Goal: Obtain resource: Download file/media

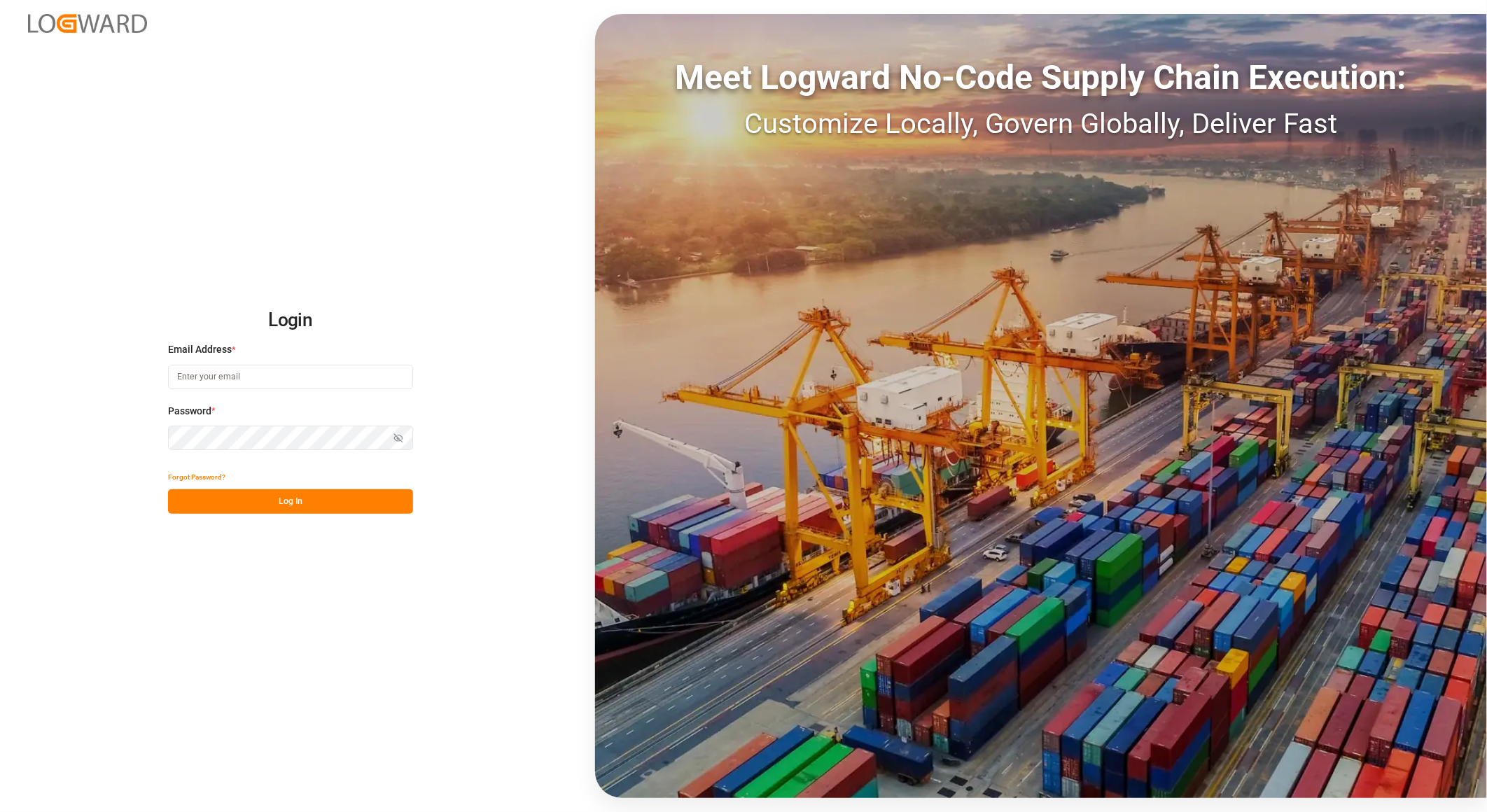
type input "[PERSON_NAME][EMAIL_ADDRESS][PERSON_NAME][DOMAIN_NAME]"
click at [339, 495] on button "Log In" at bounding box center [290, 501] width 245 height 24
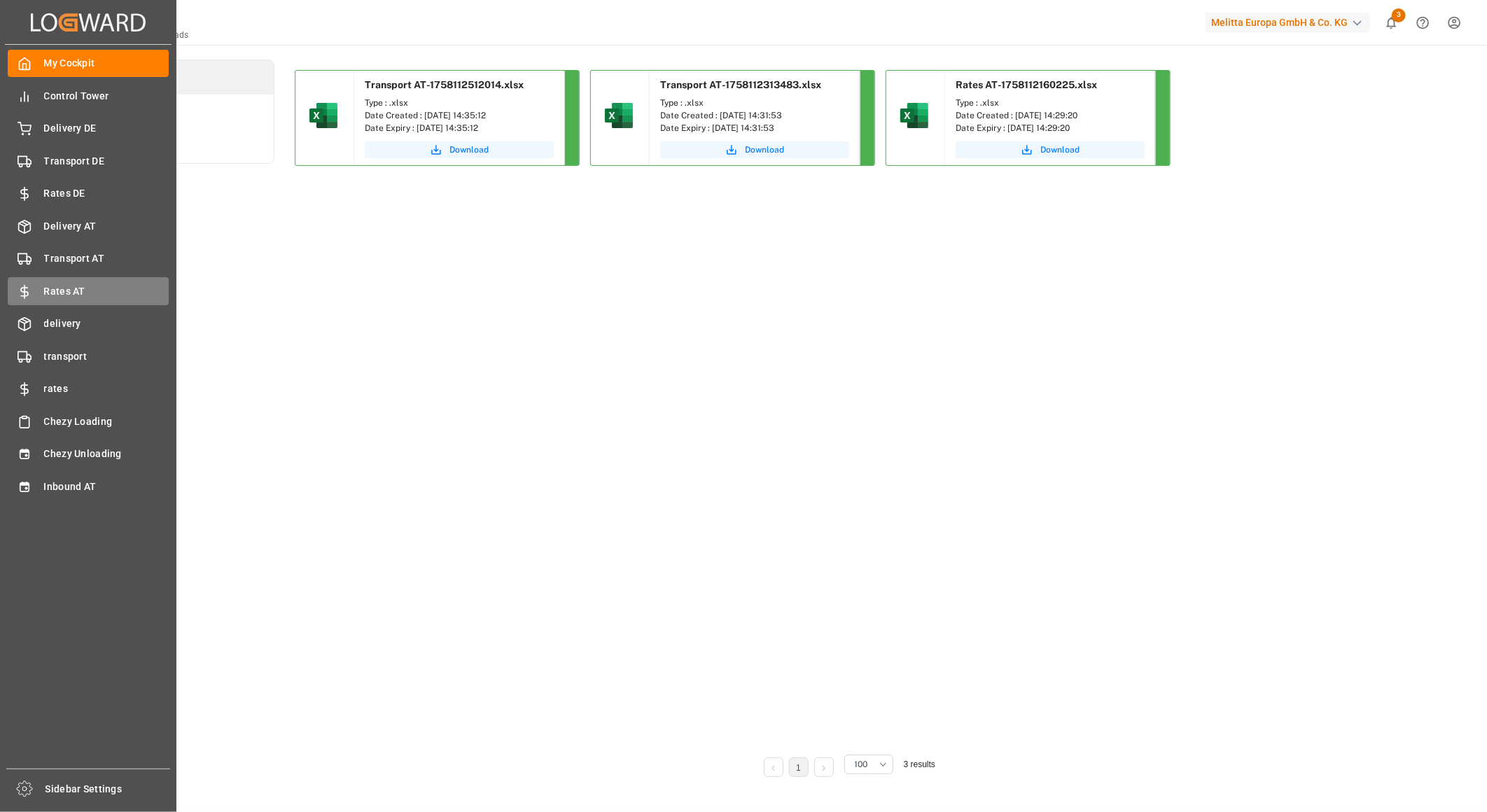
click at [79, 289] on span "Rates AT" at bounding box center [107, 292] width 125 height 15
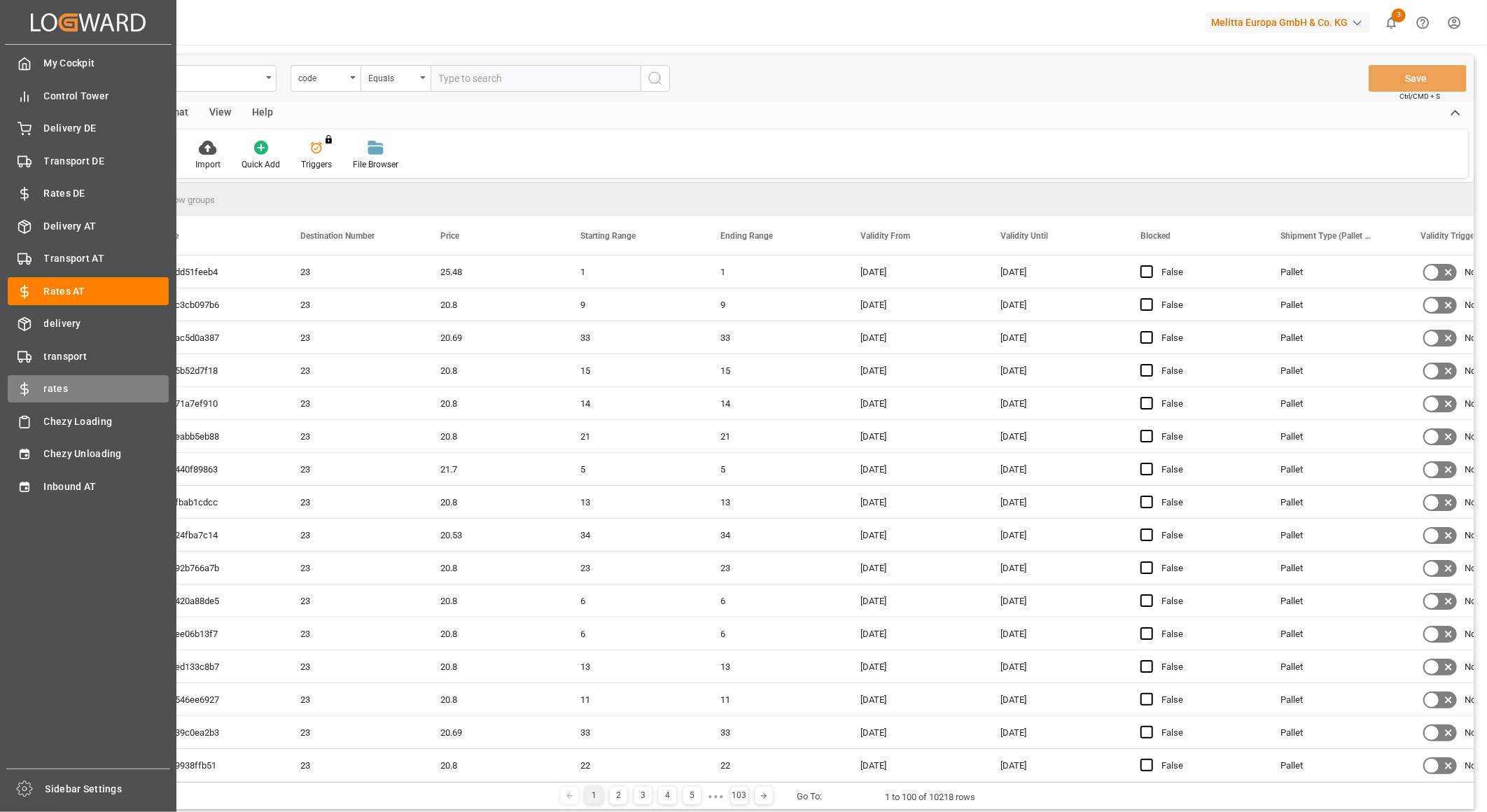
click at [88, 375] on div "rates rates" at bounding box center [88, 389] width 161 height 27
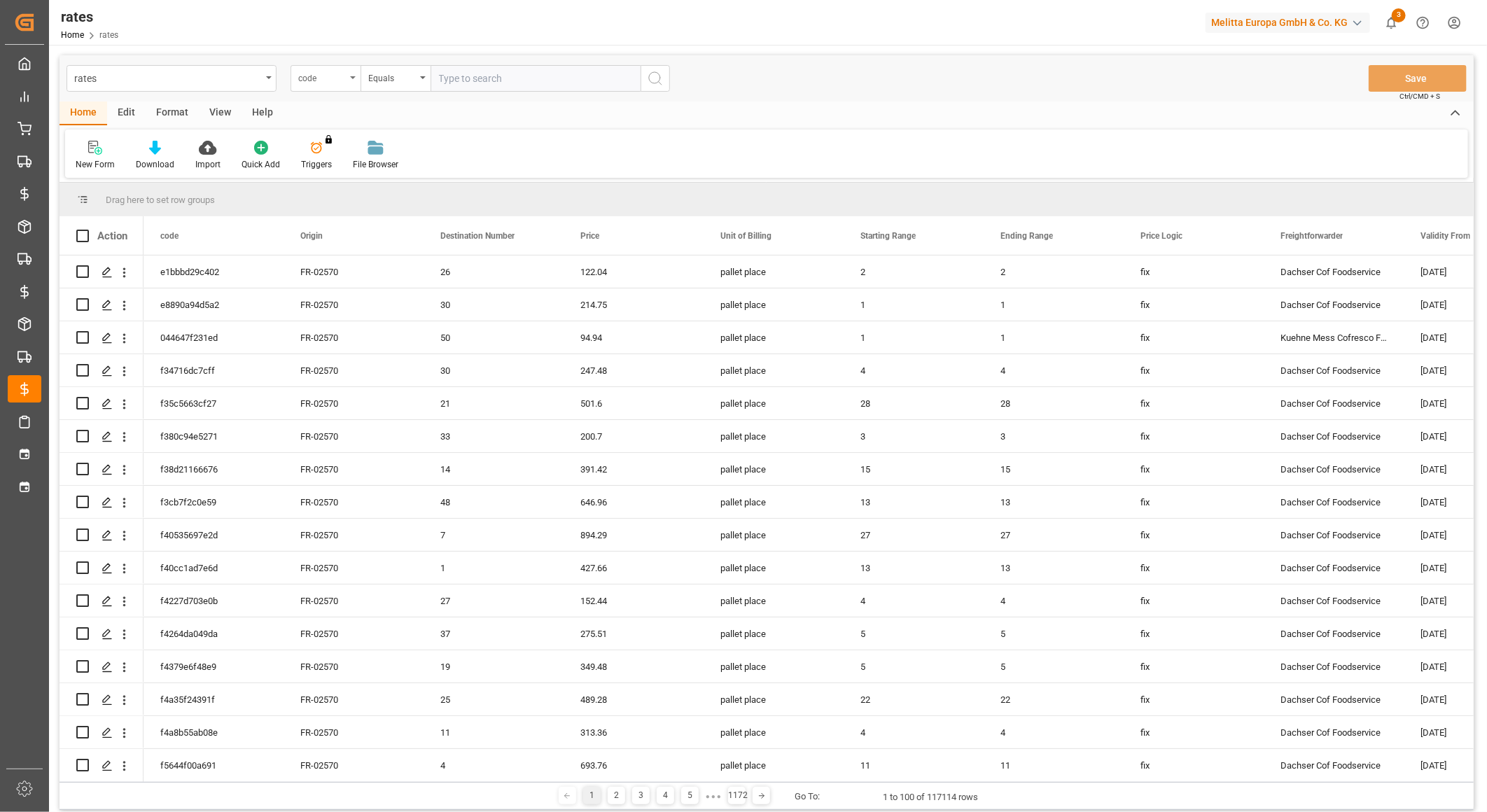
click at [347, 82] on div "code" at bounding box center [325, 78] width 70 height 26
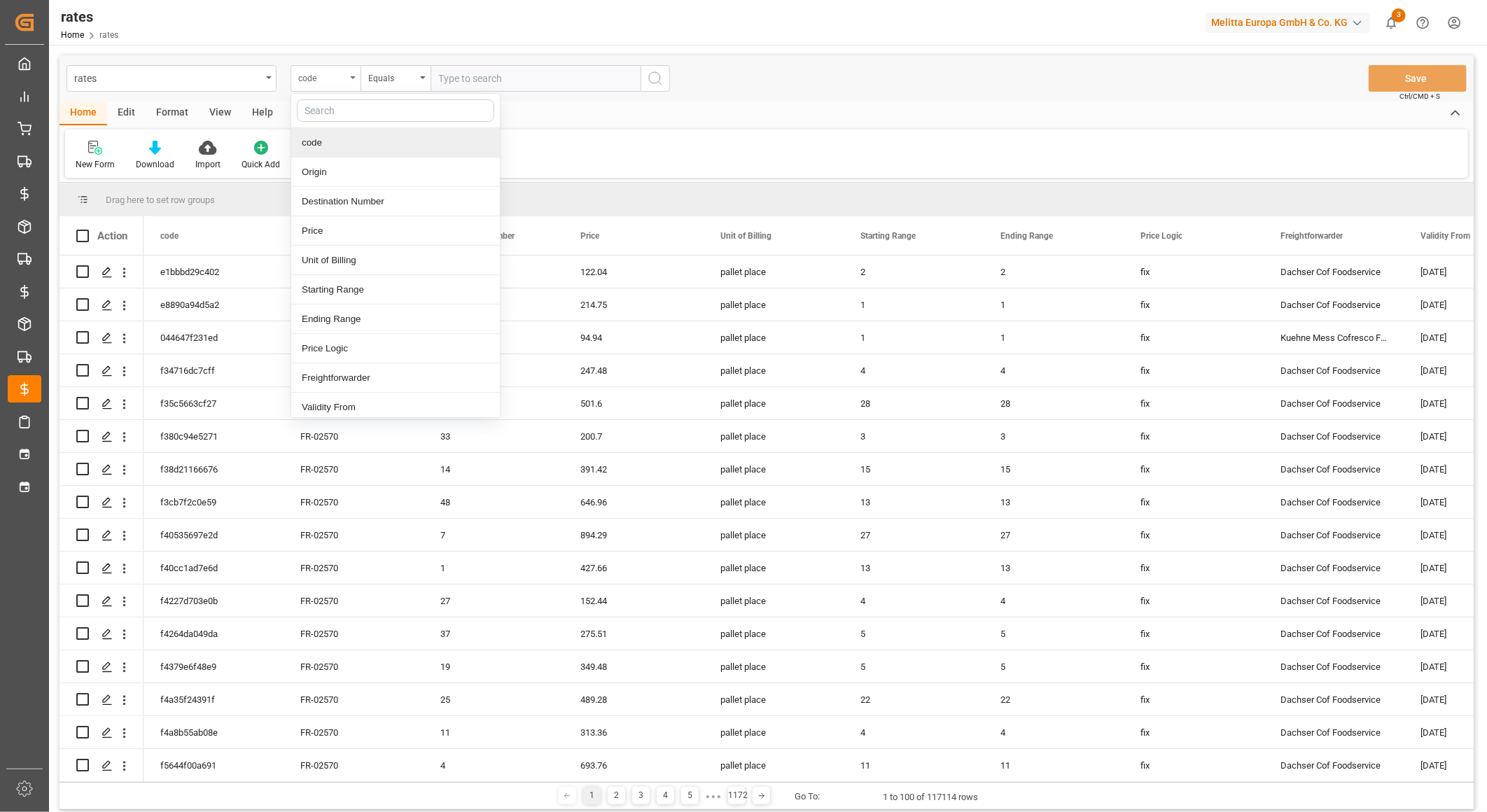
click at [347, 82] on div "code" at bounding box center [325, 78] width 70 height 26
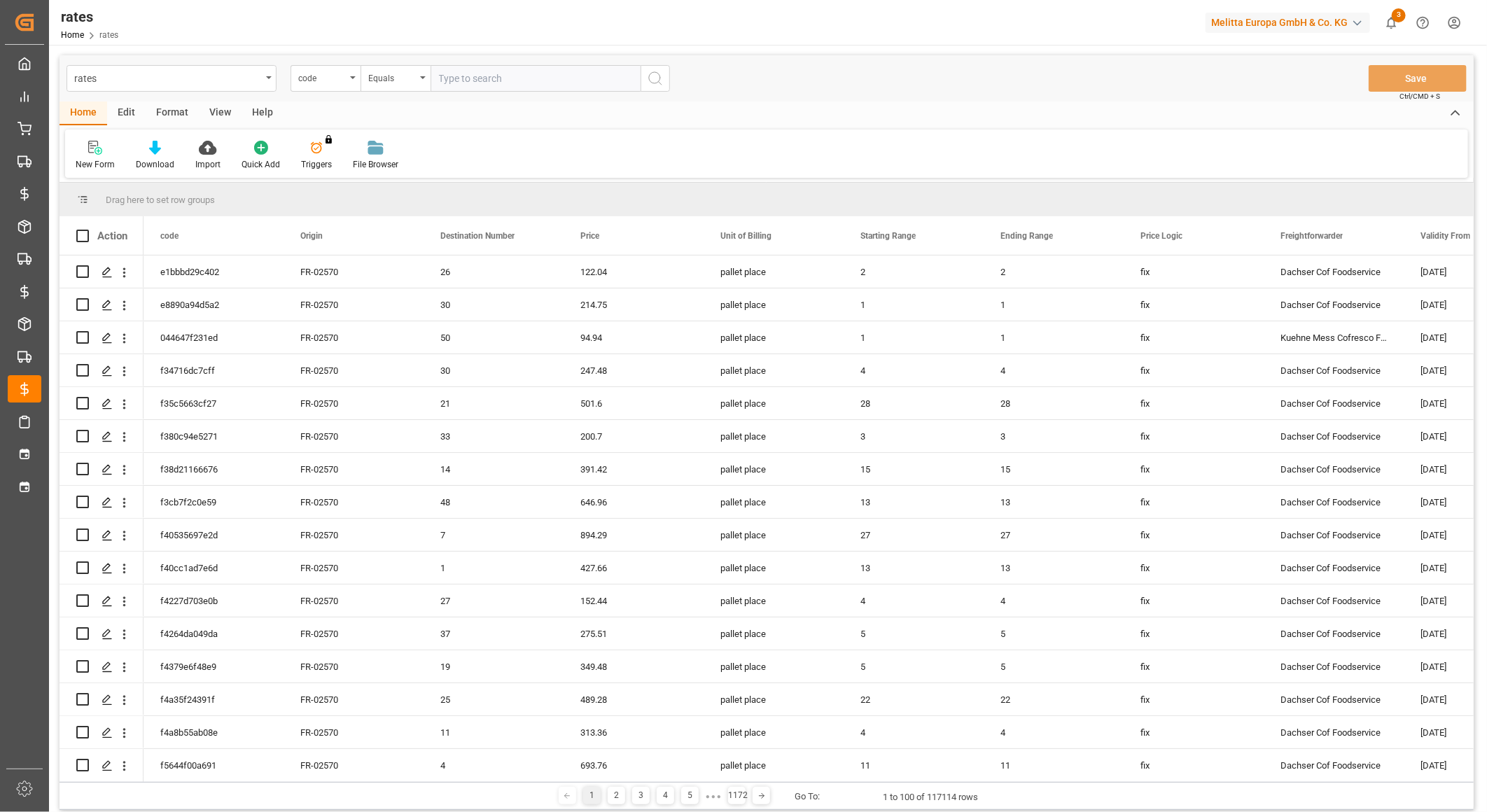
click at [586, 75] on input "text" at bounding box center [535, 78] width 210 height 26
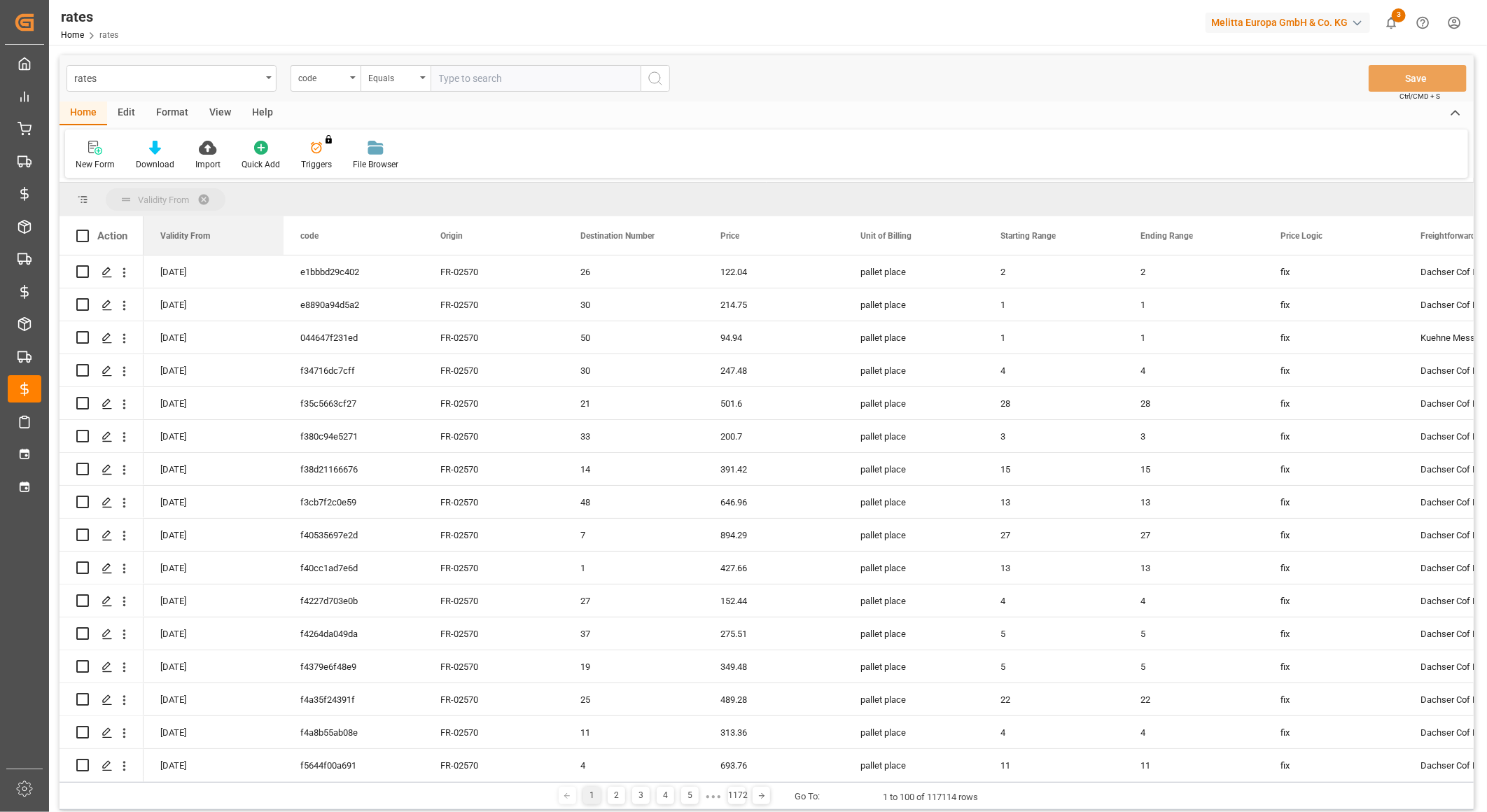
drag, startPoint x: 1431, startPoint y: 238, endPoint x: 211, endPoint y: 200, distance: 1220.6
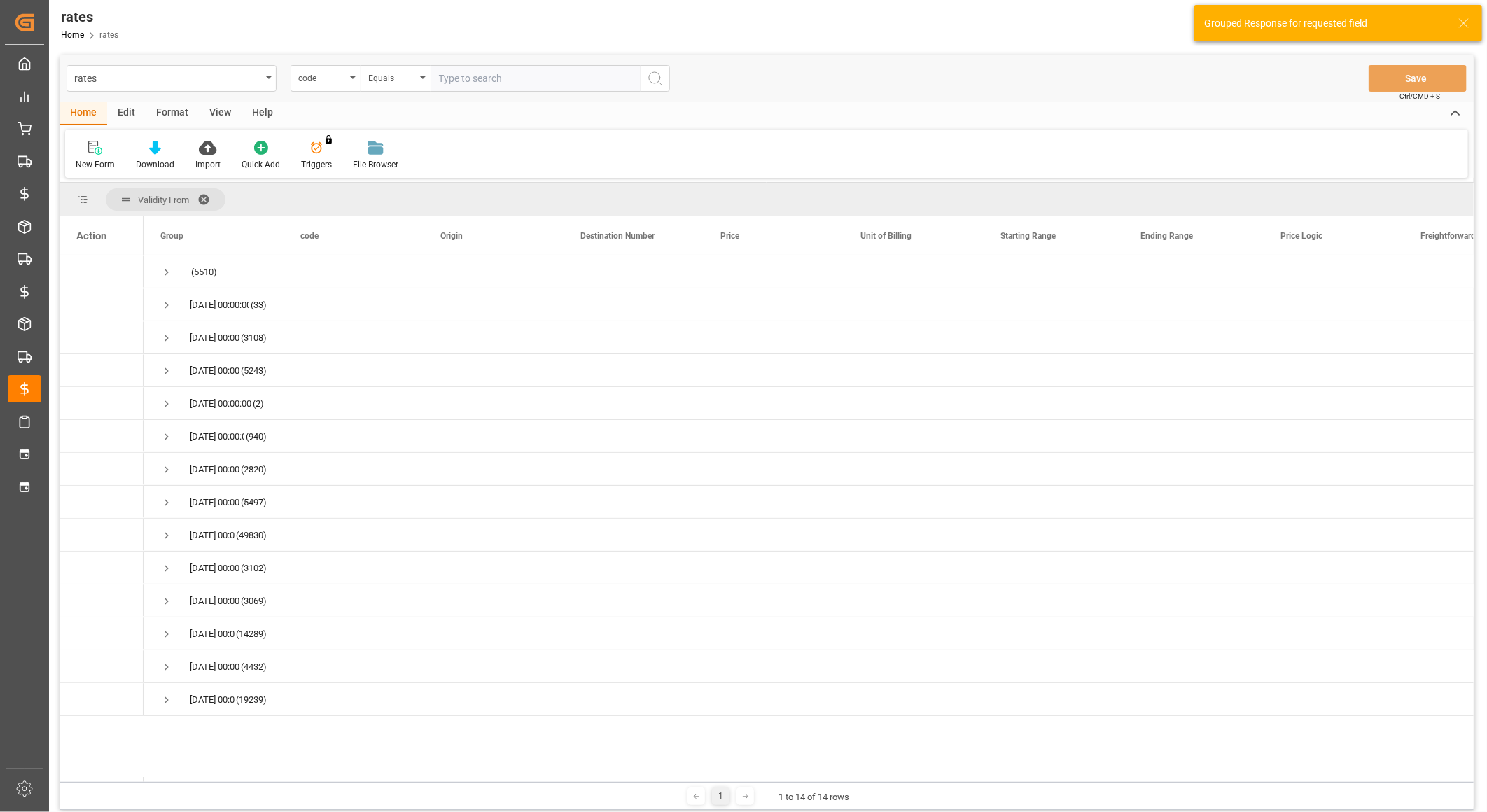
click at [208, 197] on span at bounding box center [208, 200] width 22 height 13
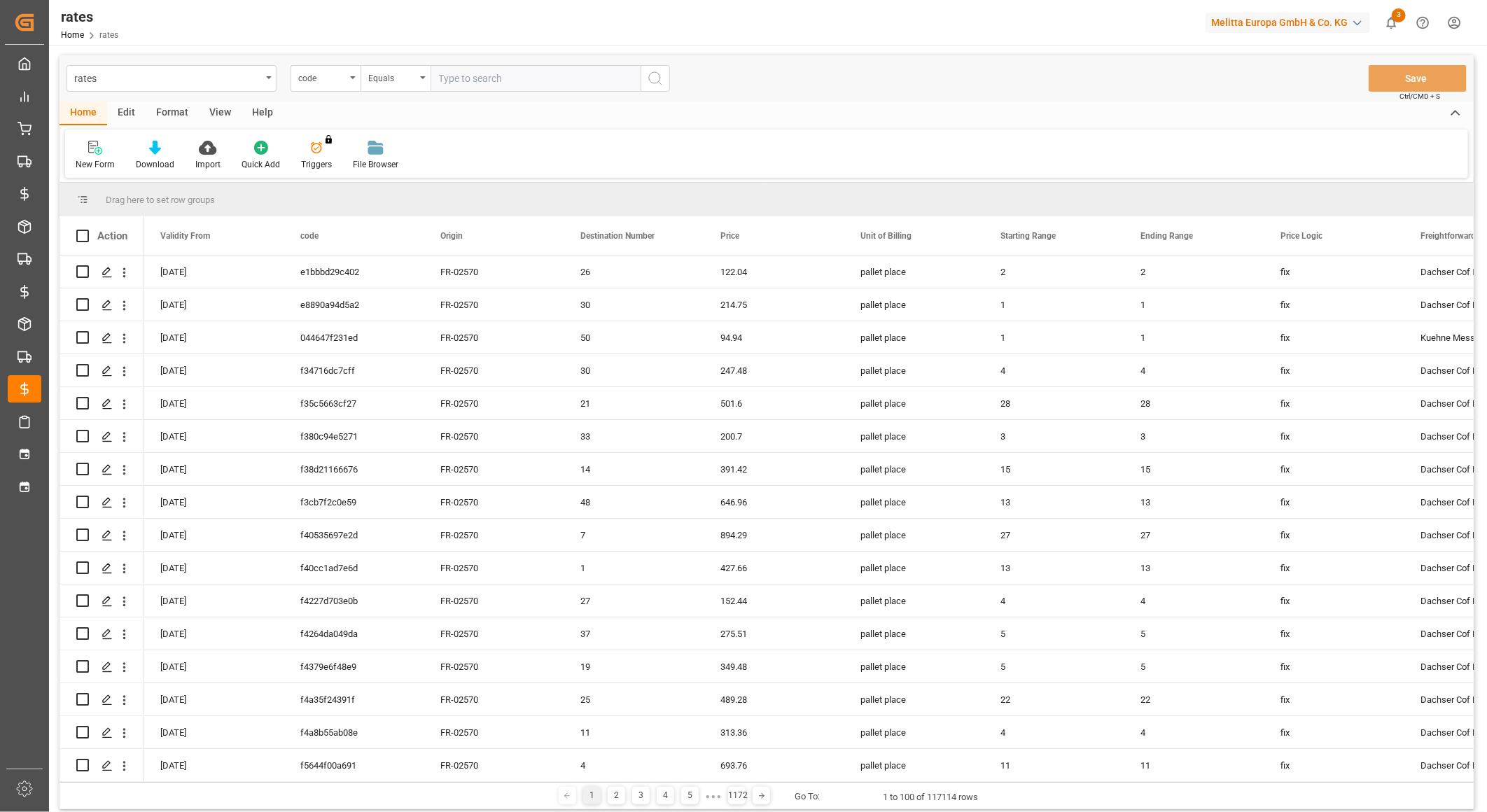
drag, startPoint x: 762, startPoint y: 777, endPoint x: 833, endPoint y: 773, distance: 71.1
click at [833, 773] on div "Action Validity From code Origin 26" at bounding box center [767, 498] width 1414 height 565
drag, startPoint x: 775, startPoint y: 781, endPoint x: 828, endPoint y: 773, distance: 53.6
click at [828, 773] on div "Drag here to set row groups Drag here to set column labels Action Validity From…" at bounding box center [767, 496] width 1414 height 627
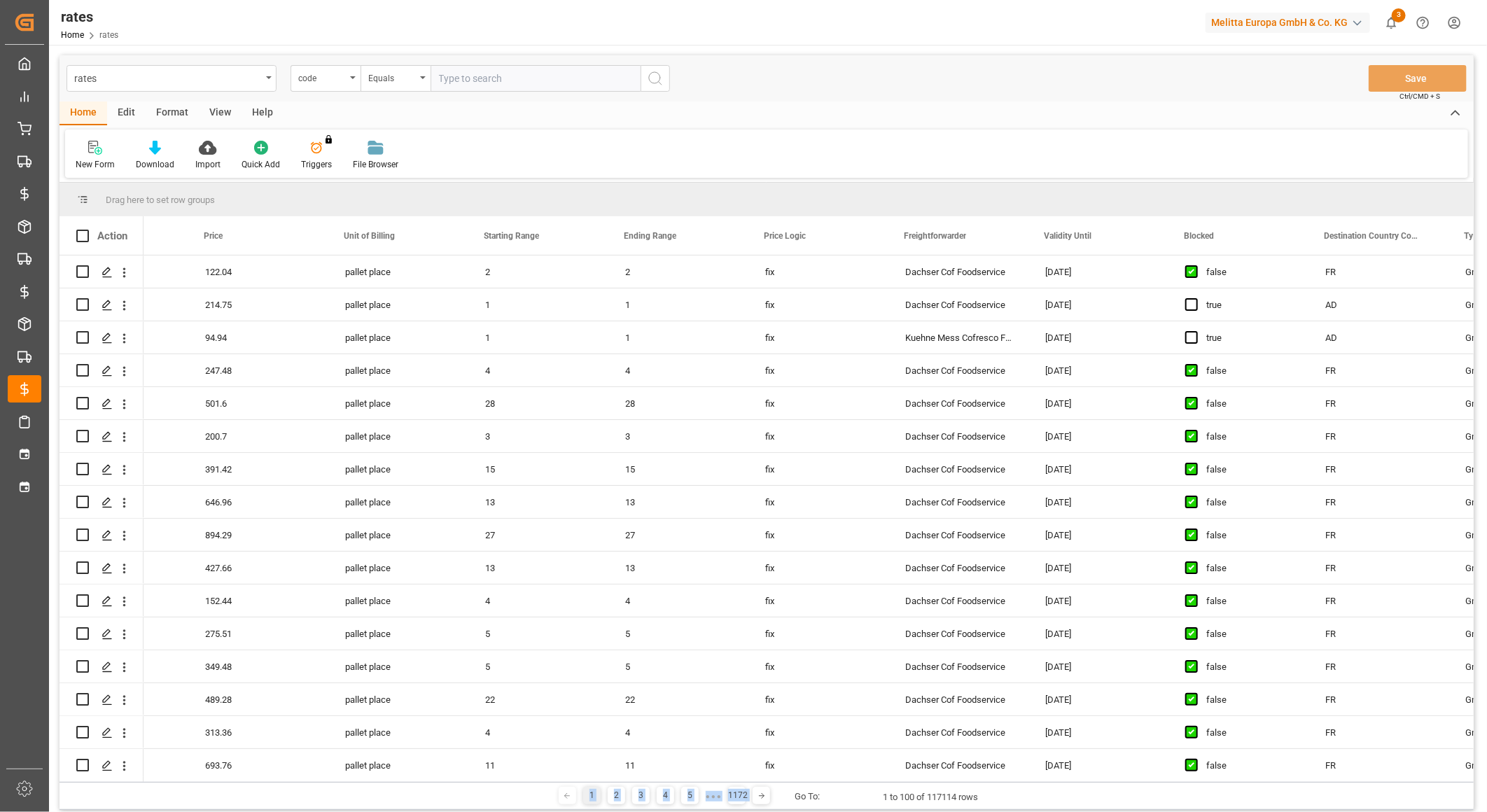
scroll to position [0, 516]
click at [410, 85] on div "Equals" at bounding box center [395, 78] width 70 height 26
click at [430, 198] on div "Not equal" at bounding box center [465, 201] width 208 height 29
type input "Dacgser Cof Foodservice"
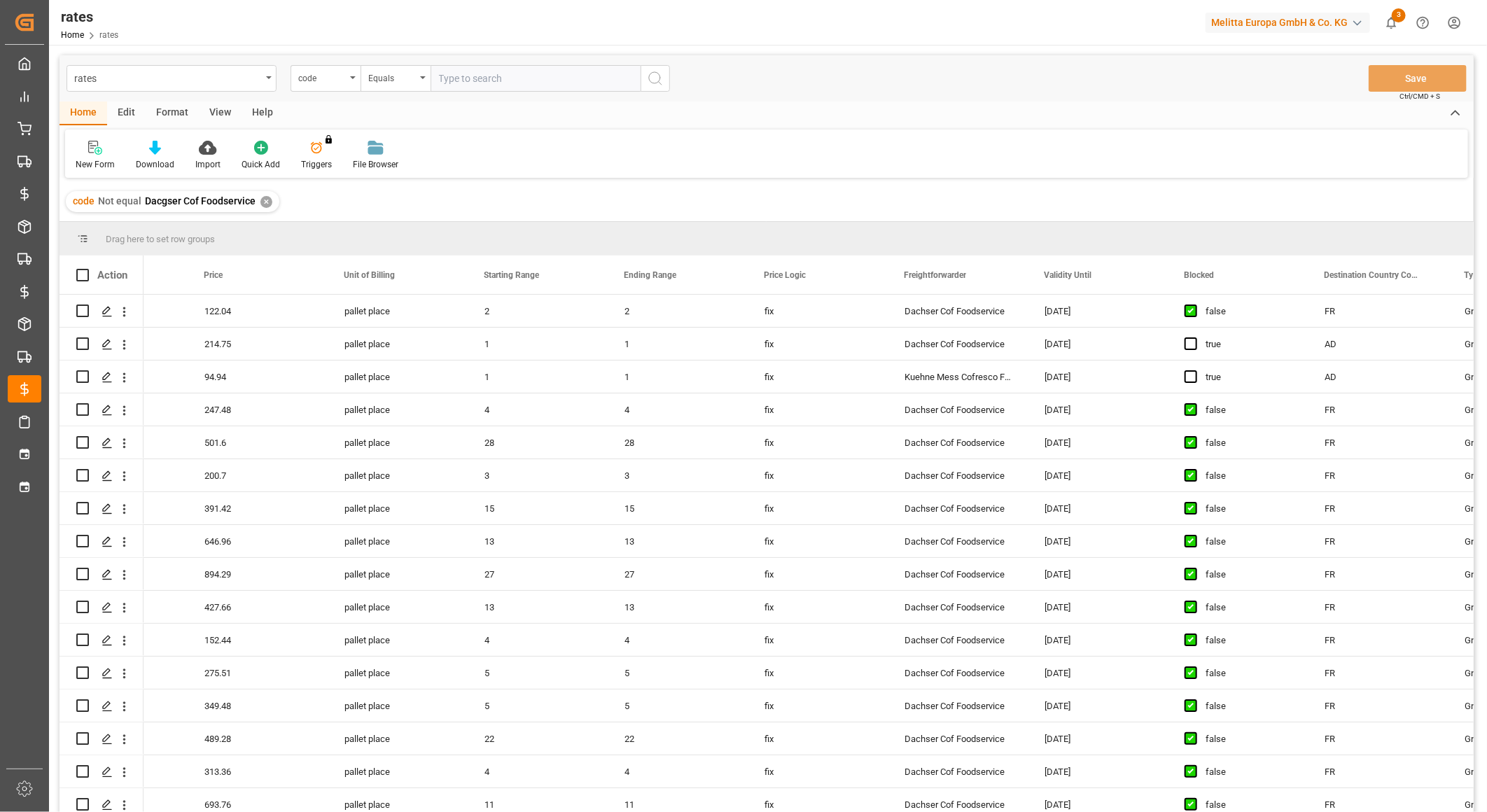
click at [261, 199] on div "✕" at bounding box center [266, 202] width 12 height 12
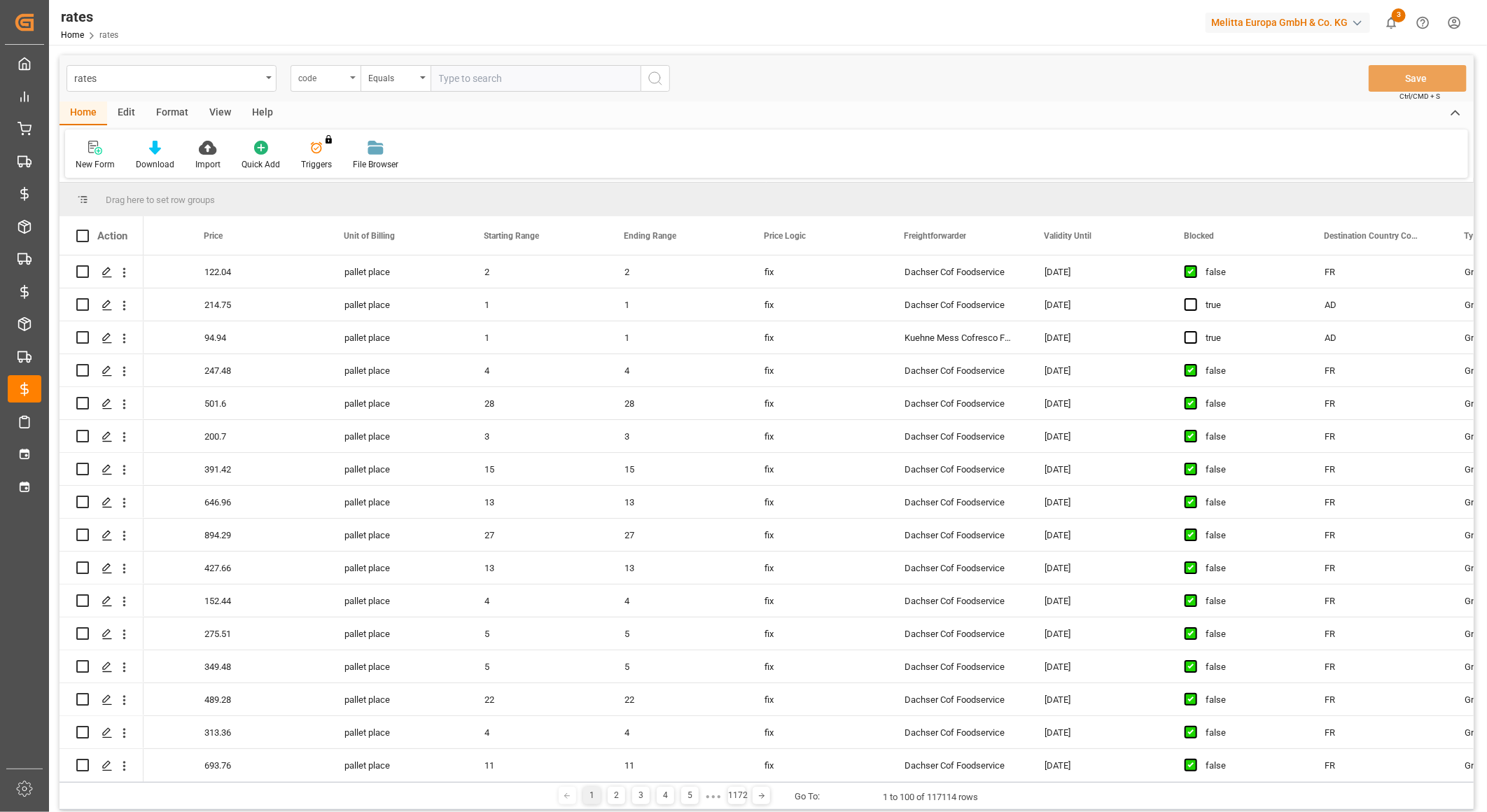
click at [347, 78] on div "code" at bounding box center [325, 78] width 70 height 26
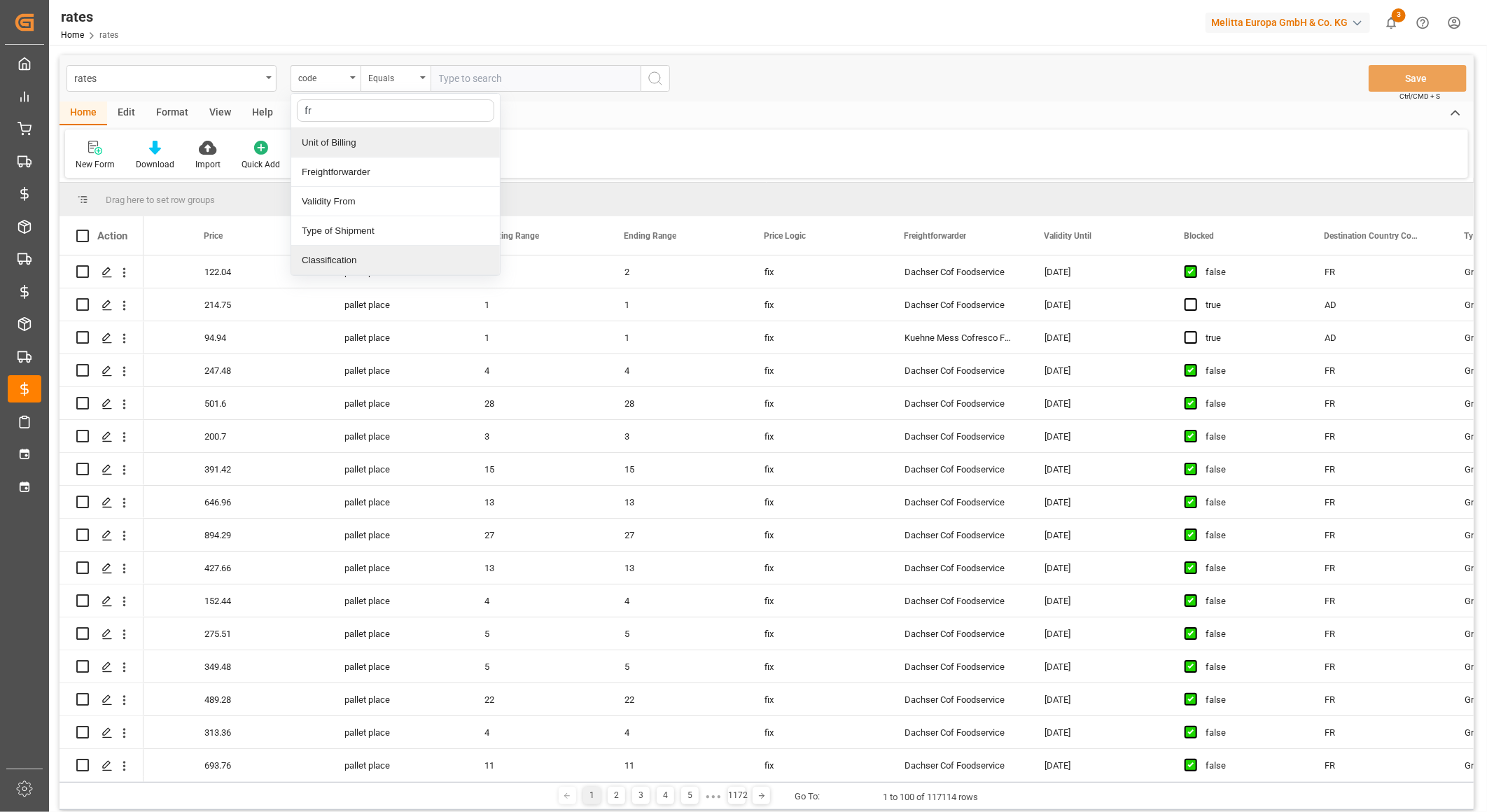
type input "fre"
click at [370, 137] on div "Freightforwarder" at bounding box center [395, 142] width 208 height 29
click at [370, 137] on div "New Form Download Import Quick Add Triggers You do not have permission for Trig…" at bounding box center [767, 154] width 1402 height 48
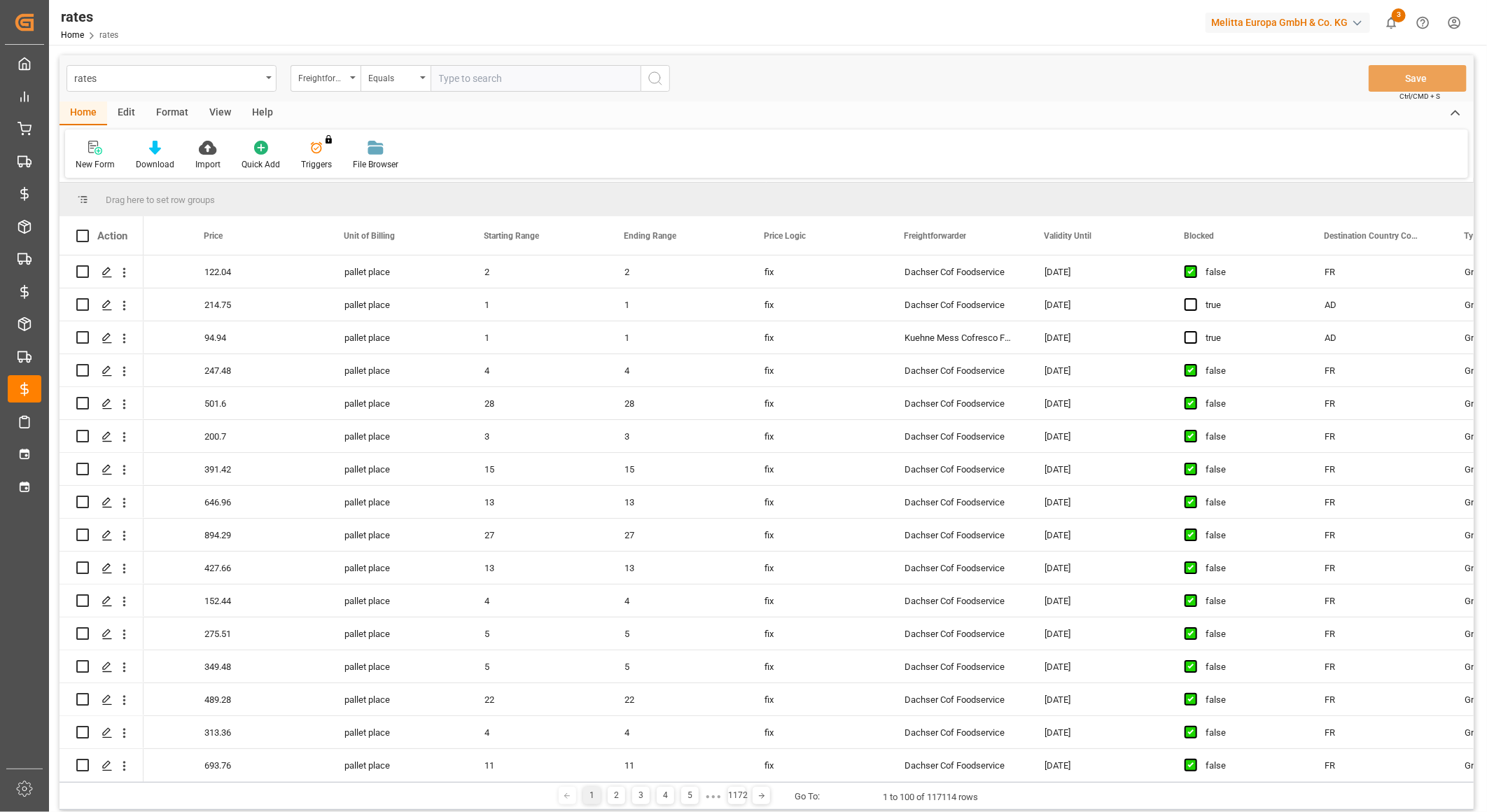
click at [831, 128] on div "Home Edit Format View Help New Form Download Import Quick Add Triggers You do n…" at bounding box center [767, 139] width 1414 height 76
click at [382, 85] on div "Equals" at bounding box center [395, 78] width 70 height 26
click at [407, 203] on div "Not equal" at bounding box center [465, 201] width 208 height 29
type input "Dachser Cof Foodservice"
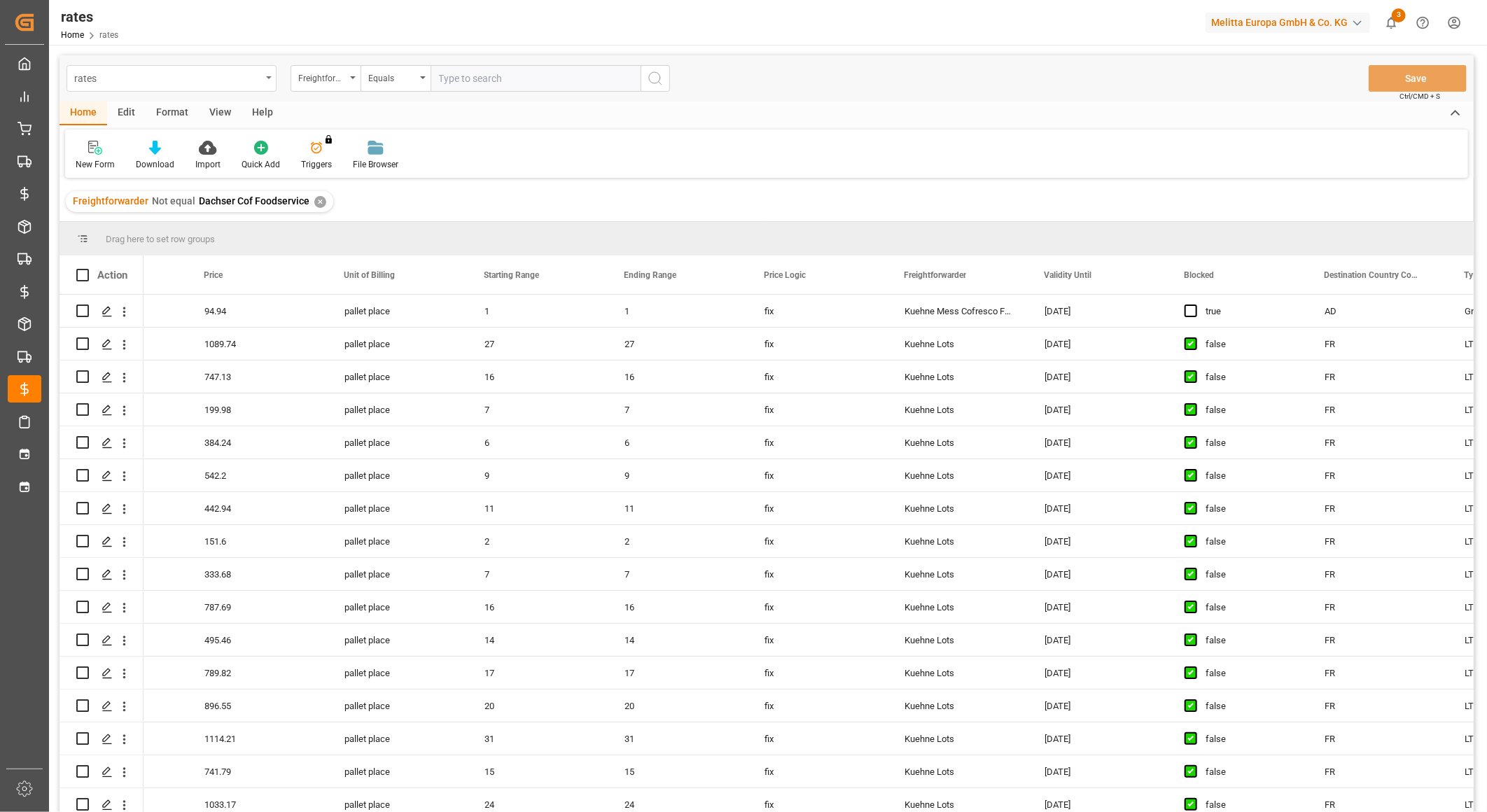
click at [208, 80] on div "rates" at bounding box center [167, 77] width 187 height 18
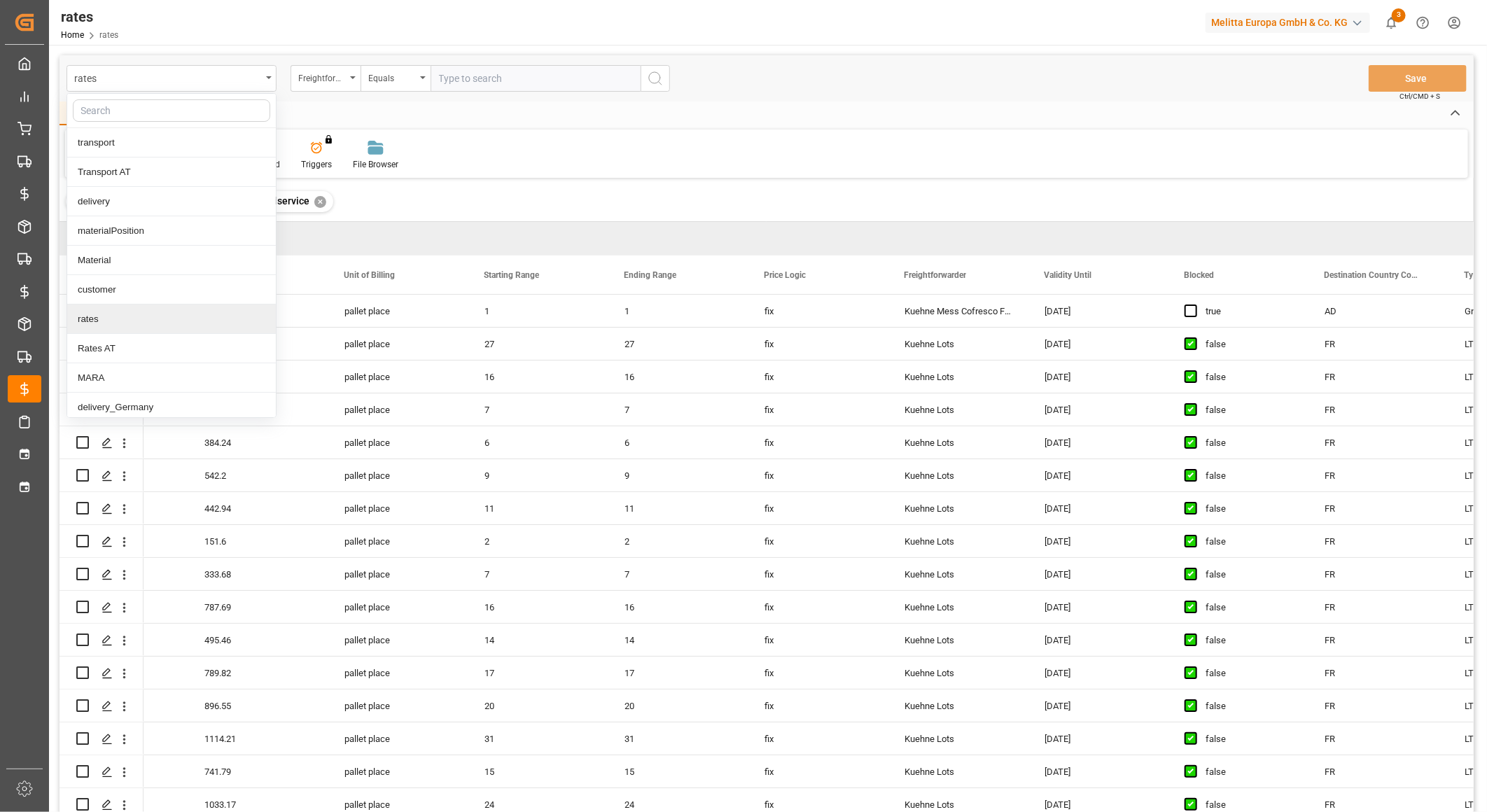
click at [514, 68] on input "text" at bounding box center [535, 78] width 210 height 26
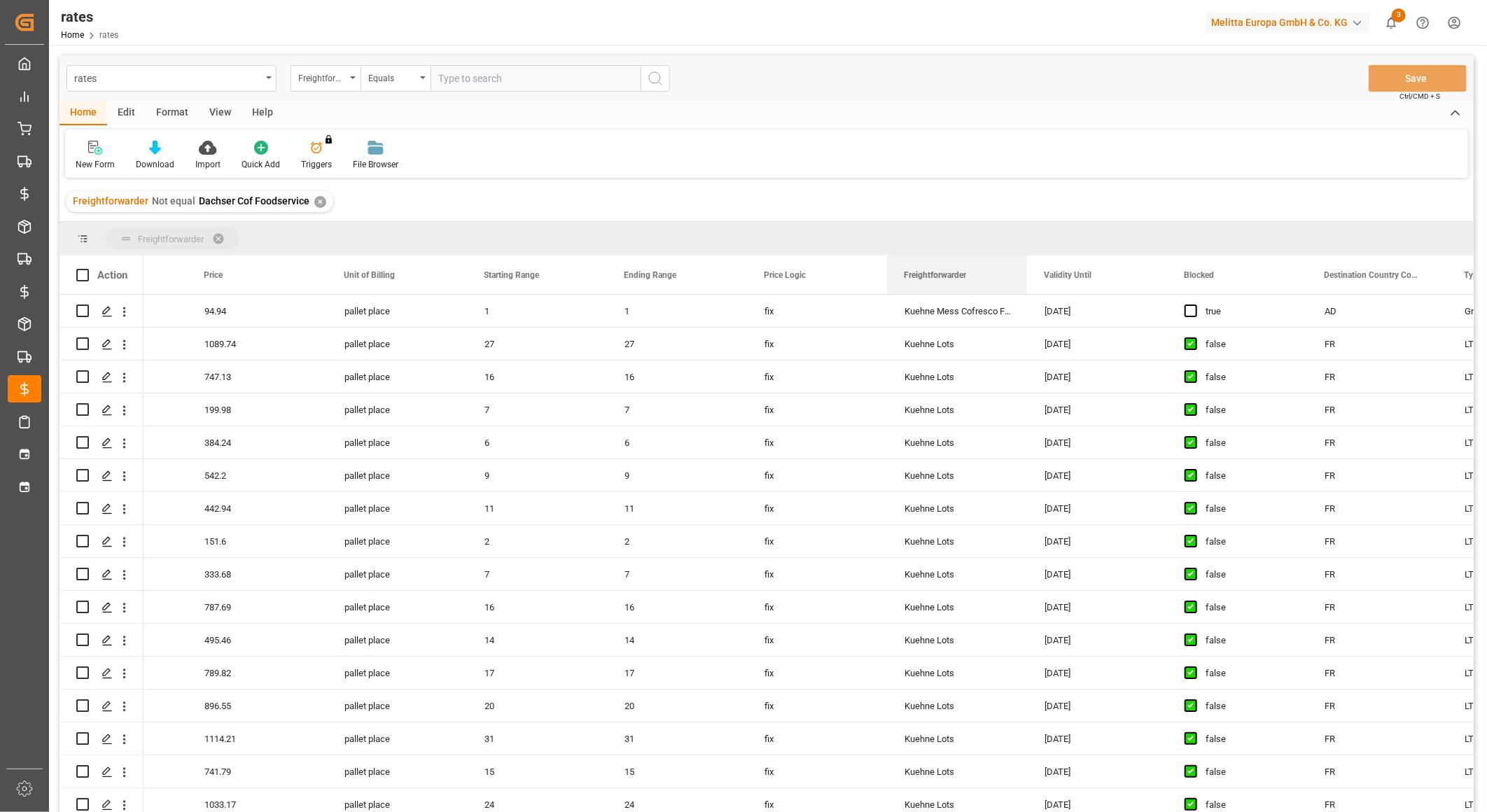
drag, startPoint x: 952, startPoint y: 284, endPoint x: 151, endPoint y: 223, distance: 803.3
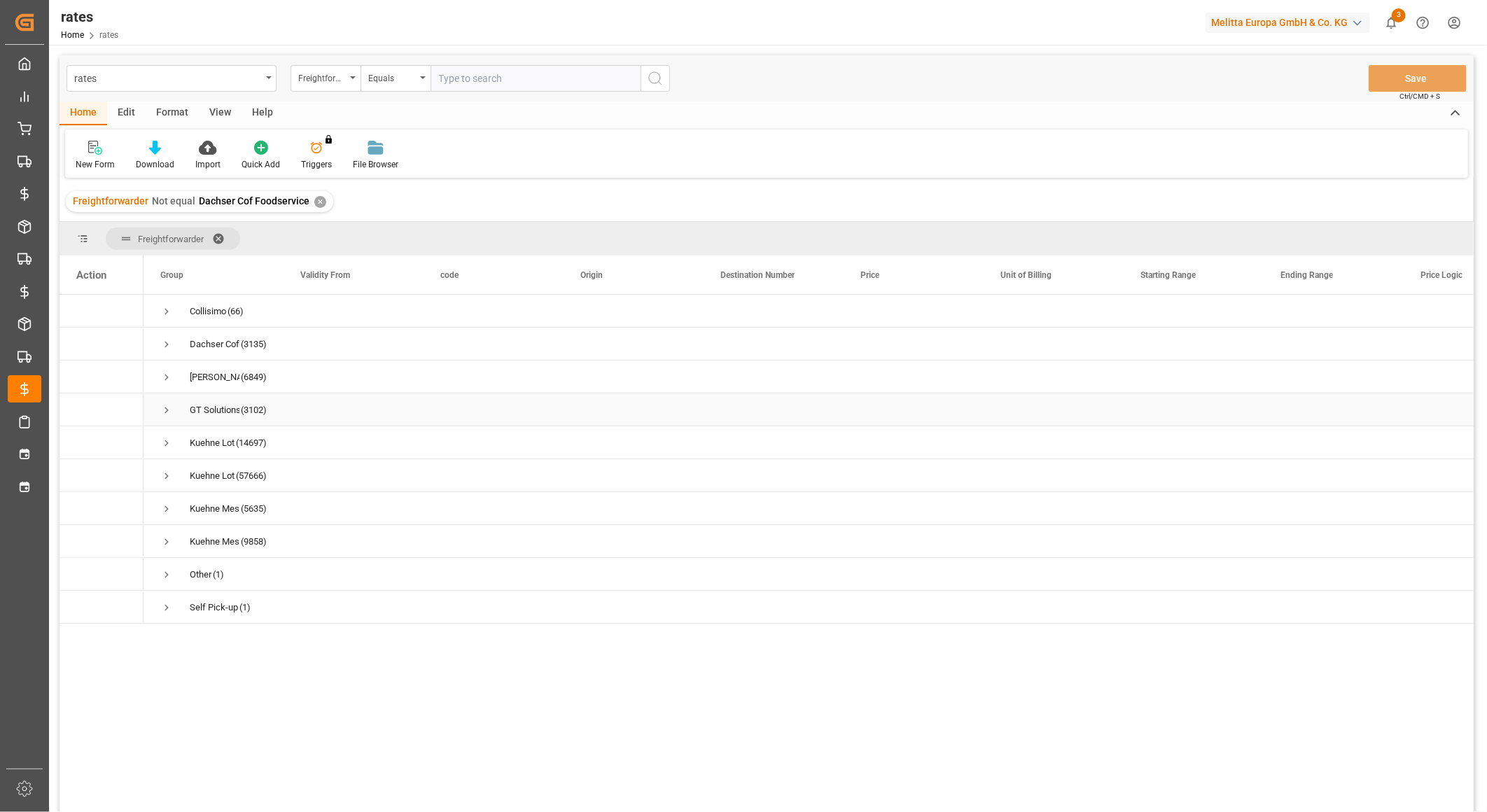
click at [158, 411] on div "GT Solutions (3102)" at bounding box center [213, 409] width 140 height 32
click at [168, 406] on span "Press SPACE to select this row." at bounding box center [166, 410] width 13 height 13
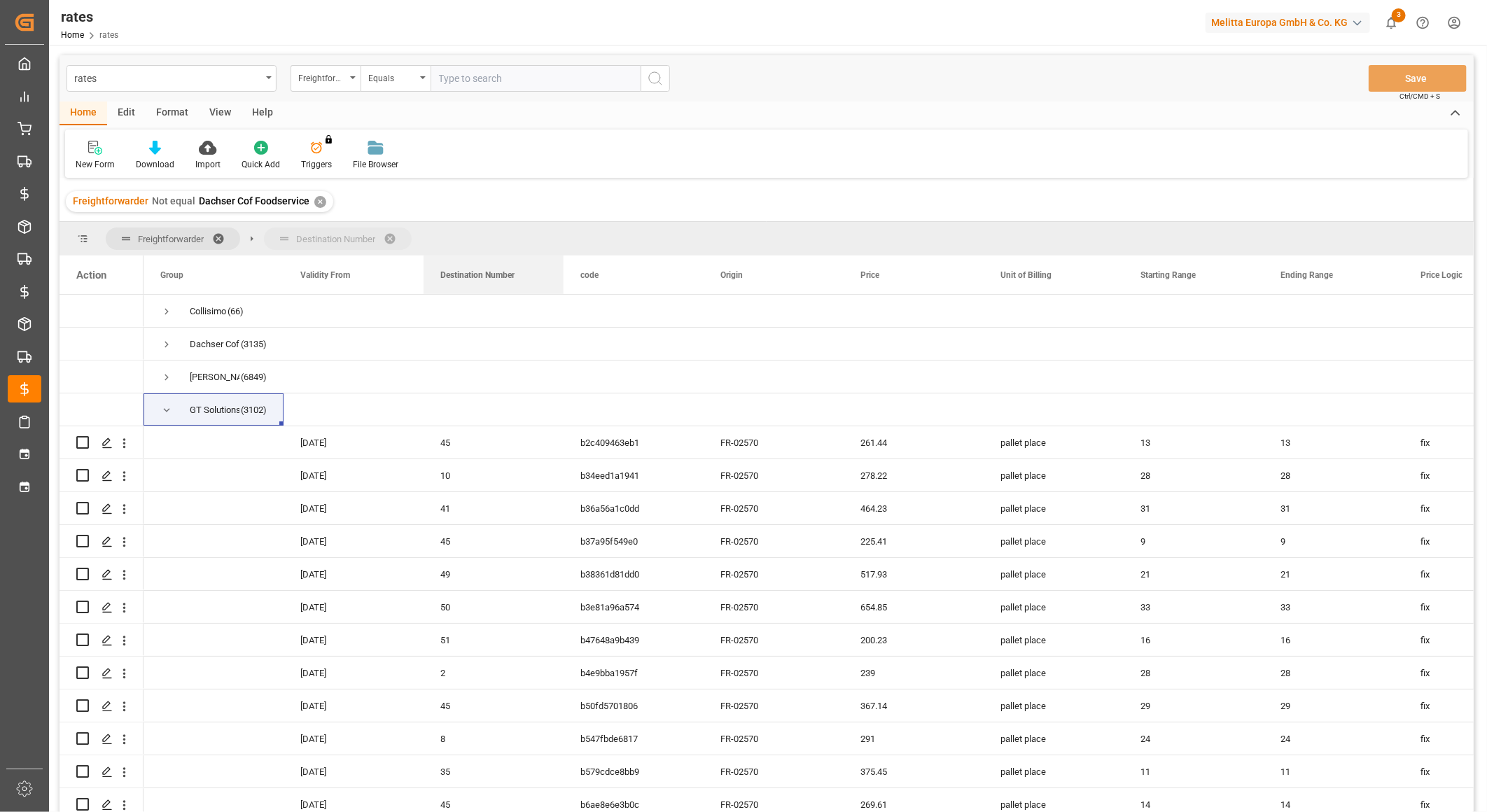
drag, startPoint x: 775, startPoint y: 269, endPoint x: 442, endPoint y: 222, distance: 336.3
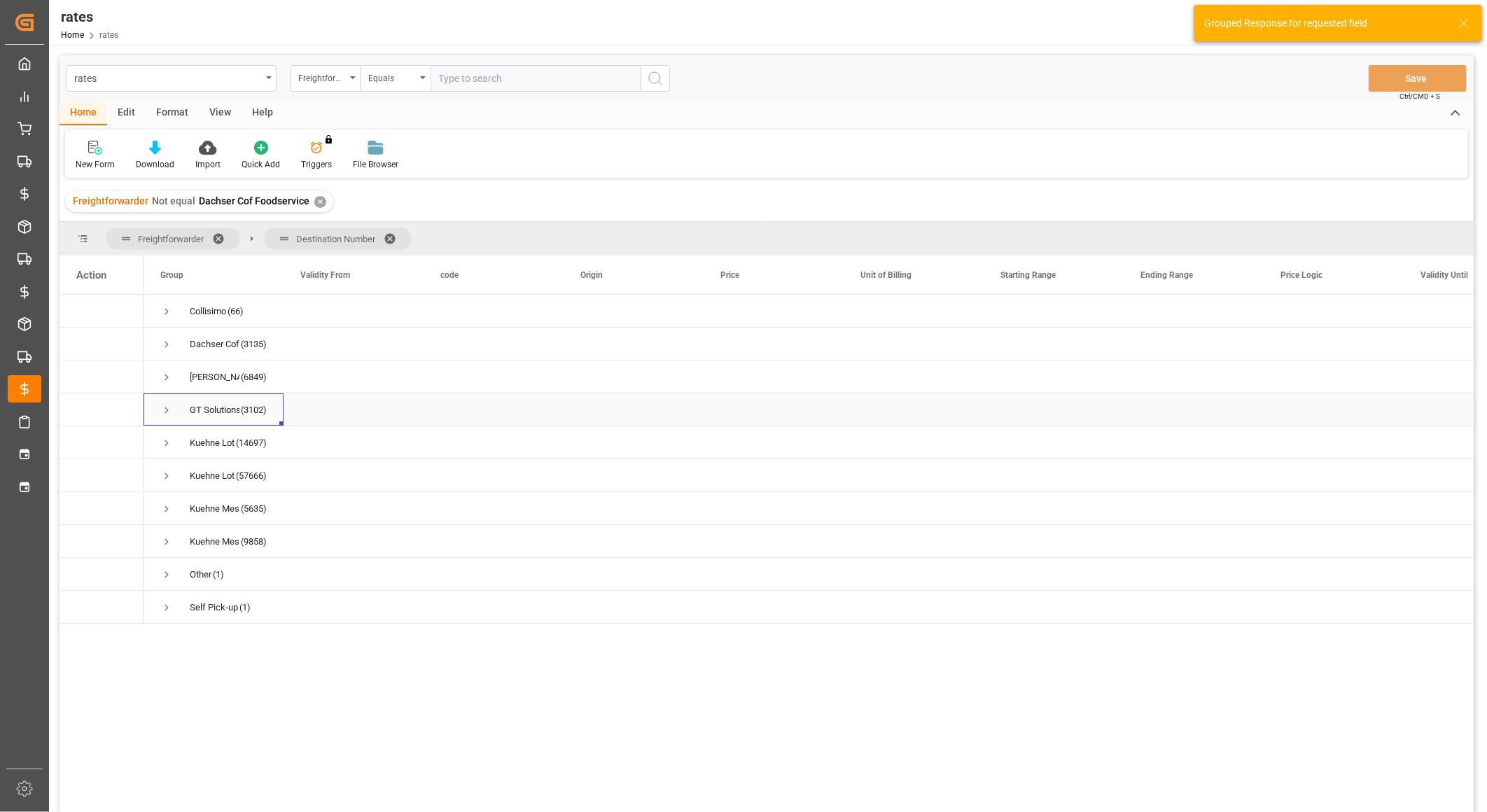
click at [160, 404] on span "Press SPACE to select this row." at bounding box center [166, 410] width 13 height 13
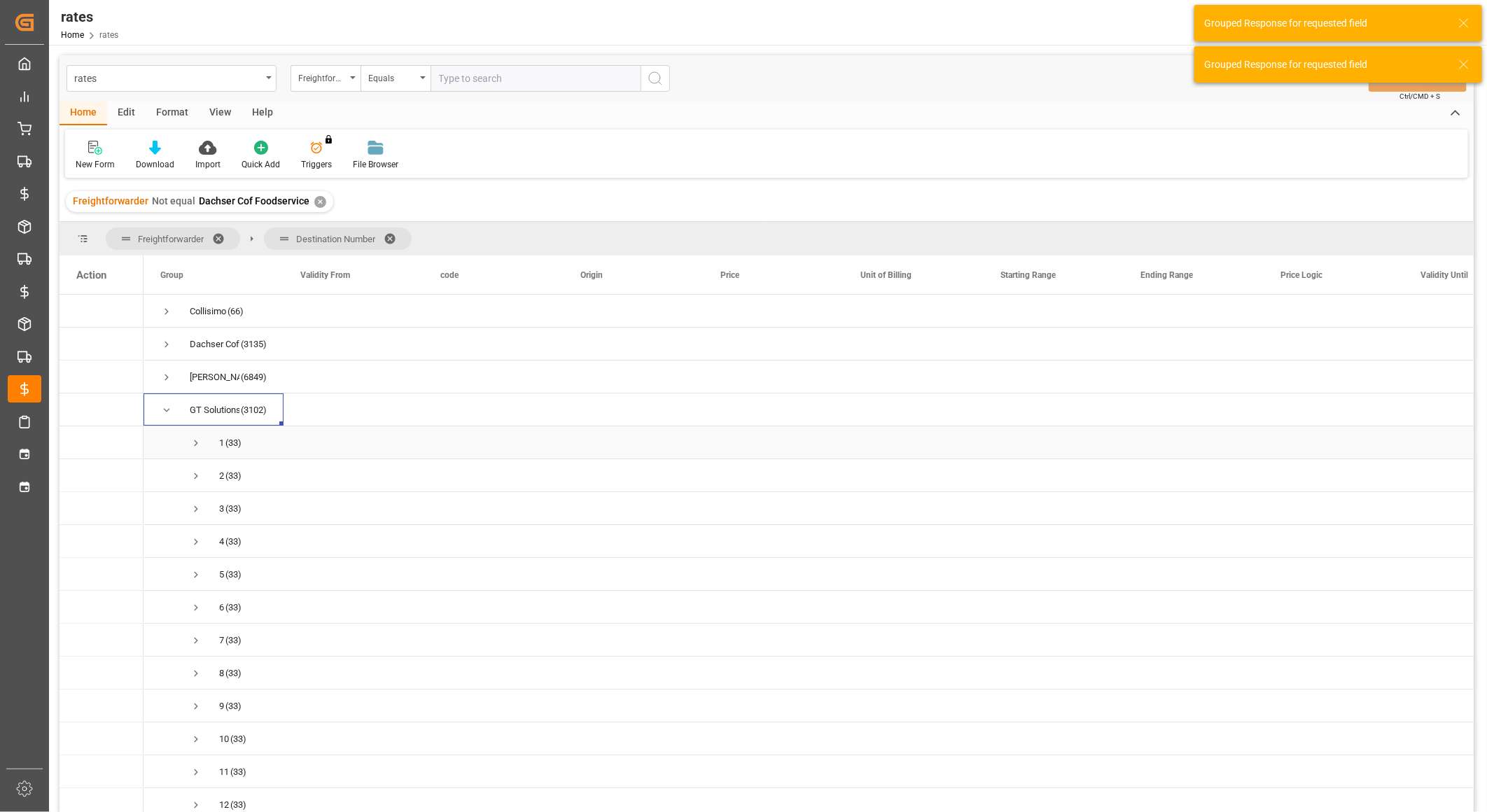
click at [201, 439] on span "Press SPACE to select this row." at bounding box center [196, 443] width 13 height 13
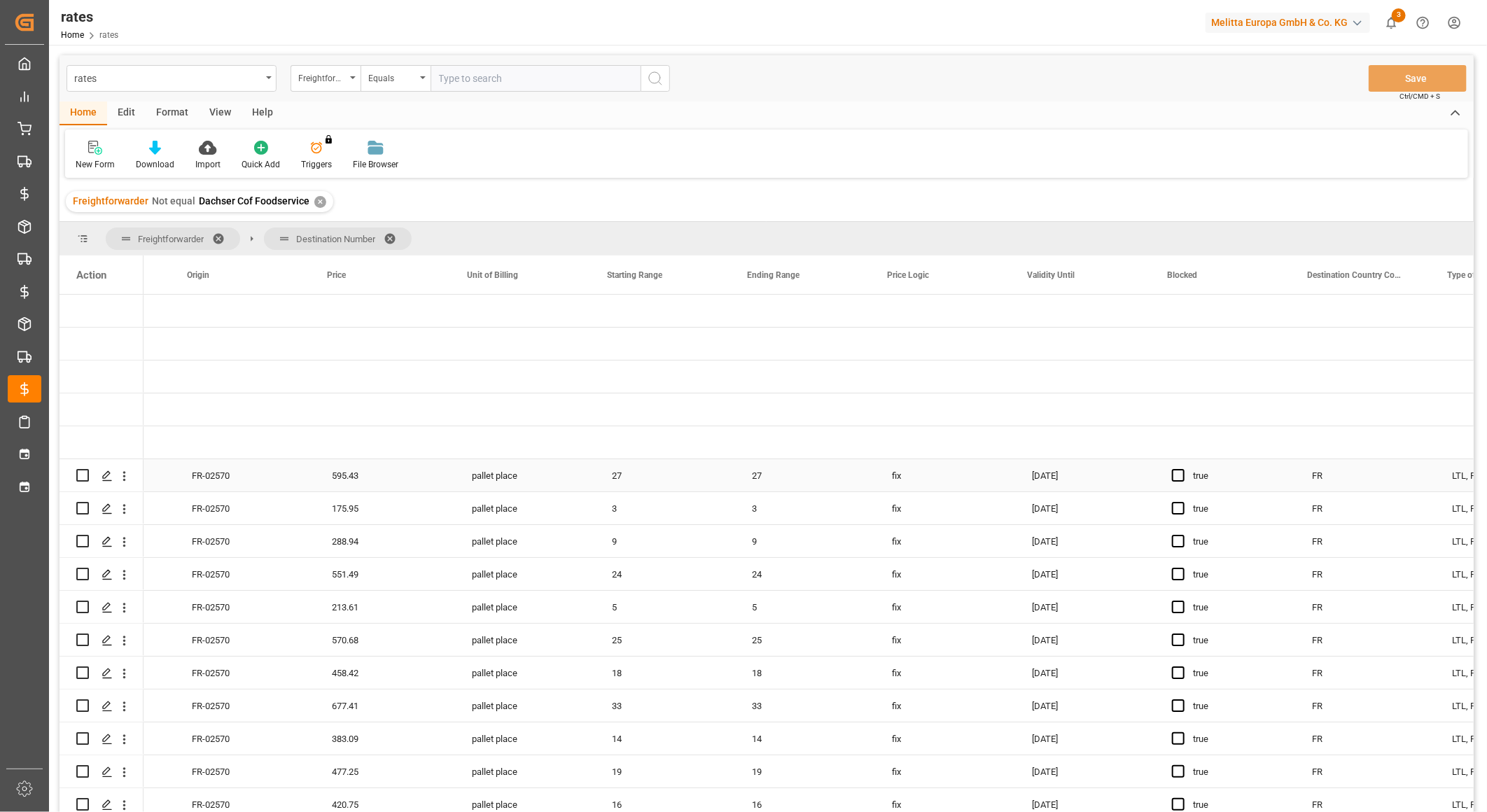
scroll to position [0, 467]
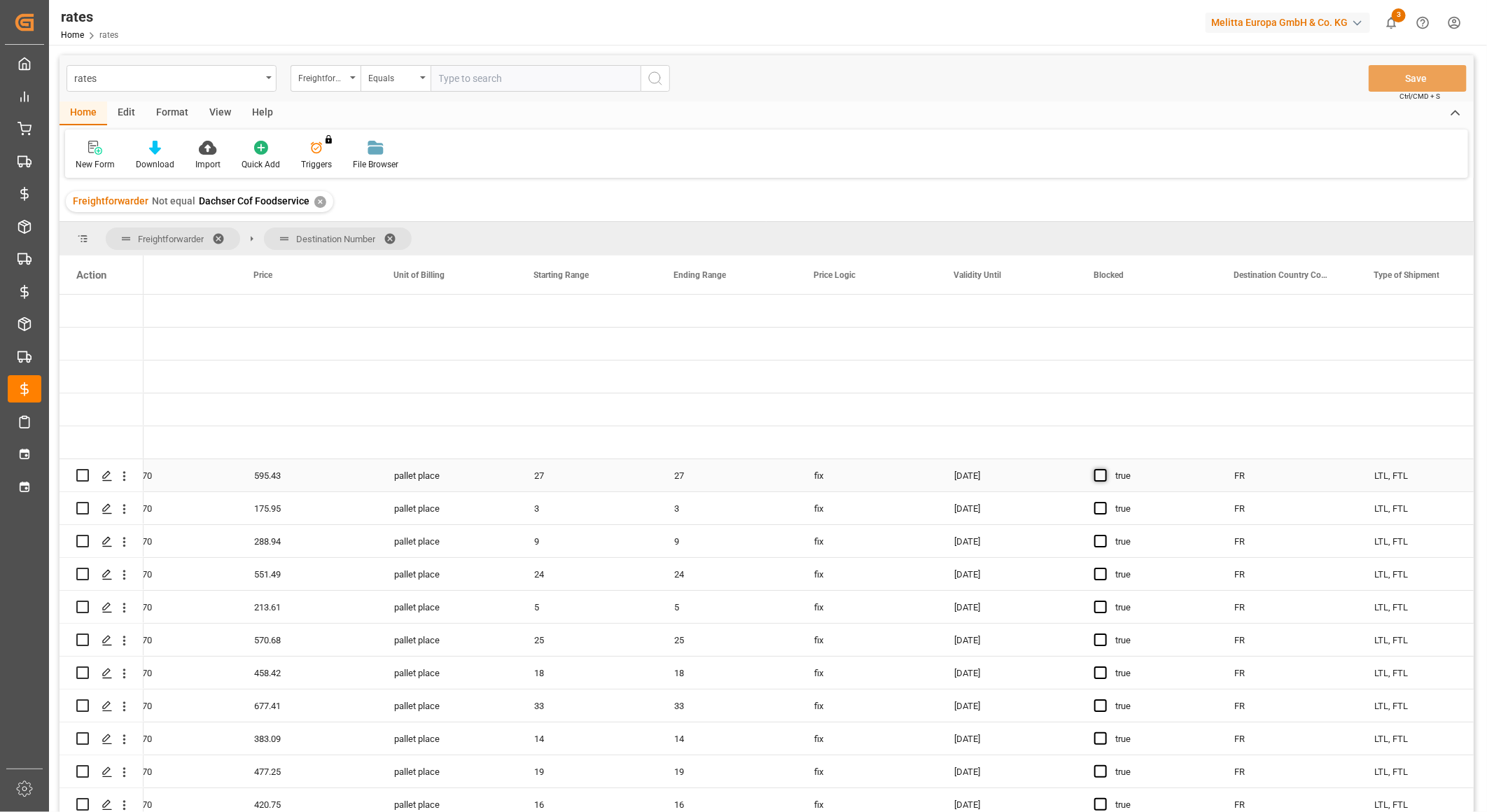
click at [1100, 474] on span "Press SPACE to select this row." at bounding box center [1100, 475] width 13 height 13
click at [1104, 469] on input "Press SPACE to select this row." at bounding box center [1104, 469] width 0 height 0
click at [1100, 474] on span "Press SPACE to select this row." at bounding box center [1100, 475] width 13 height 13
click at [1104, 469] on input "Press SPACE to select this row." at bounding box center [1104, 469] width 0 height 0
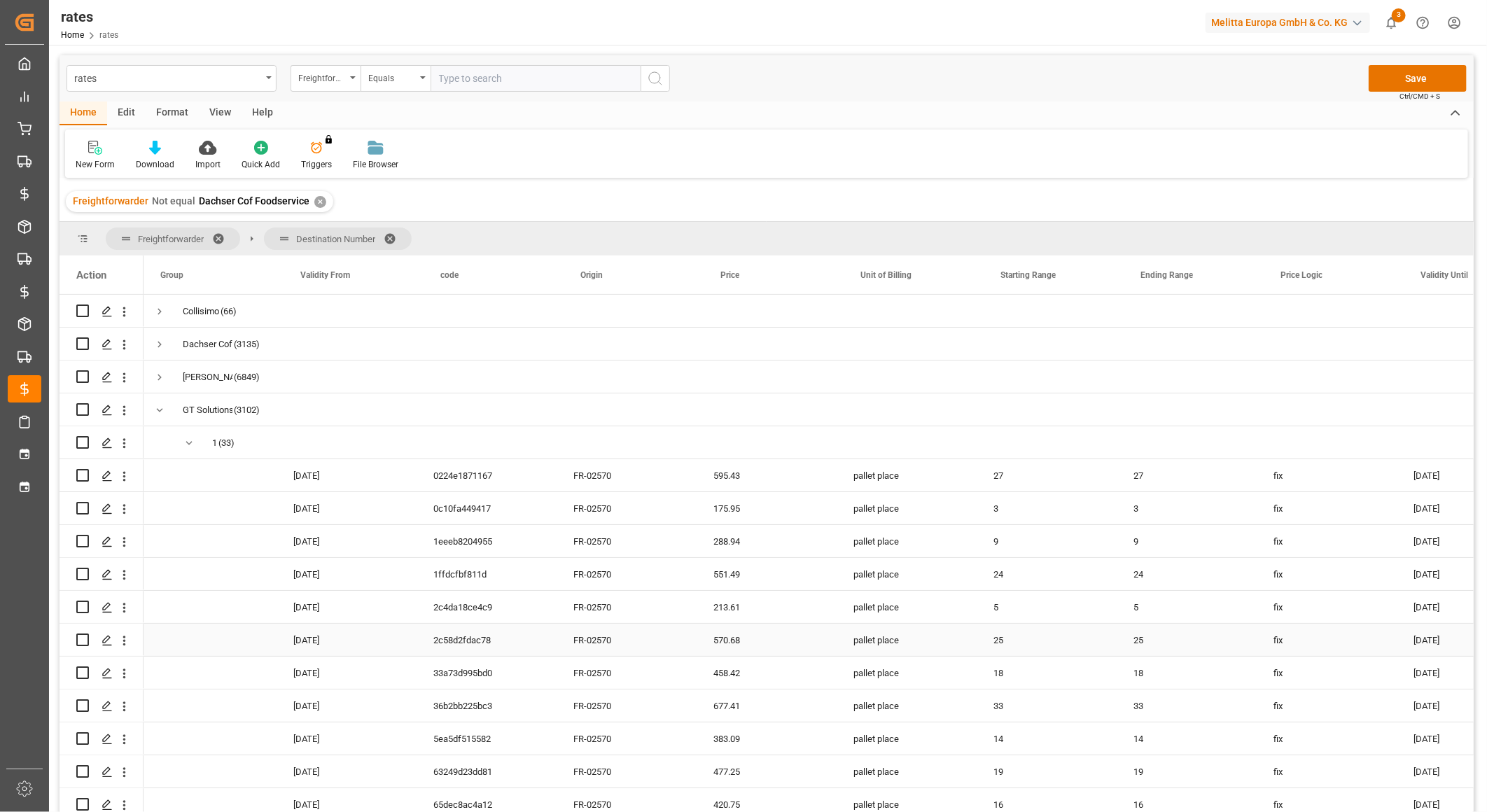
scroll to position [0, 0]
click at [169, 409] on span "Press SPACE to select this row." at bounding box center [166, 410] width 13 height 13
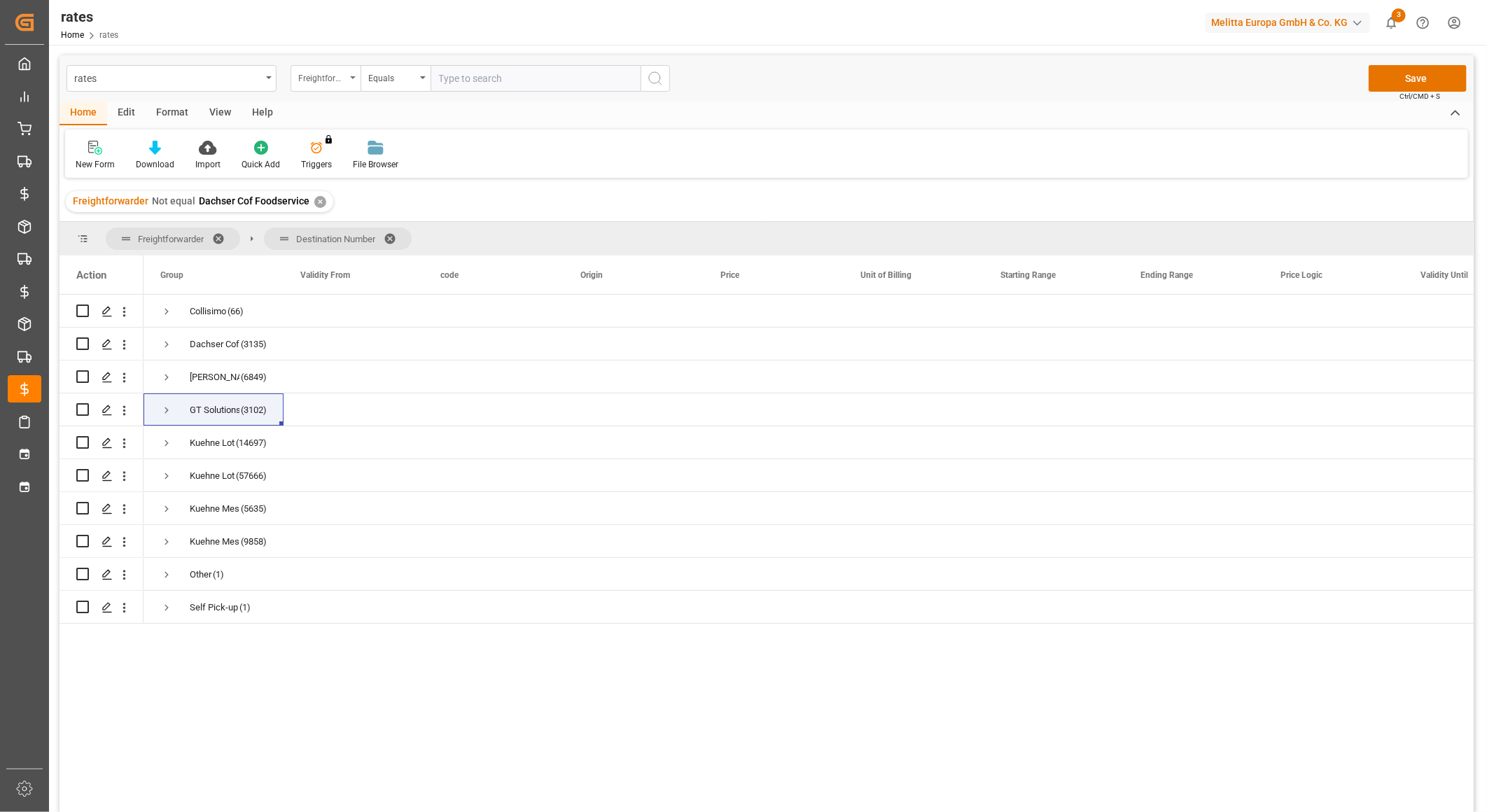
click at [346, 85] on div "Freightforwarder" at bounding box center [325, 78] width 70 height 26
type input "fre"
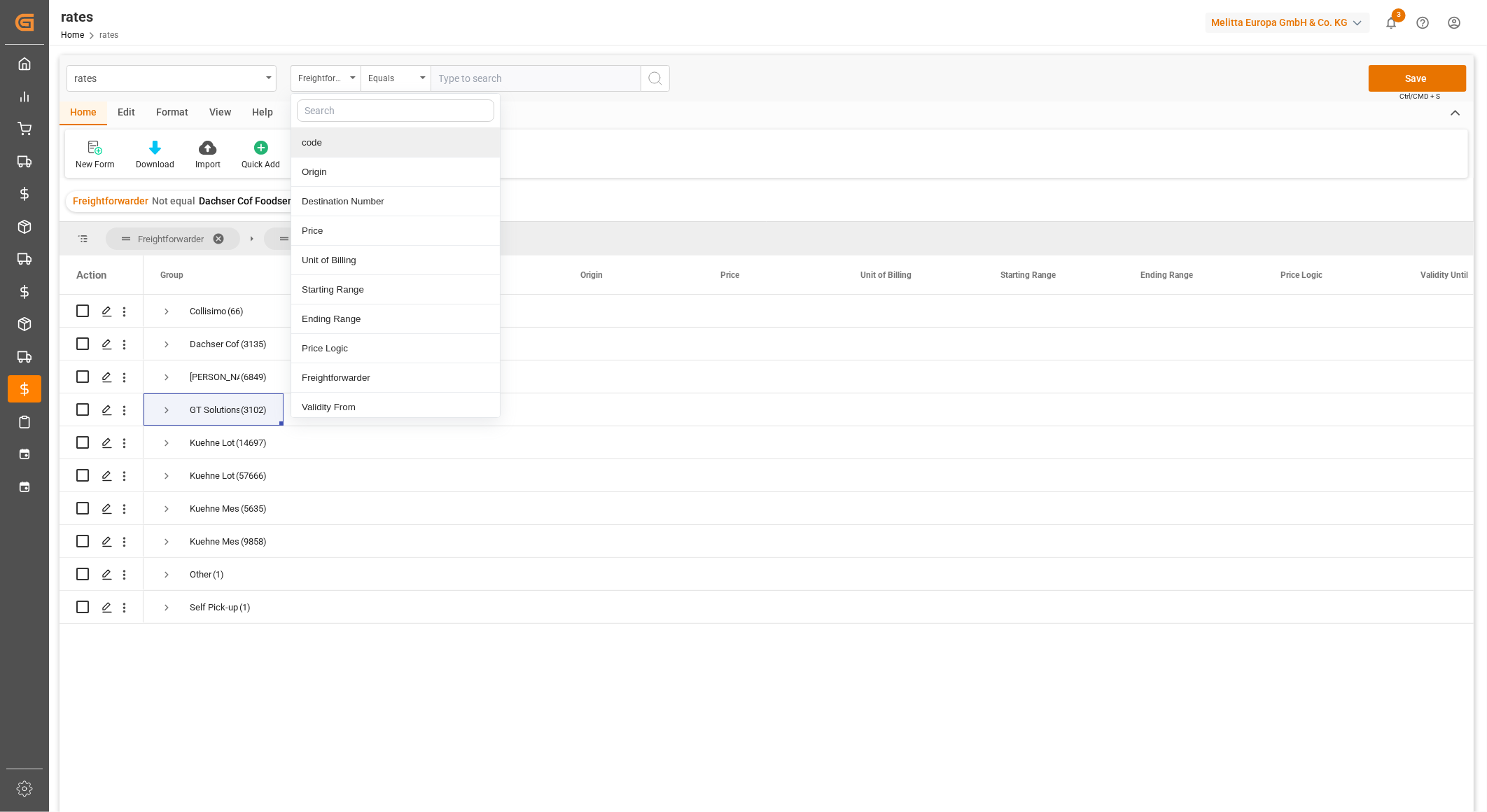
click at [505, 81] on input "text" at bounding box center [535, 78] width 210 height 26
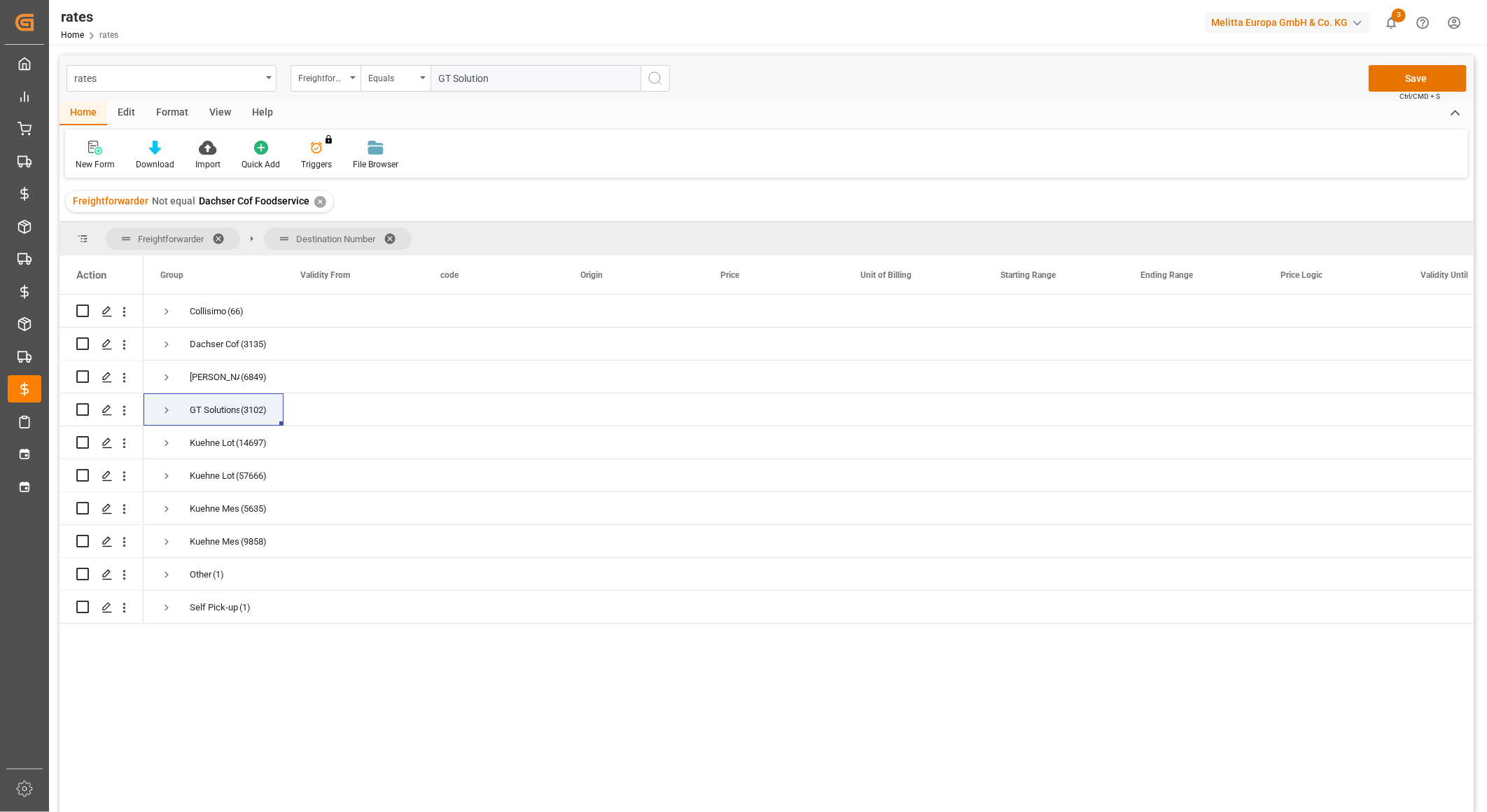
type input "GT Solutions"
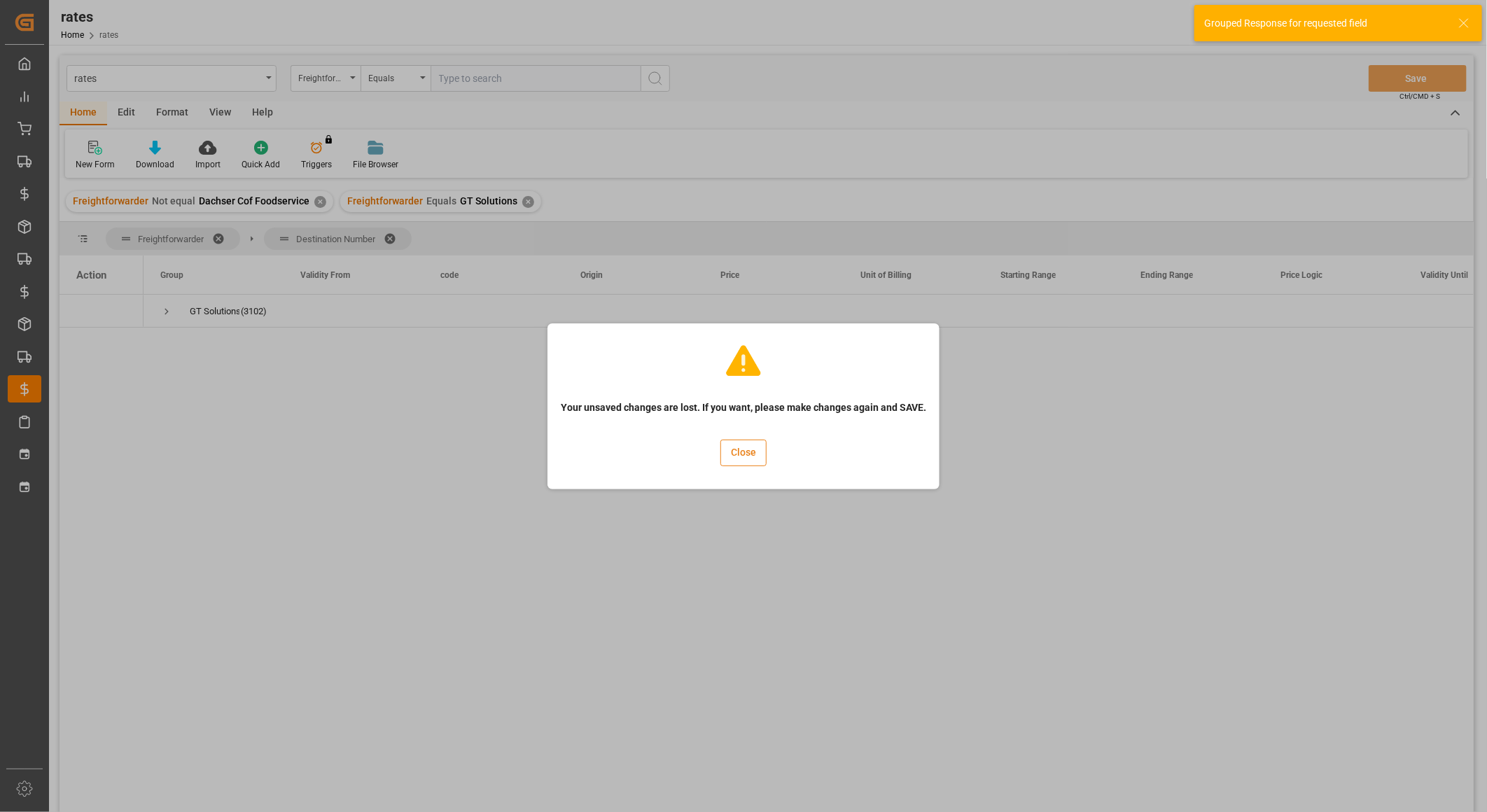
click at [735, 456] on button "Close" at bounding box center [743, 452] width 46 height 26
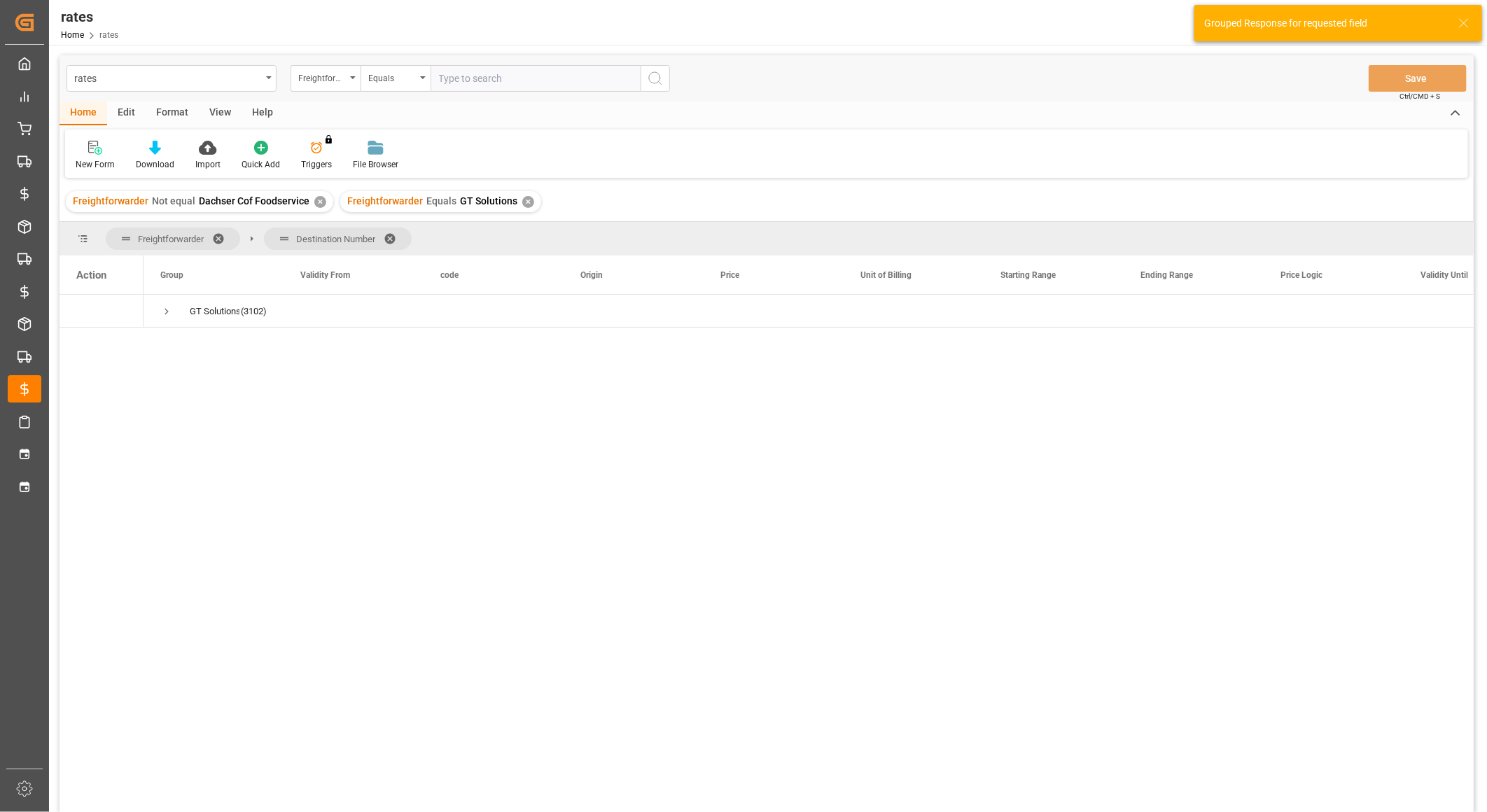
click at [215, 241] on span at bounding box center [223, 239] width 22 height 13
click at [228, 238] on span at bounding box center [236, 239] width 22 height 13
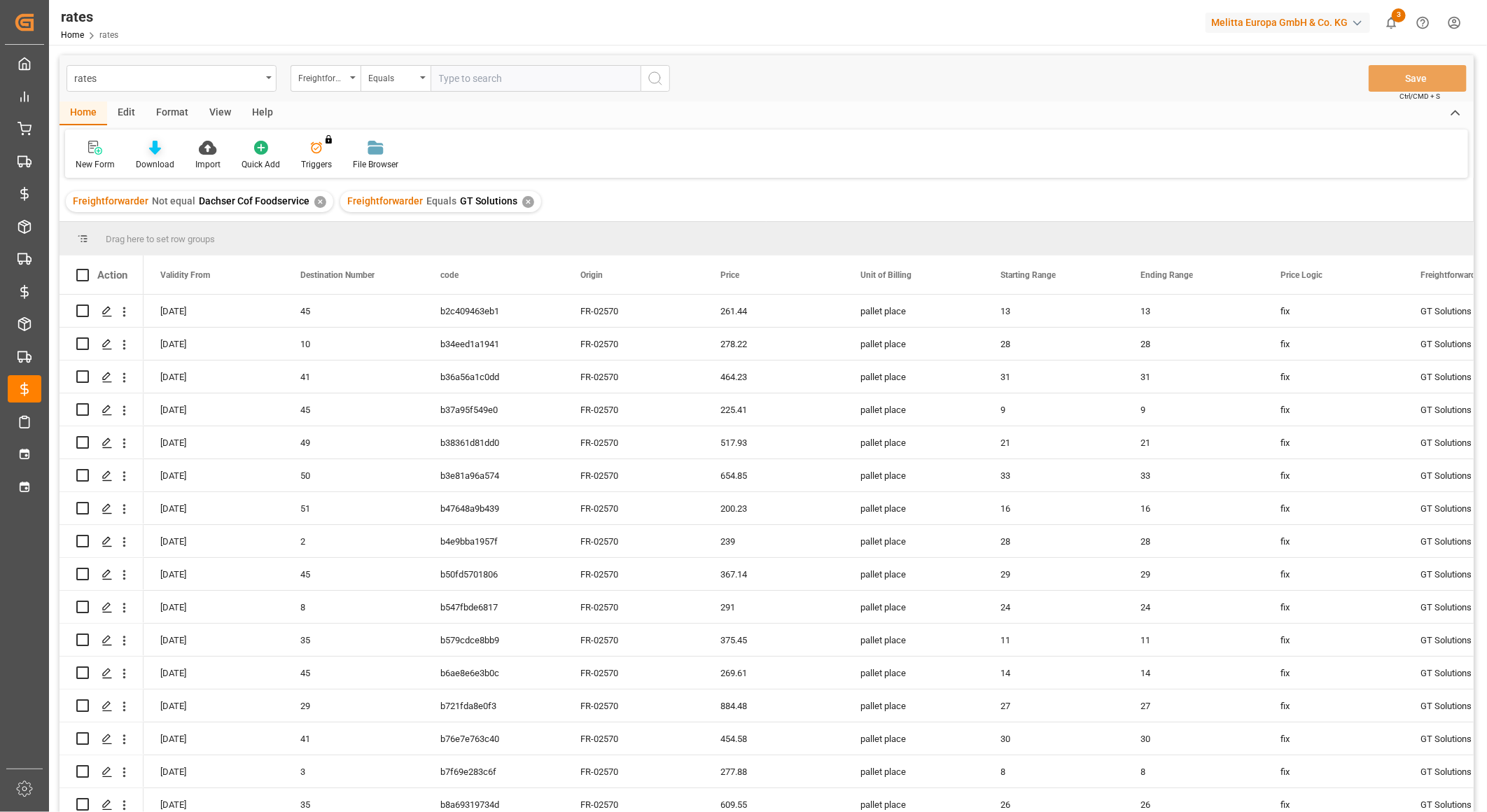
click at [152, 159] on div "Download" at bounding box center [155, 164] width 38 height 13
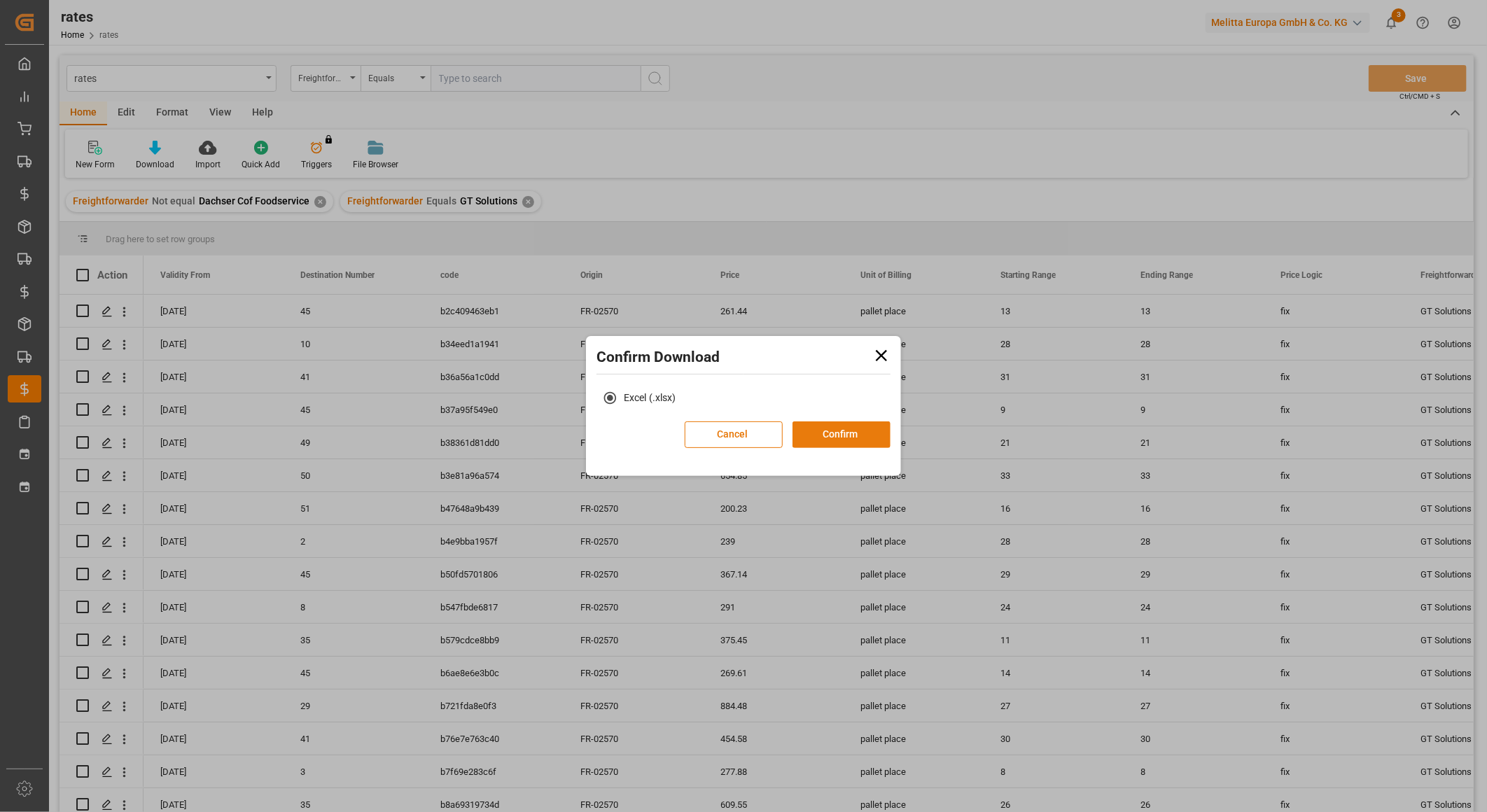
click at [846, 437] on button "Confirm" at bounding box center [841, 434] width 98 height 26
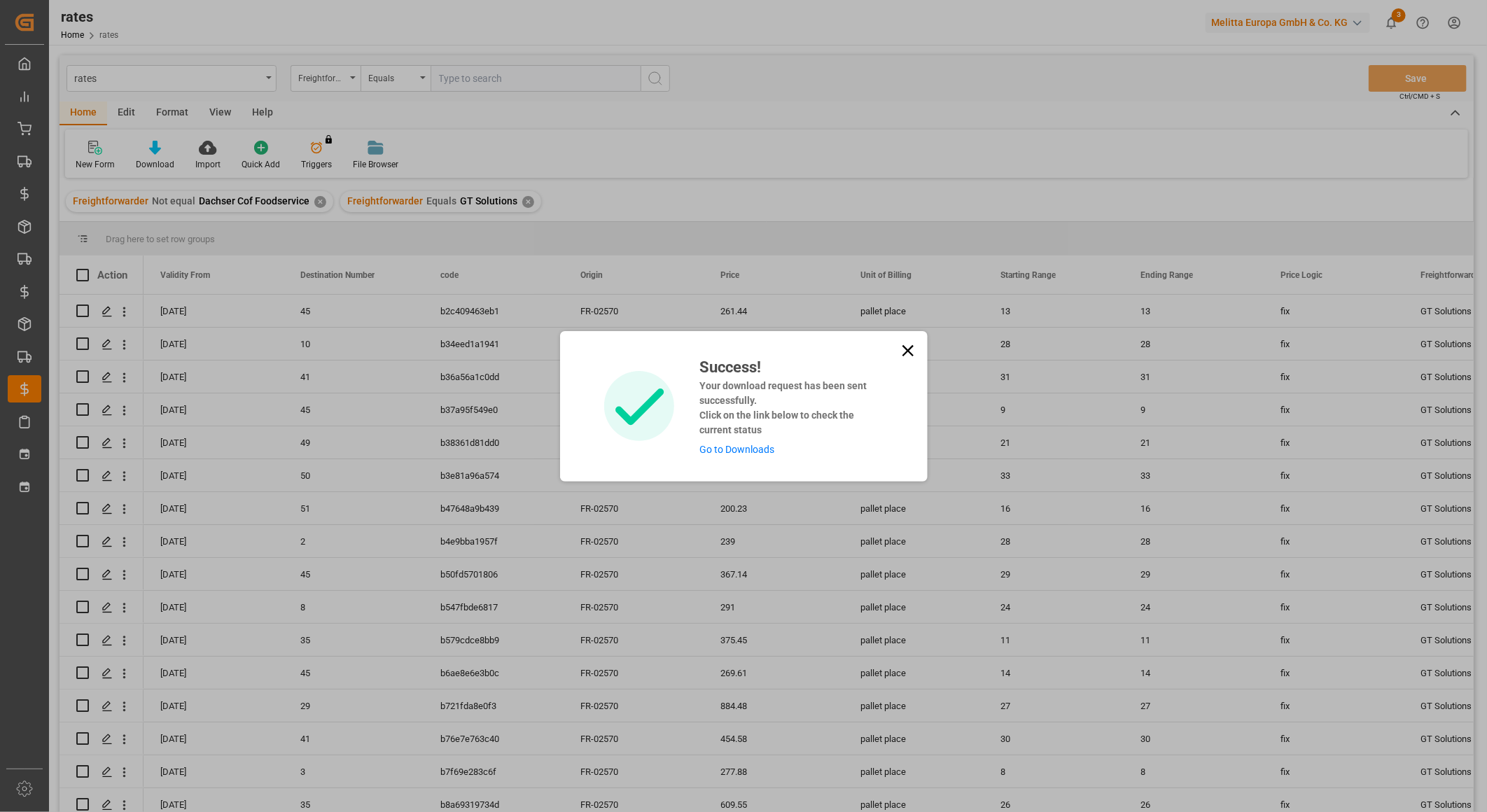
click at [728, 446] on link "Go to Downloads" at bounding box center [736, 449] width 75 height 11
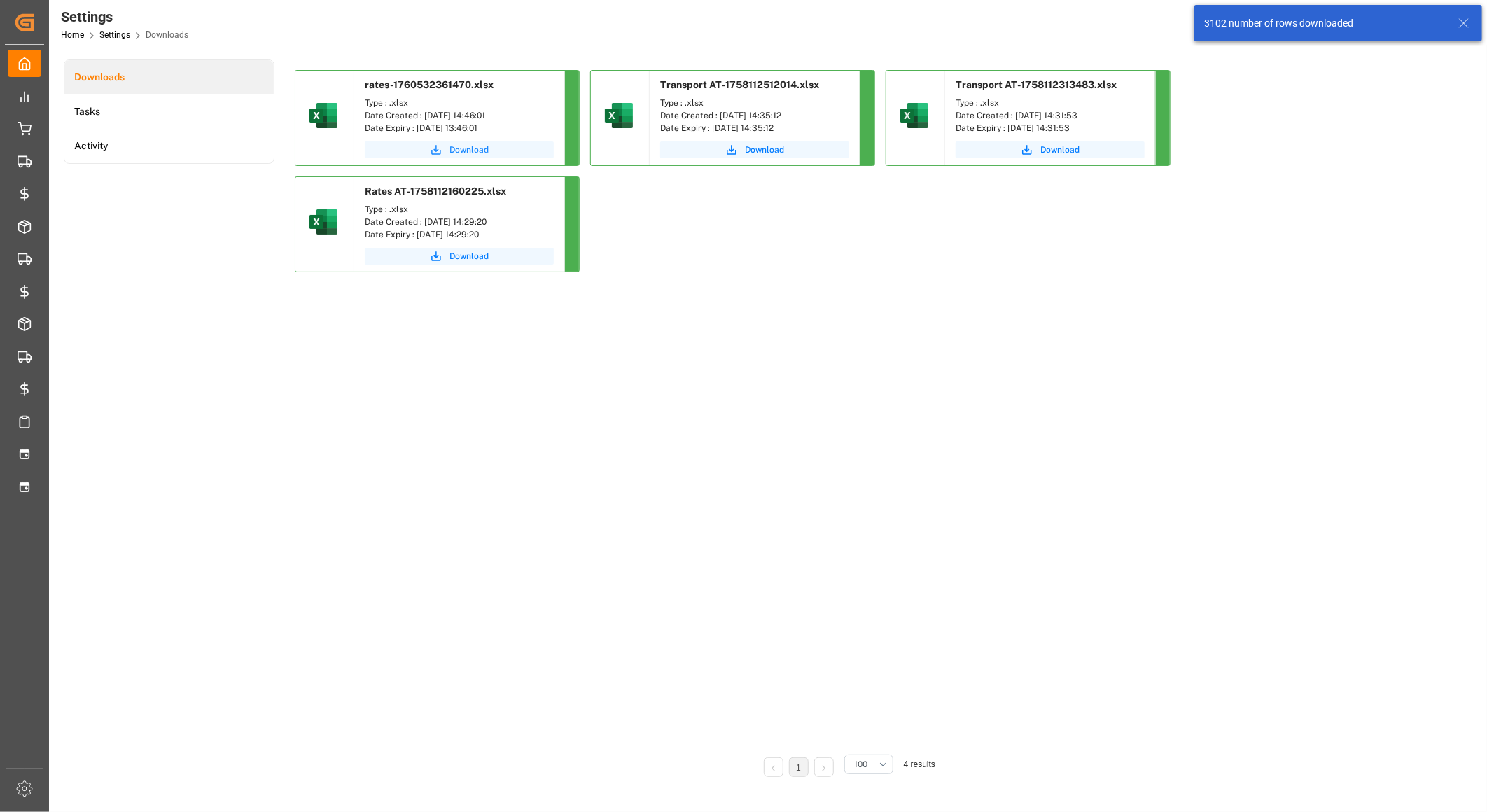
click at [478, 149] on span "Download" at bounding box center [469, 150] width 39 height 13
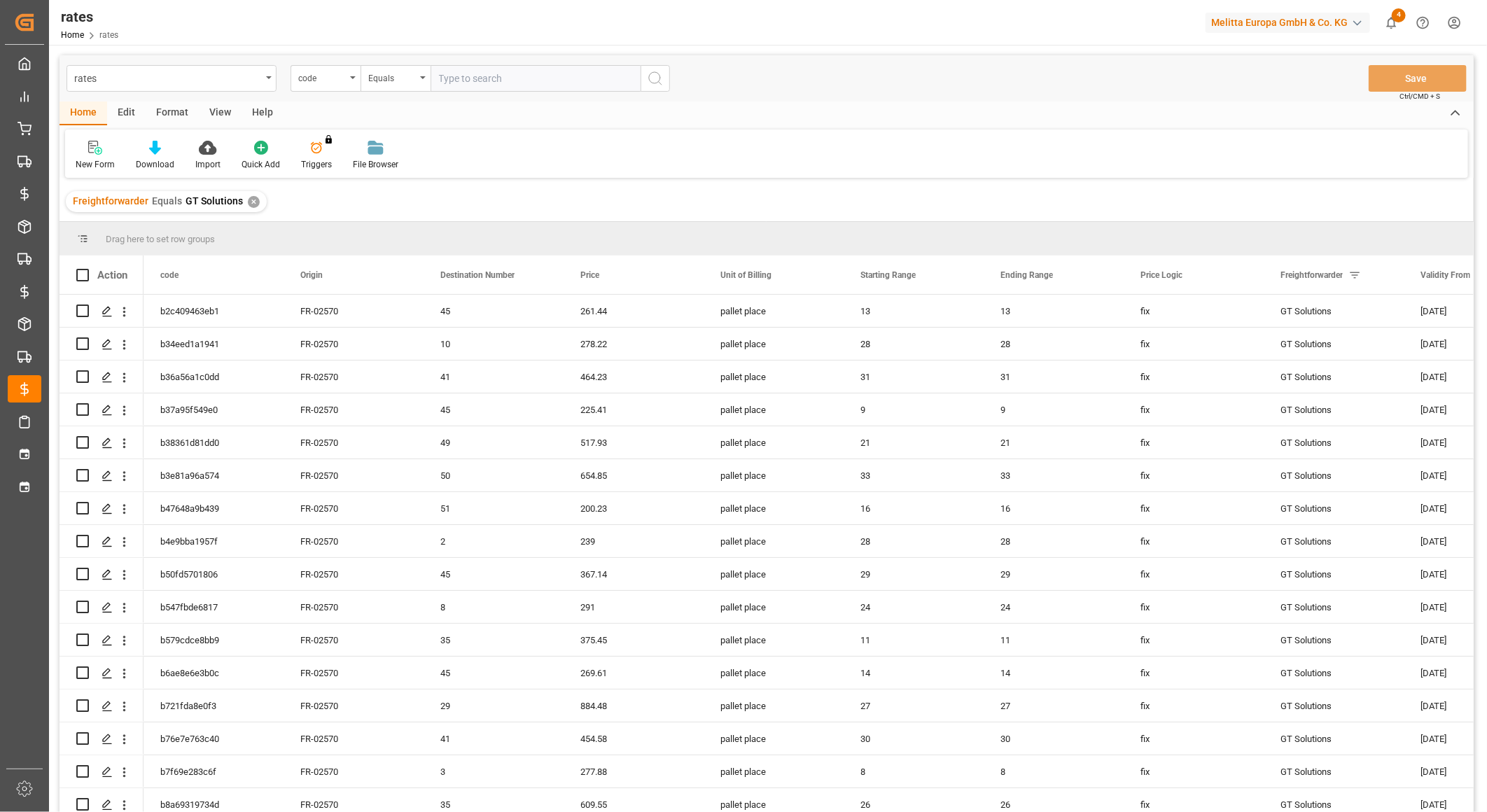
click at [248, 199] on div "✕" at bounding box center [253, 202] width 12 height 12
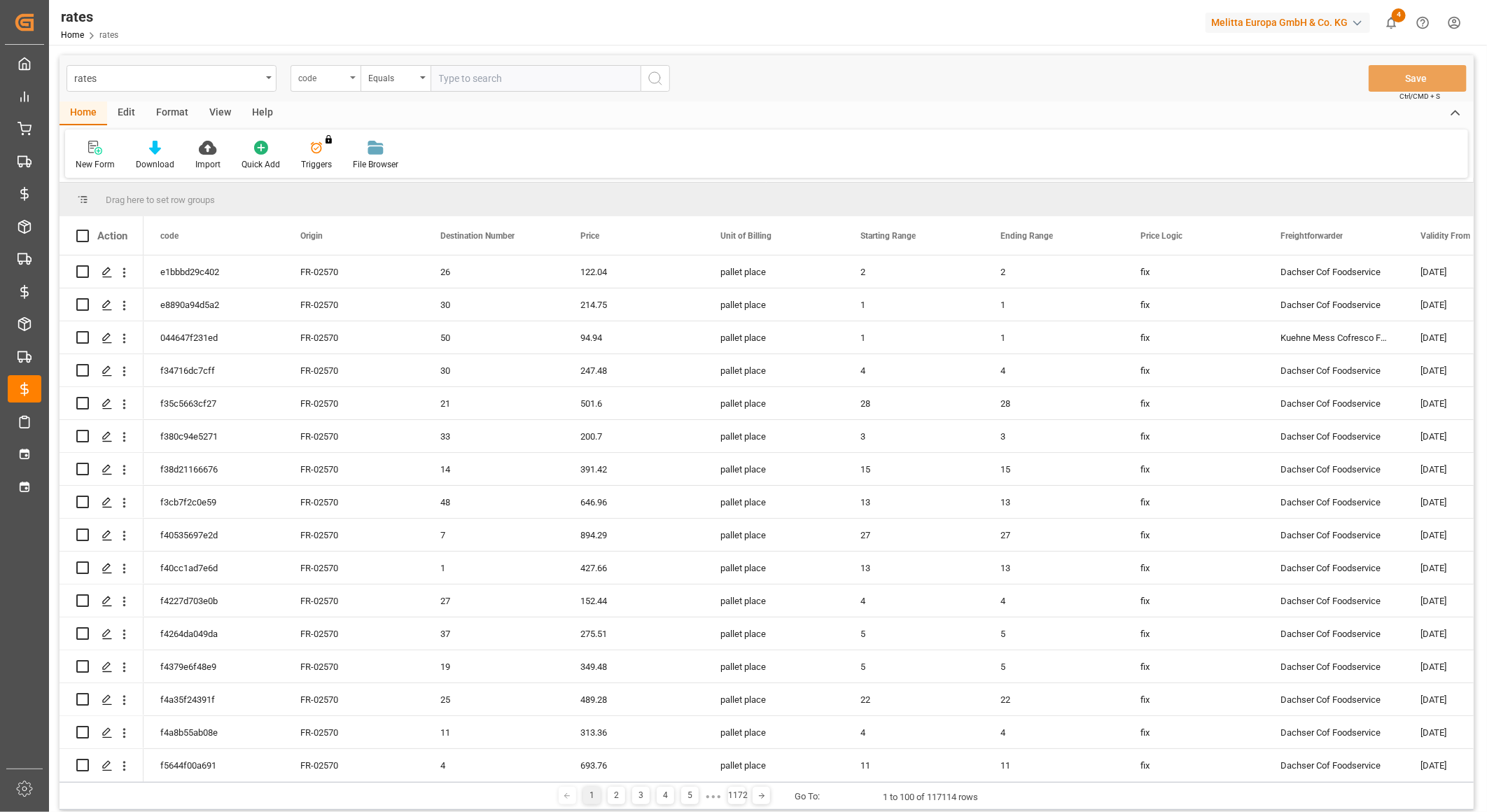
click at [356, 80] on div "code" at bounding box center [325, 78] width 70 height 26
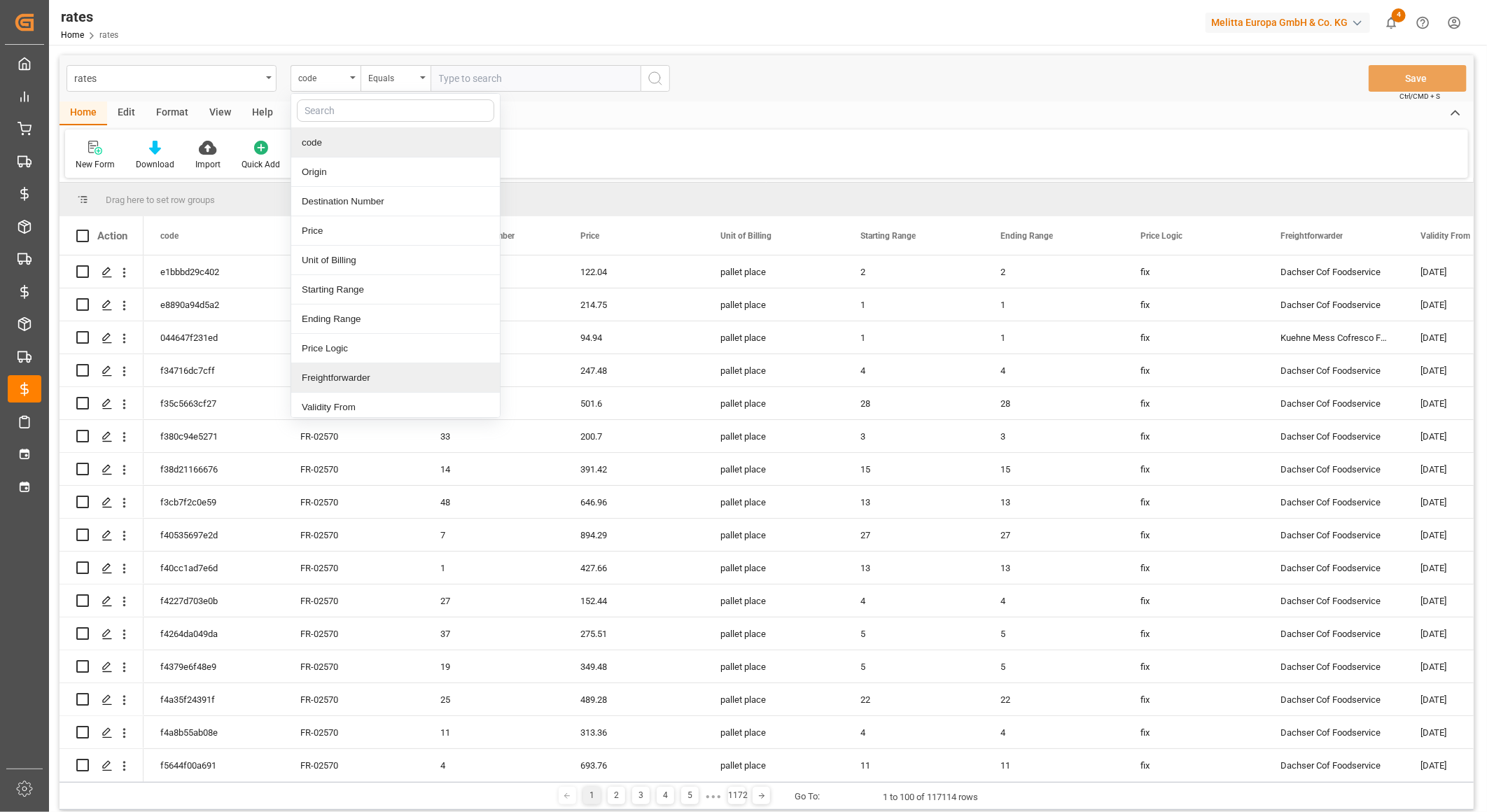
click at [351, 371] on div "Freightforwarder" at bounding box center [395, 378] width 208 height 29
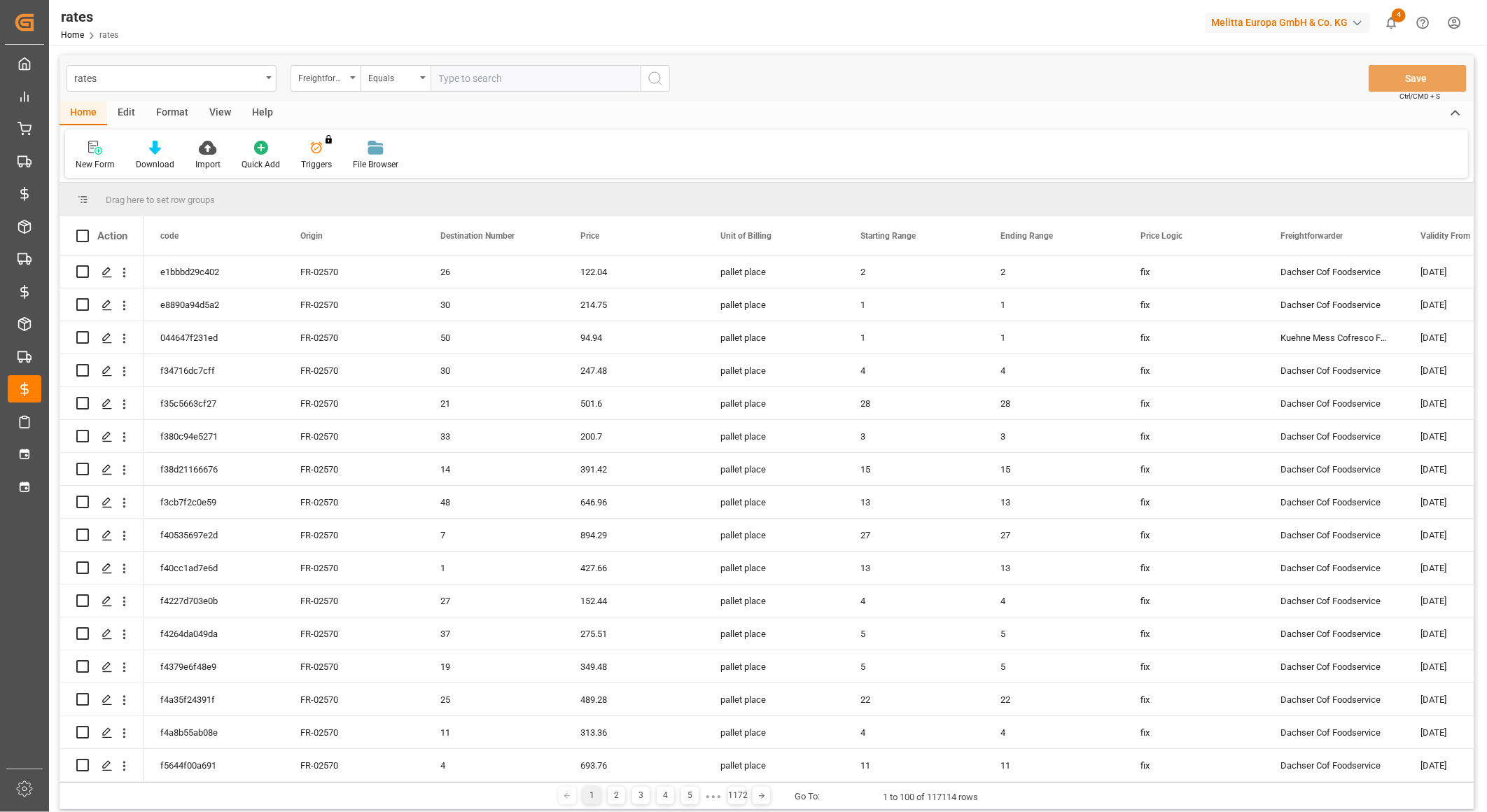
click at [510, 79] on input "text" at bounding box center [535, 78] width 210 height 26
type input "[PERSON_NAME] mess"
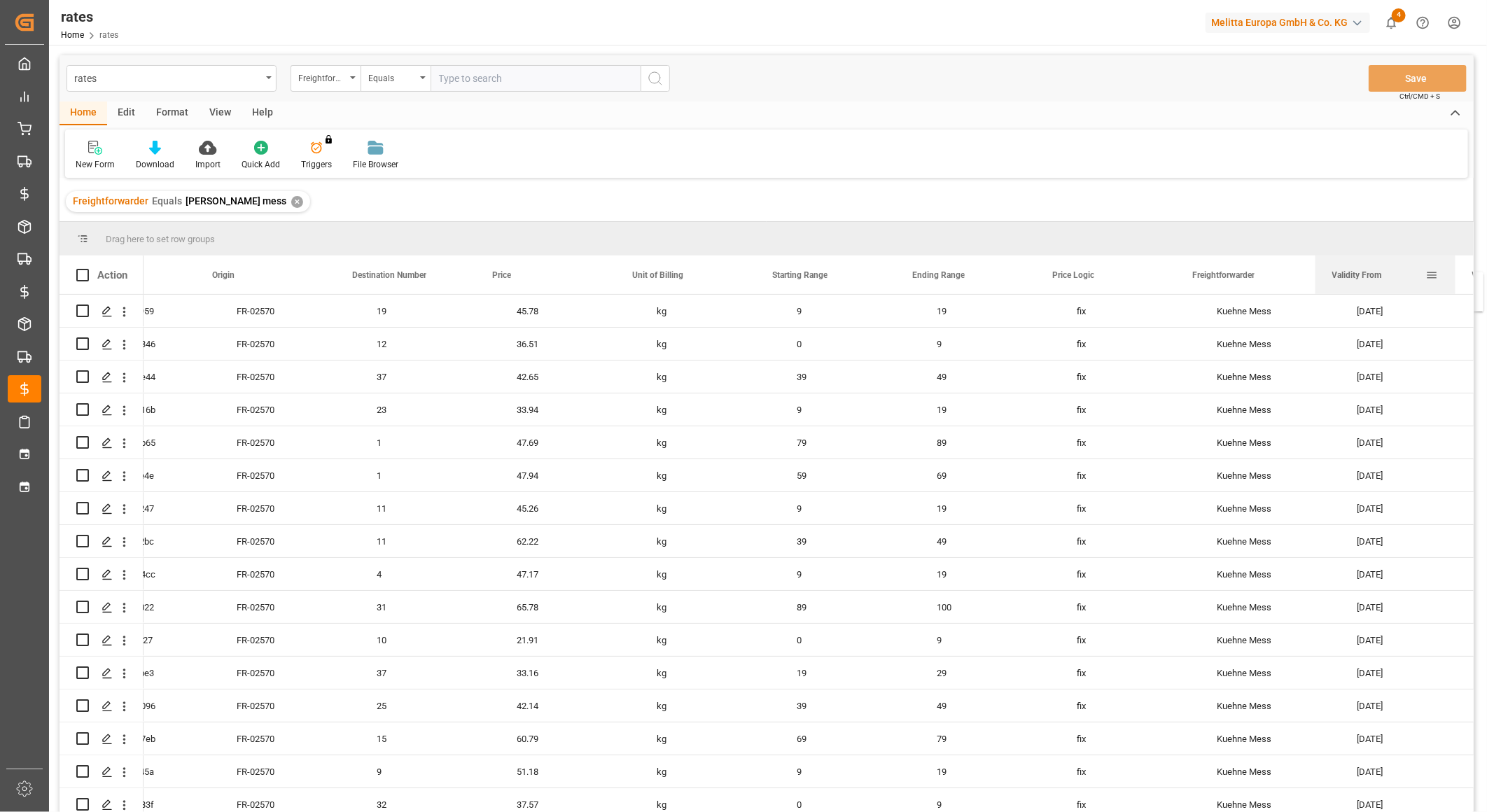
scroll to position [0, 88]
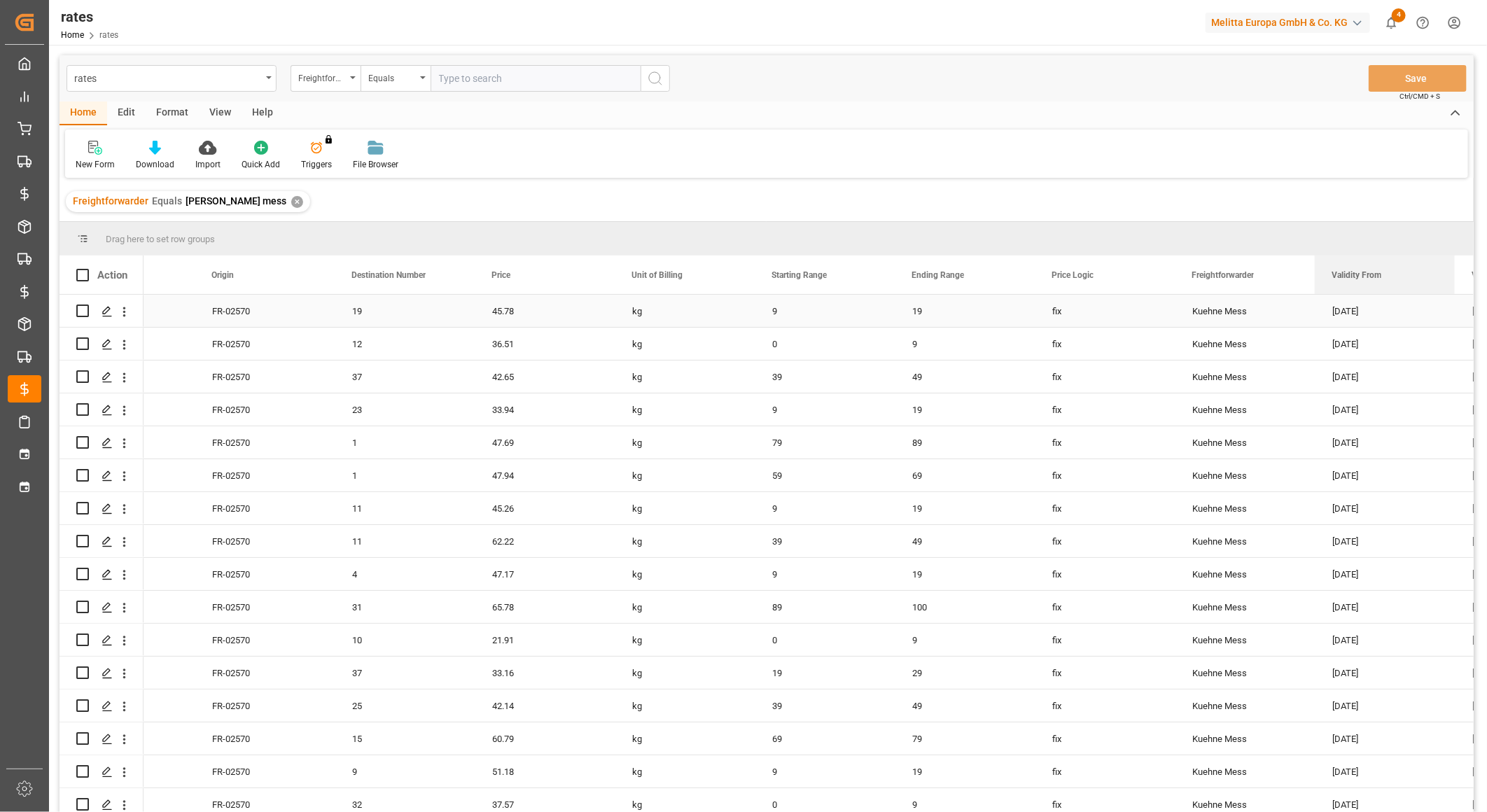
drag, startPoint x: 1439, startPoint y: 277, endPoint x: 1340, endPoint y: 294, distance: 100.4
click at [1340, 294] on div "Action code Origin Destination Number 19" at bounding box center [767, 538] width 1414 height 565
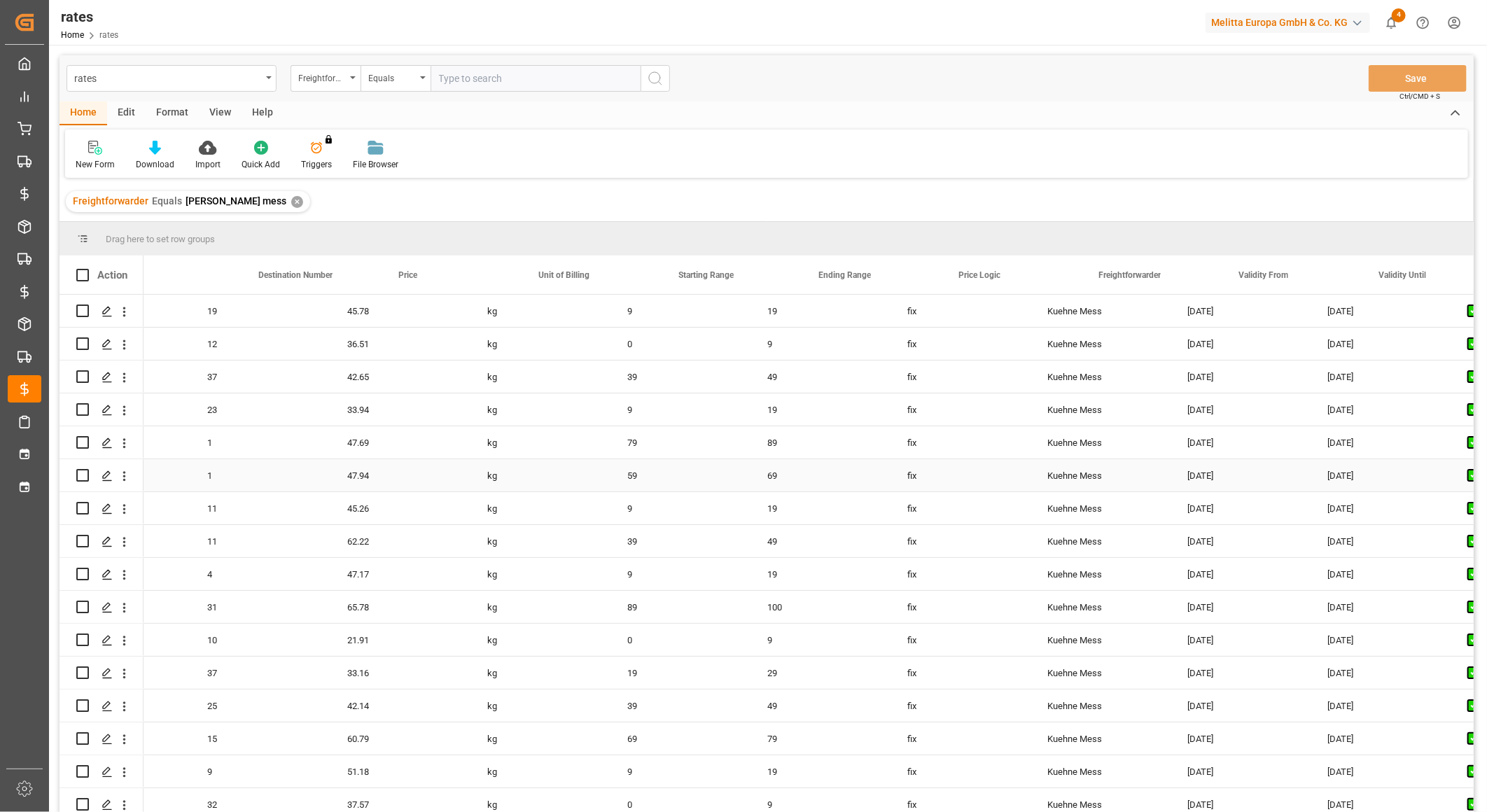
scroll to position [0, 307]
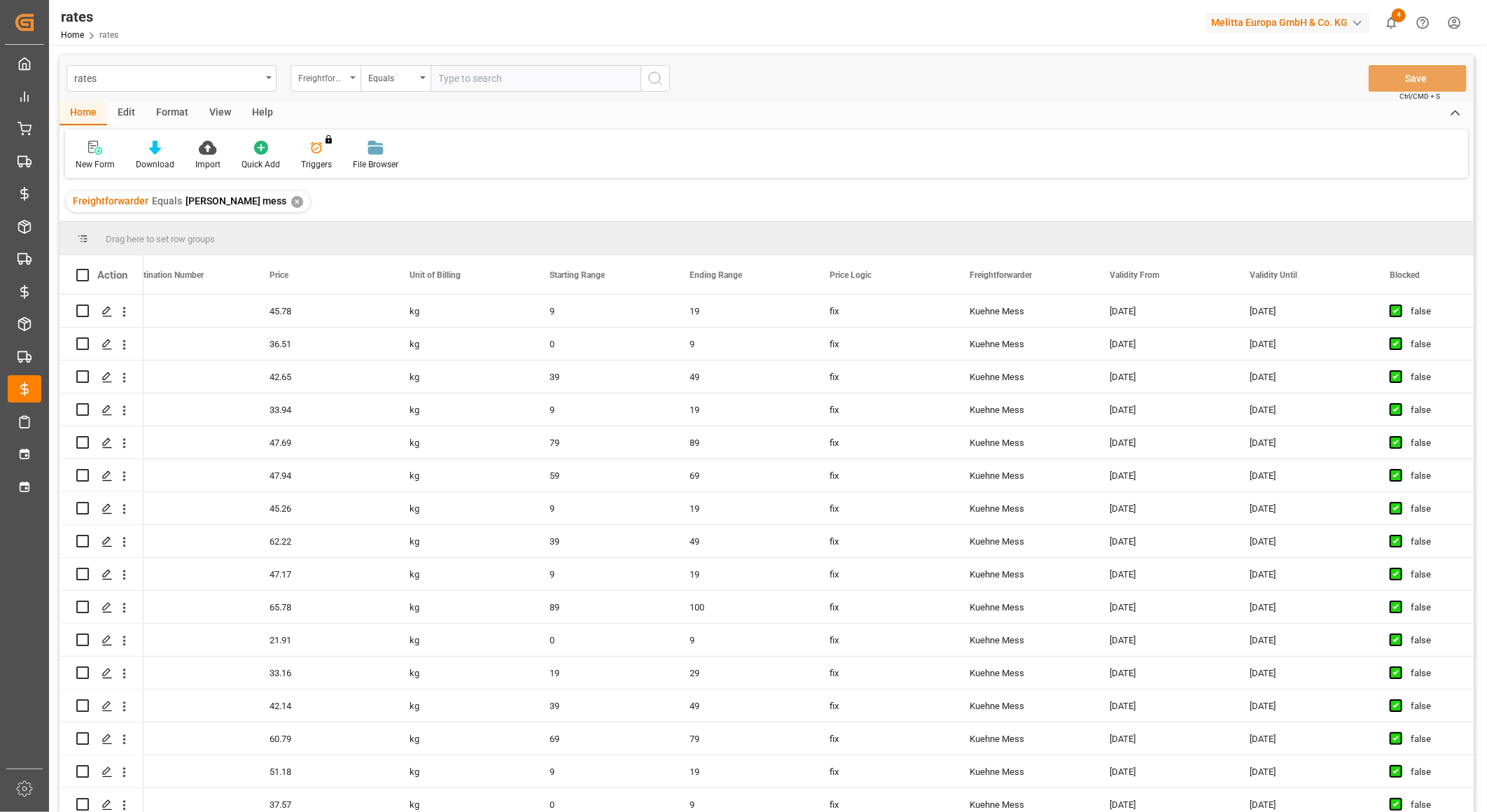
click at [348, 82] on div "Freightforwarder" at bounding box center [325, 78] width 70 height 26
type input "vali"
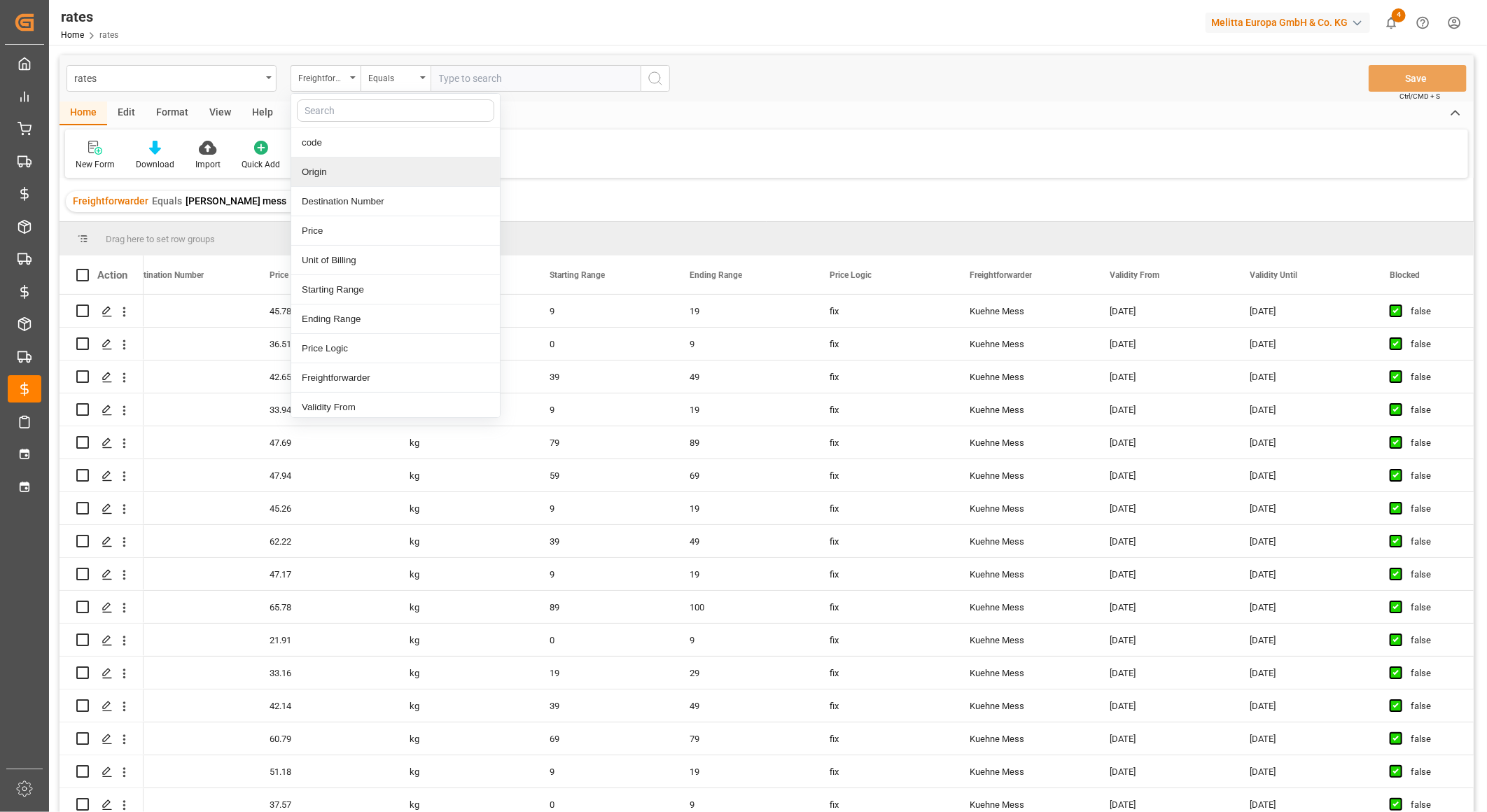
click at [348, 110] on input "text" at bounding box center [395, 110] width 198 height 22
type input "va"
click at [354, 166] on div "Validity Until" at bounding box center [395, 171] width 208 height 29
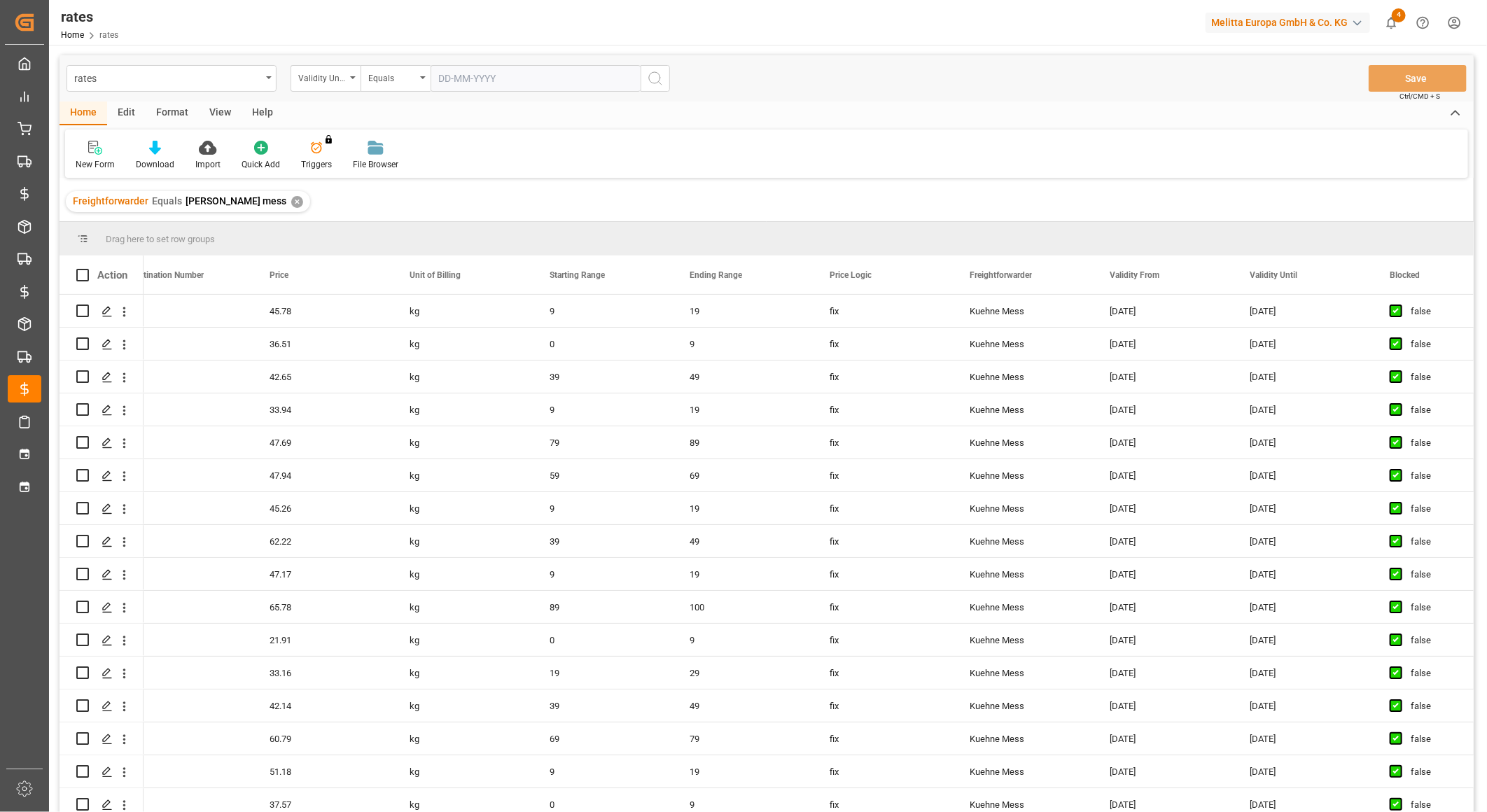
click at [466, 80] on input "text" at bounding box center [535, 78] width 210 height 26
click at [522, 75] on input "text" at bounding box center [535, 78] width 210 height 26
click at [553, 267] on div "31" at bounding box center [558, 273] width 18 height 17
type input "[DATE]"
click at [661, 80] on icon "search button" at bounding box center [655, 78] width 17 height 17
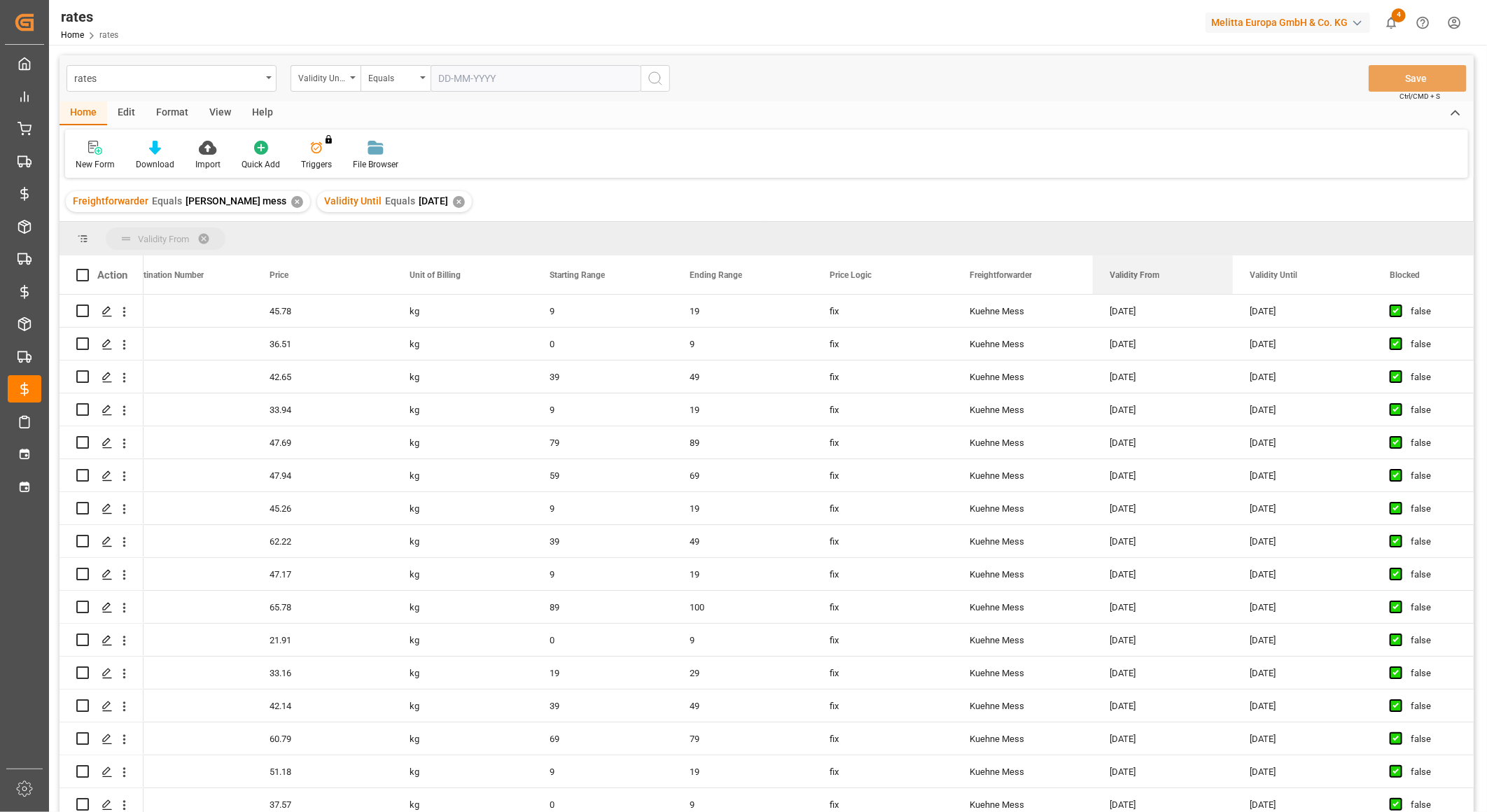
drag, startPoint x: 1175, startPoint y: 278, endPoint x: 422, endPoint y: 228, distance: 754.7
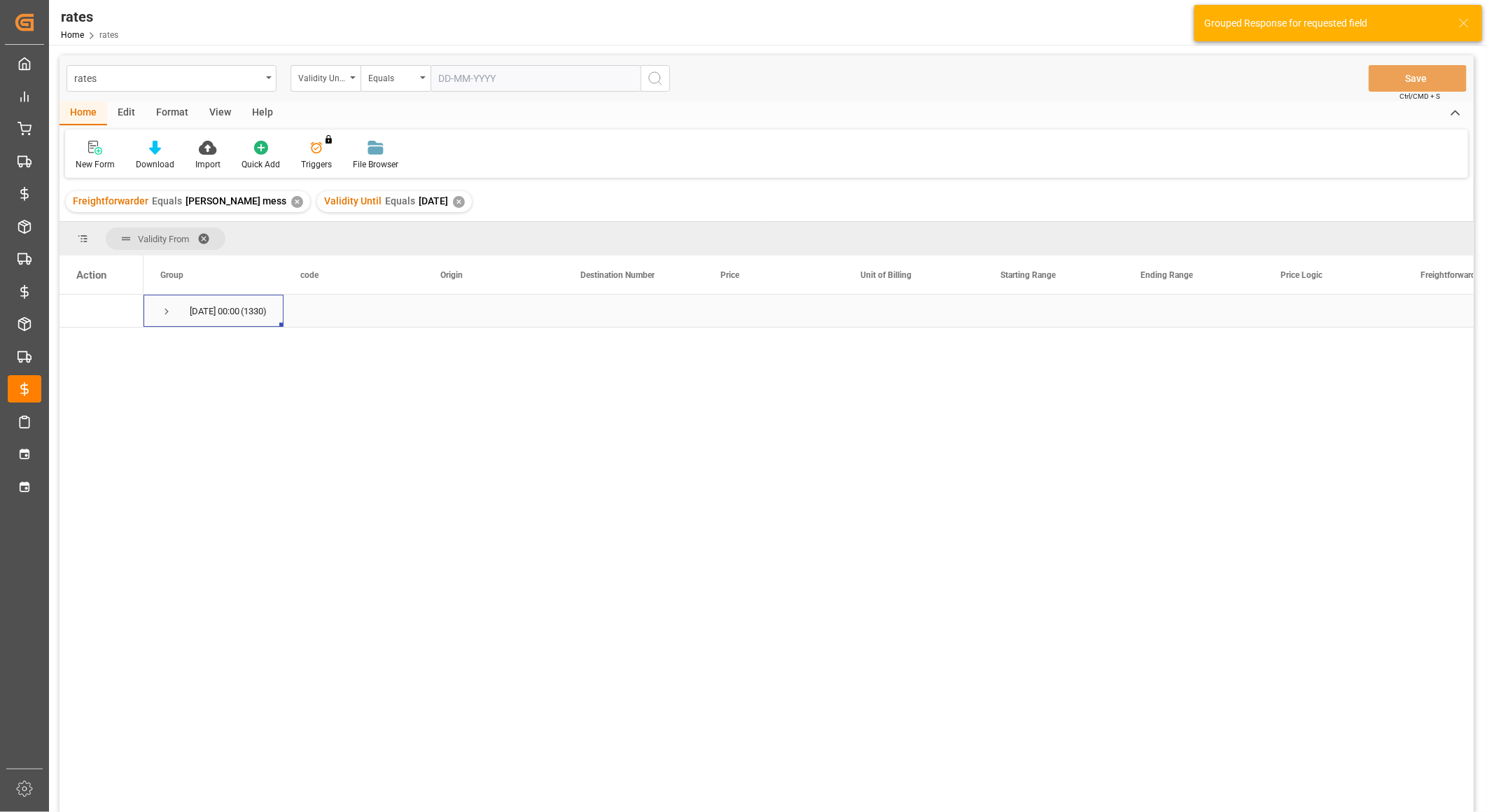
click at [161, 311] on span "Press SPACE to select this row." at bounding box center [166, 311] width 13 height 13
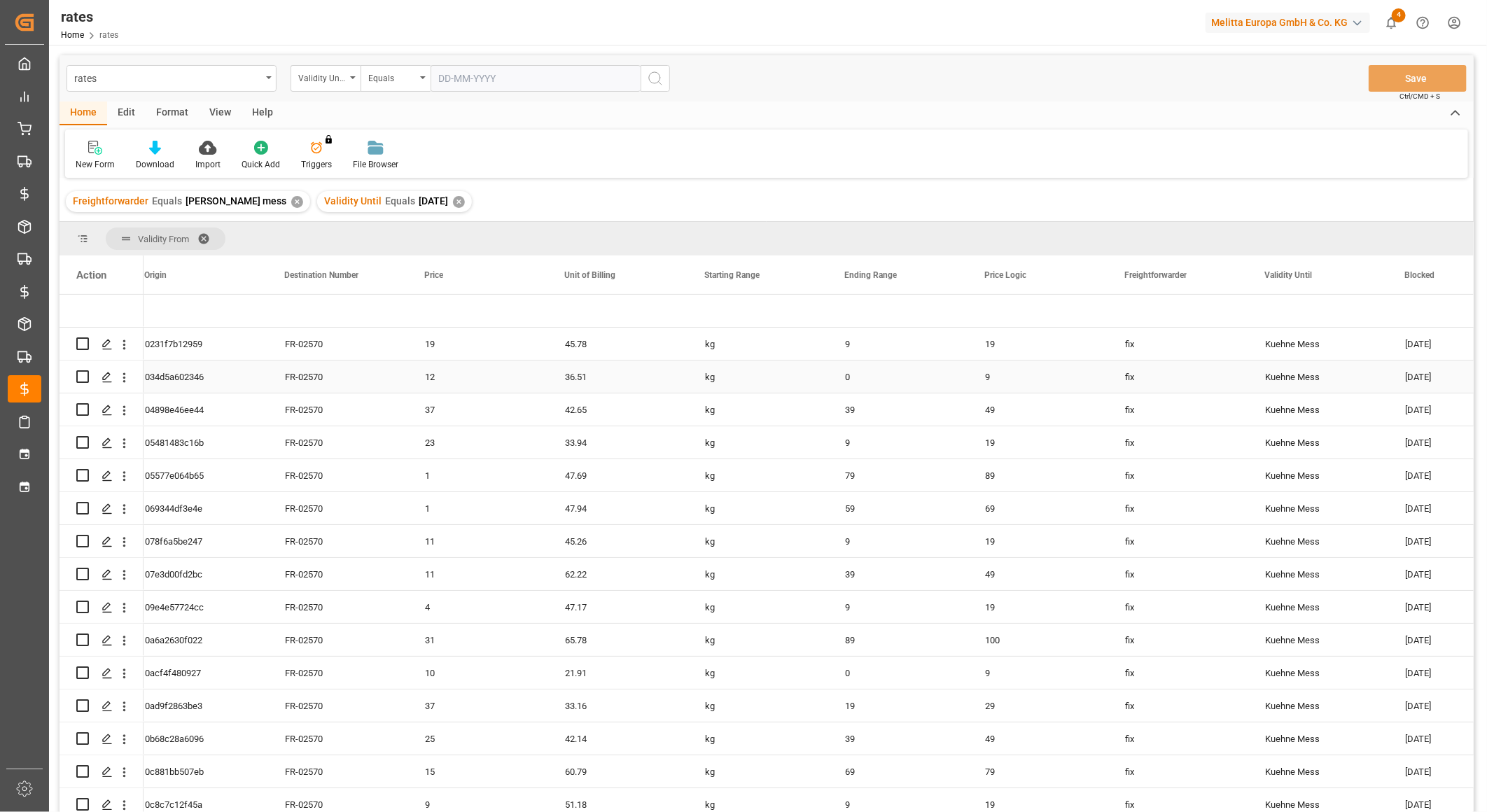
scroll to position [0, 296]
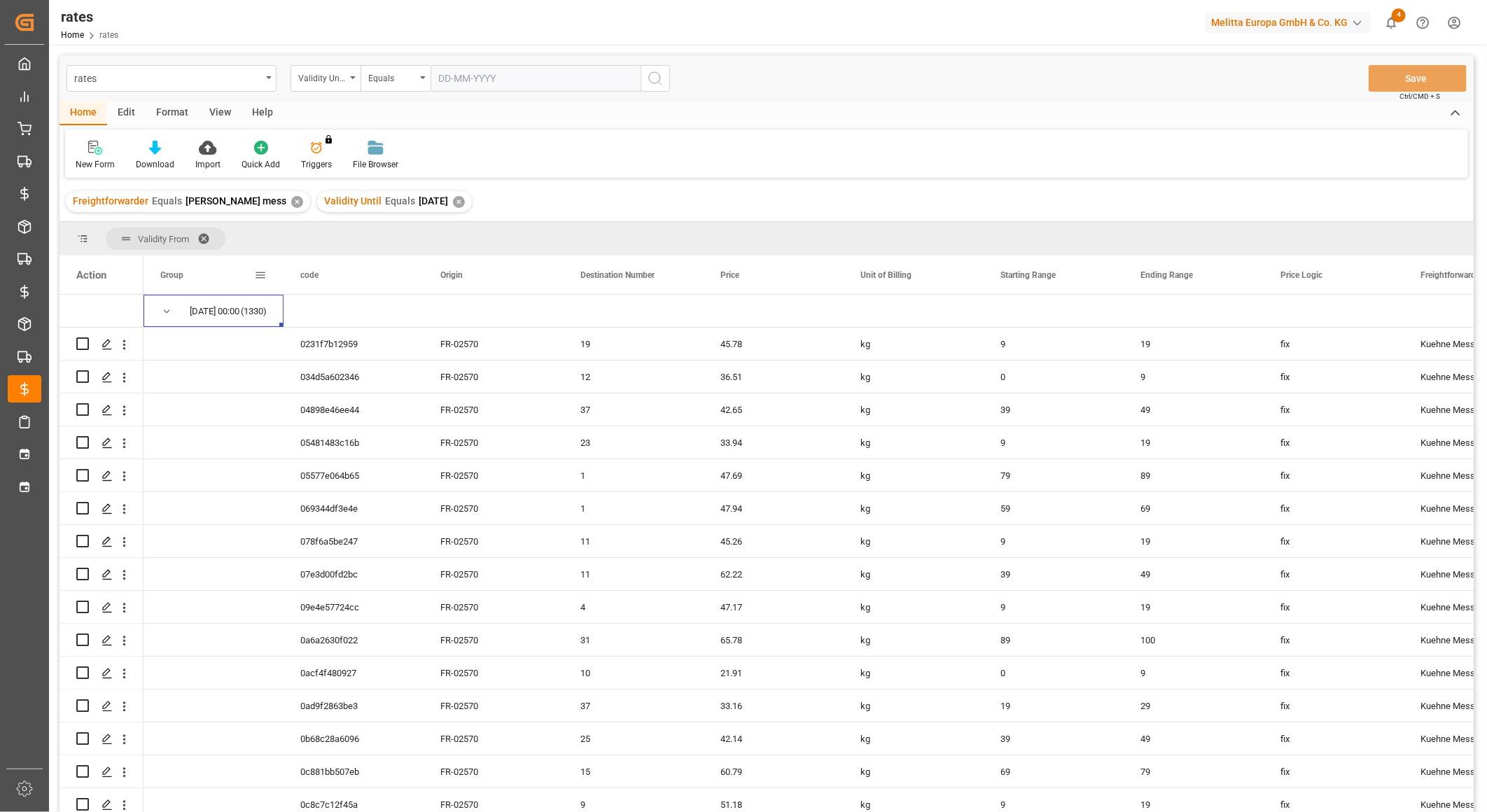
drag, startPoint x: 224, startPoint y: 311, endPoint x: 263, endPoint y: 273, distance: 54.5
click at [263, 273] on div "Action Origin Destination Number Price 9" at bounding box center [767, 538] width 1414 height 565
click at [210, 239] on span at bounding box center [208, 239] width 22 height 13
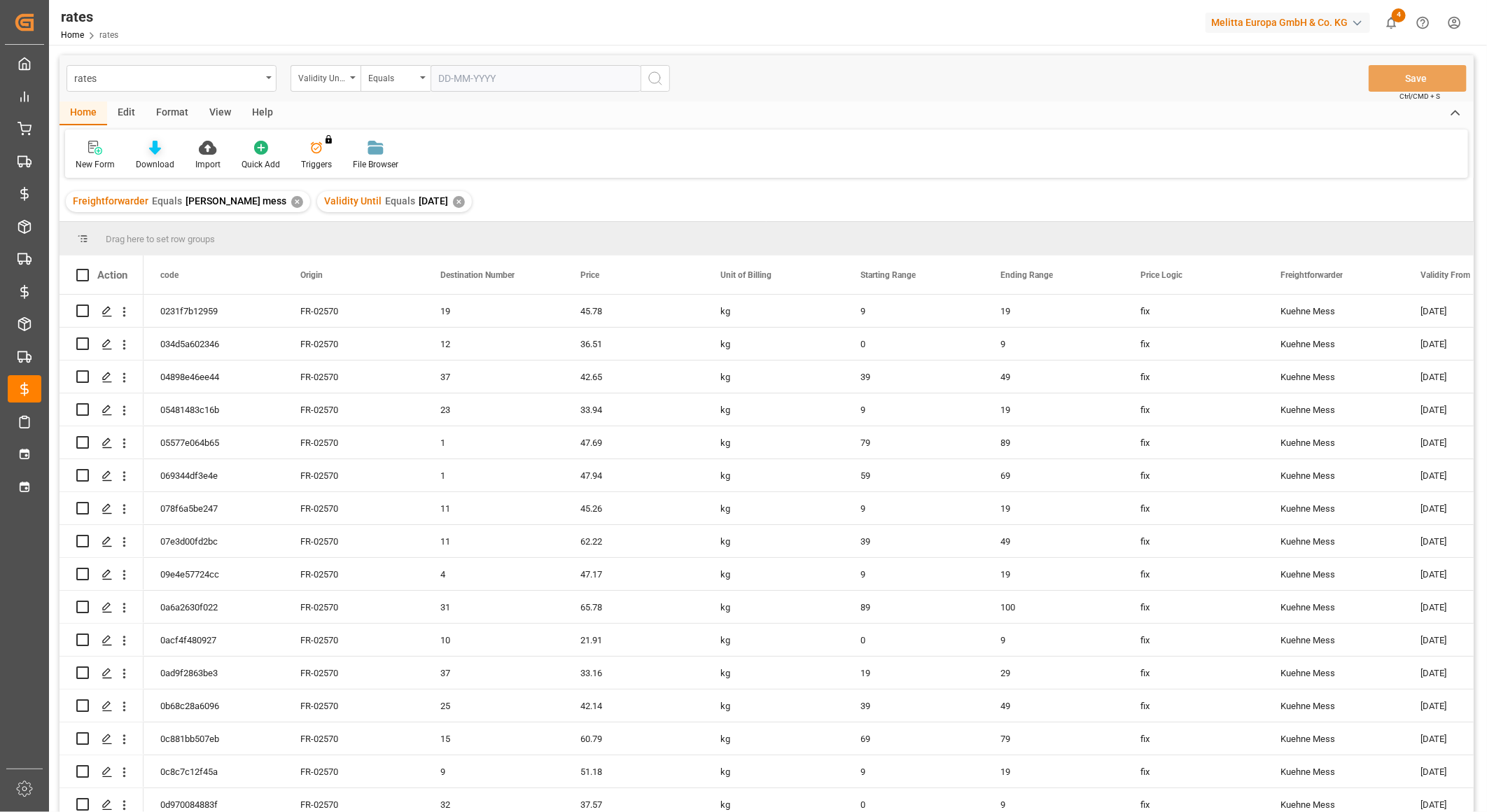
click at [162, 161] on div "Download" at bounding box center [155, 164] width 38 height 13
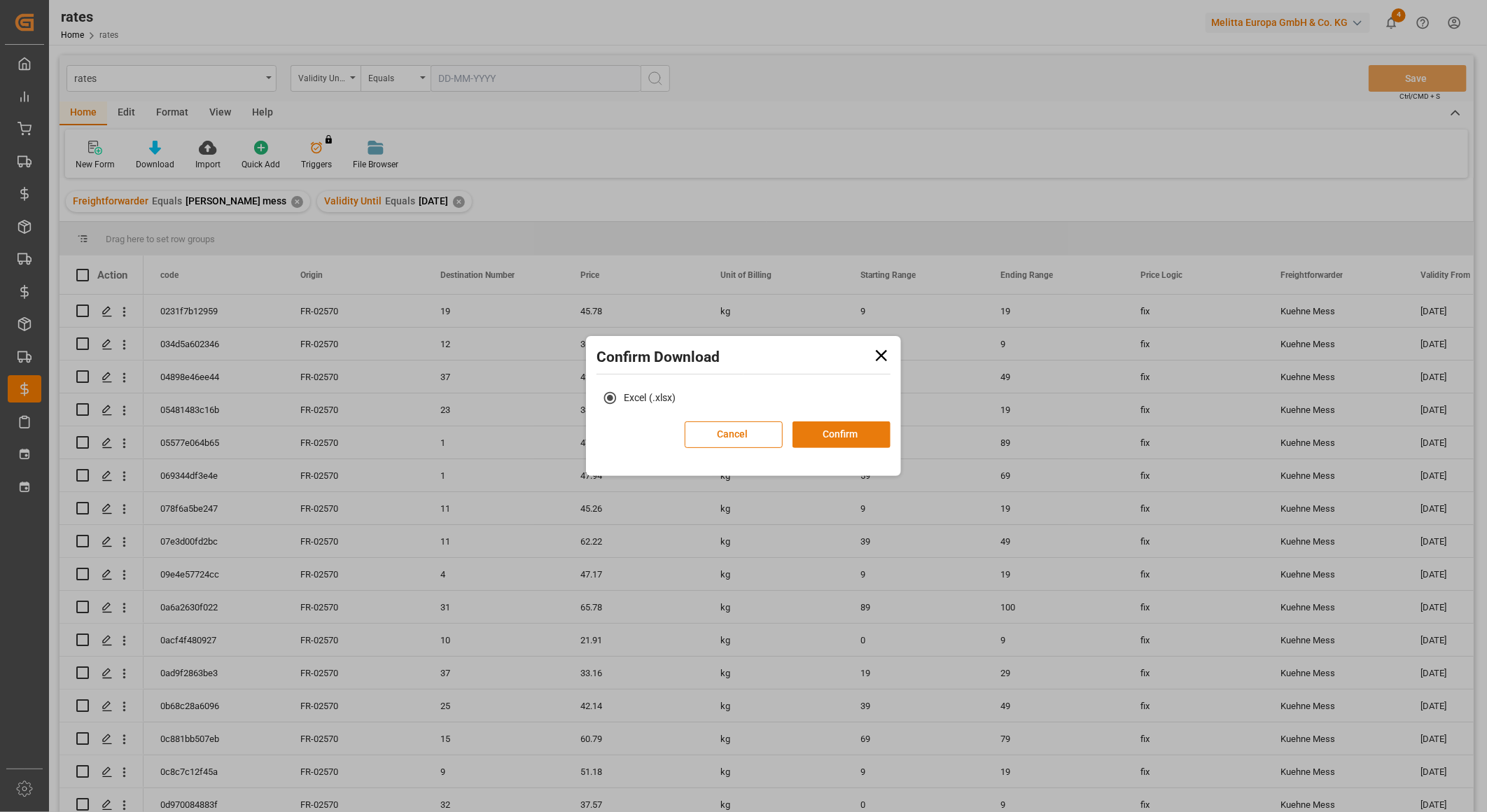
click at [826, 427] on button "Confirm" at bounding box center [841, 434] width 98 height 26
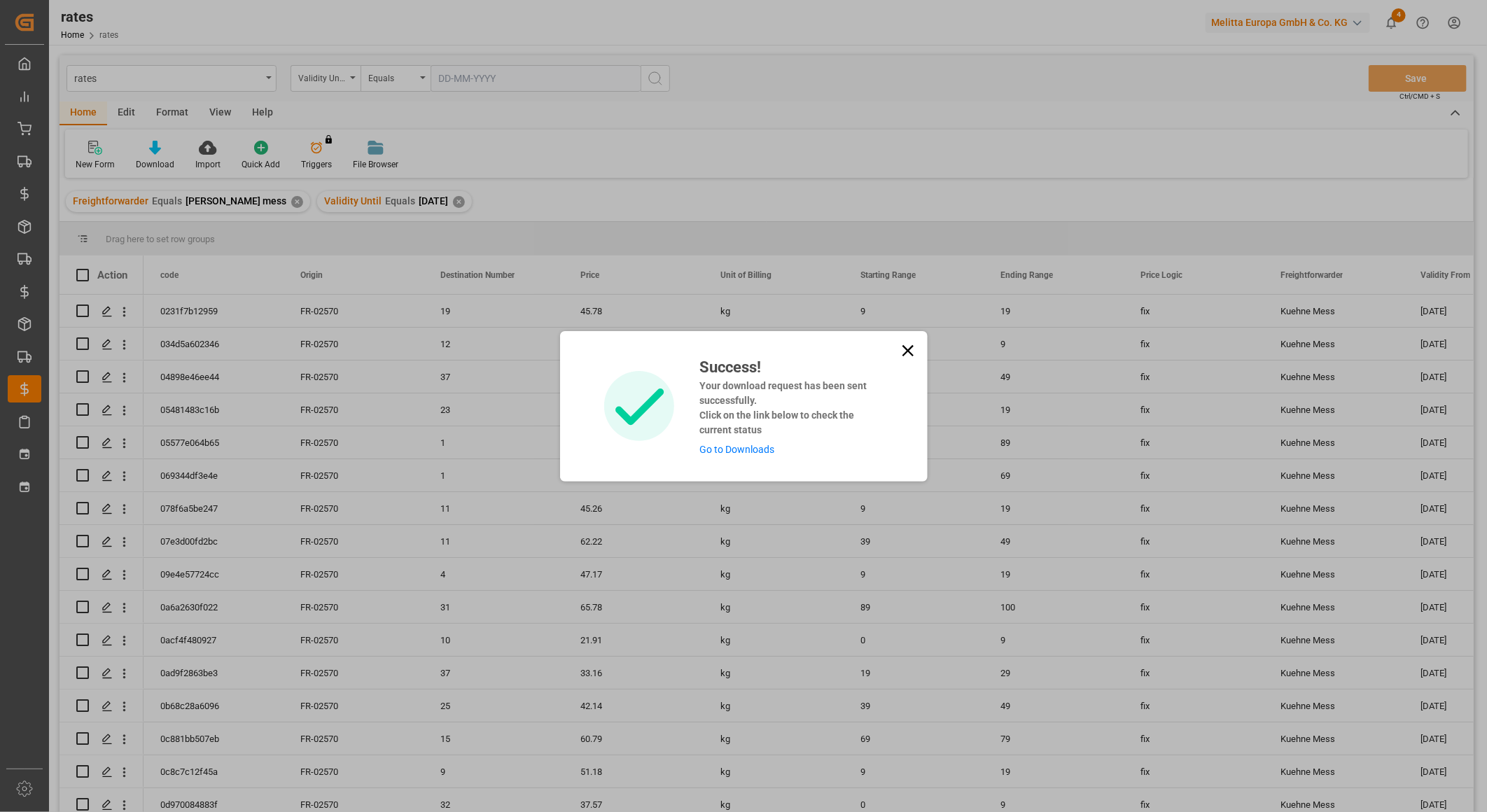
click at [905, 354] on icon at bounding box center [908, 351] width 20 height 20
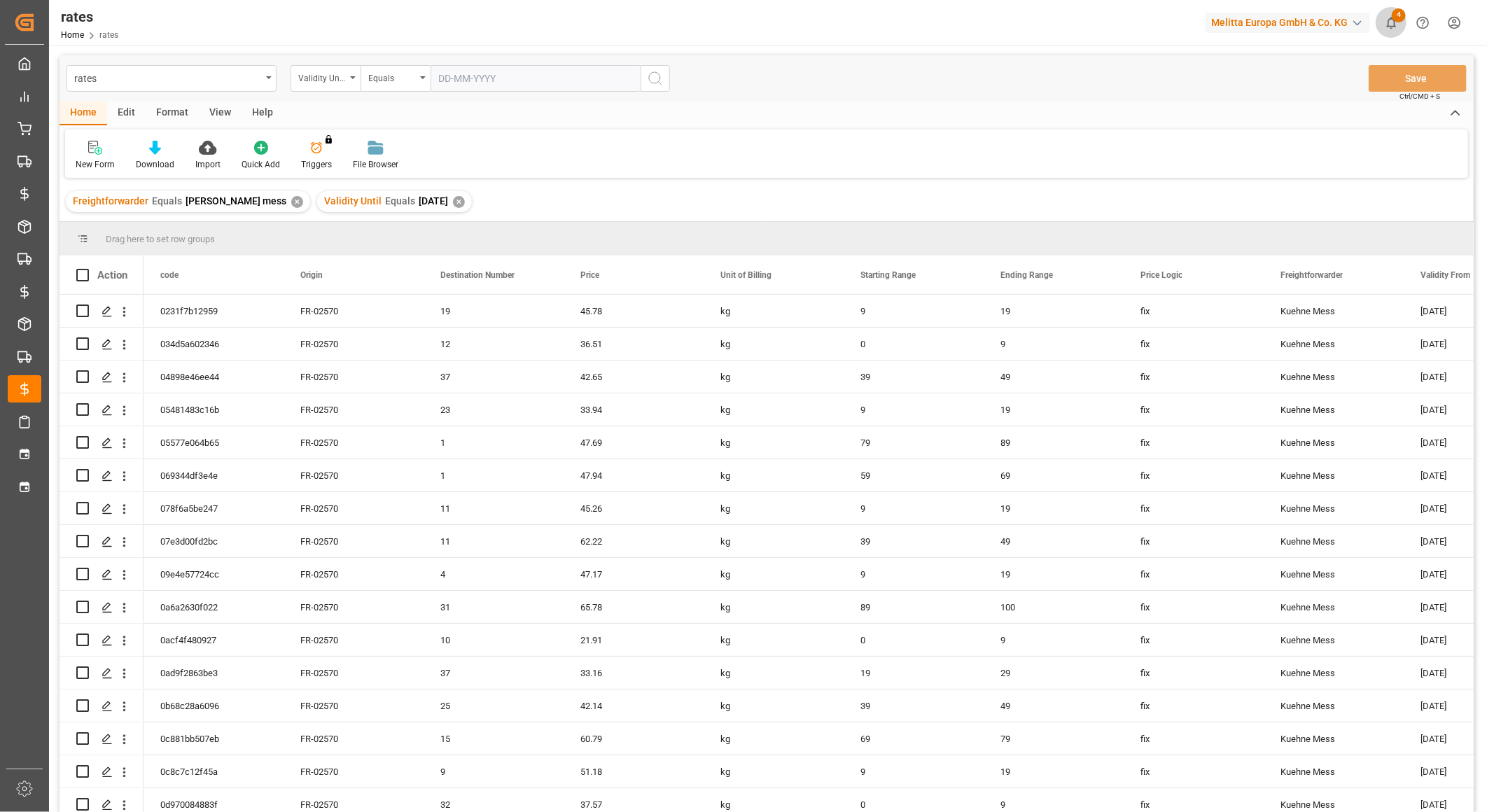
click at [1396, 16] on span "4" at bounding box center [1399, 16] width 14 height 14
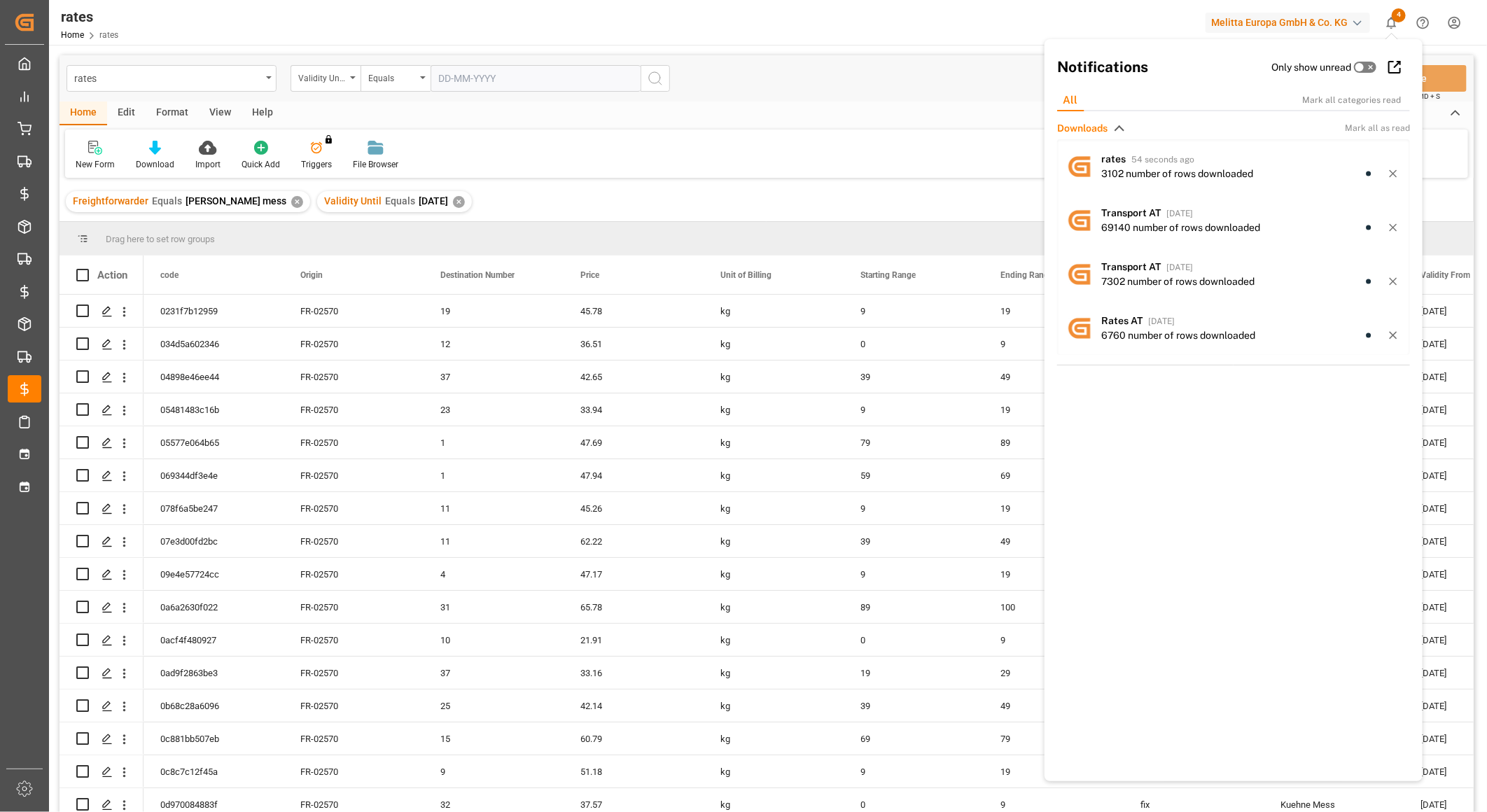
click at [856, 82] on div "rates Validity Until Equals Save Ctrl/CMD + S" at bounding box center [767, 78] width 1414 height 46
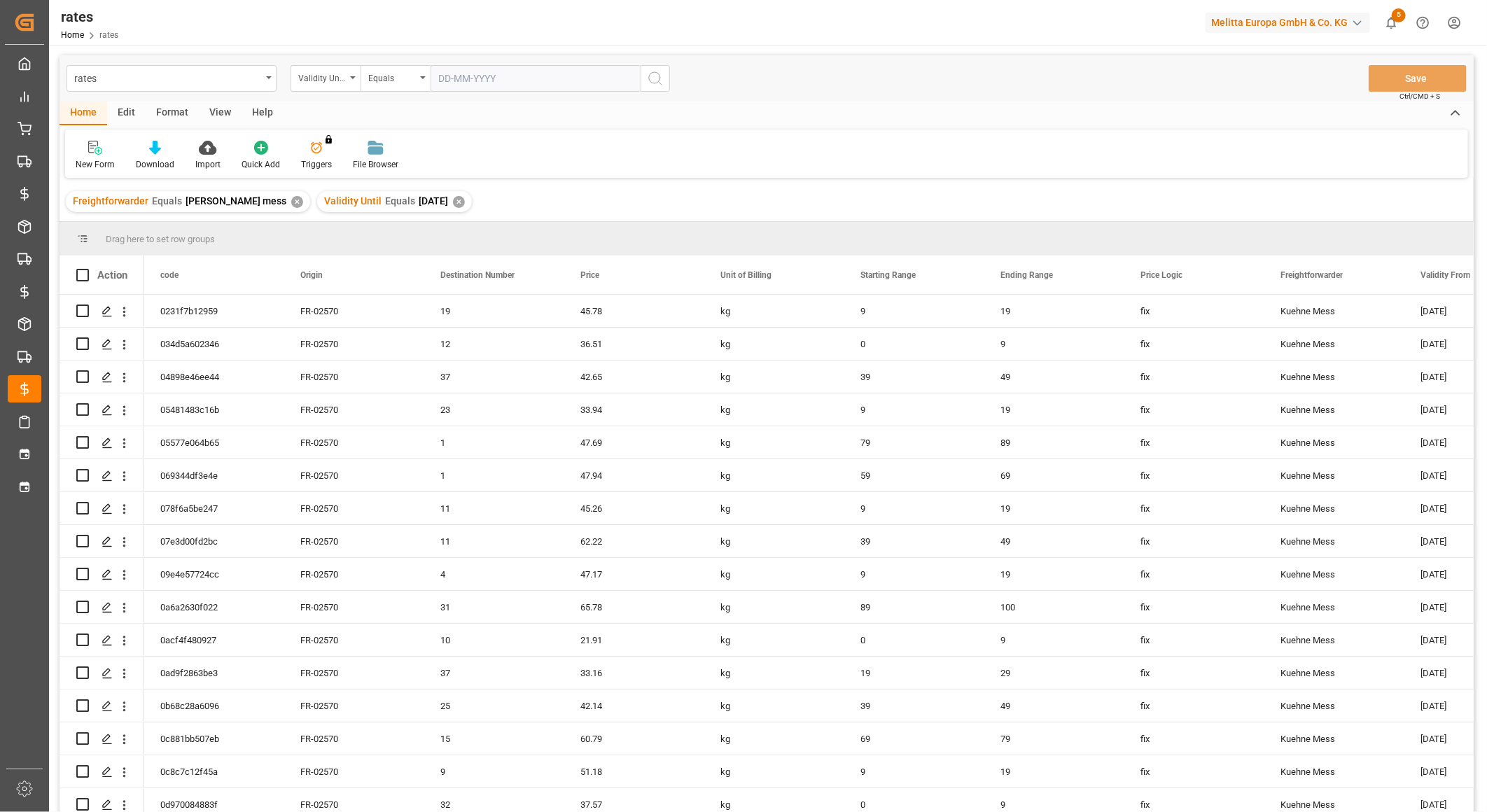
click at [291, 204] on div "✕" at bounding box center [297, 202] width 12 height 12
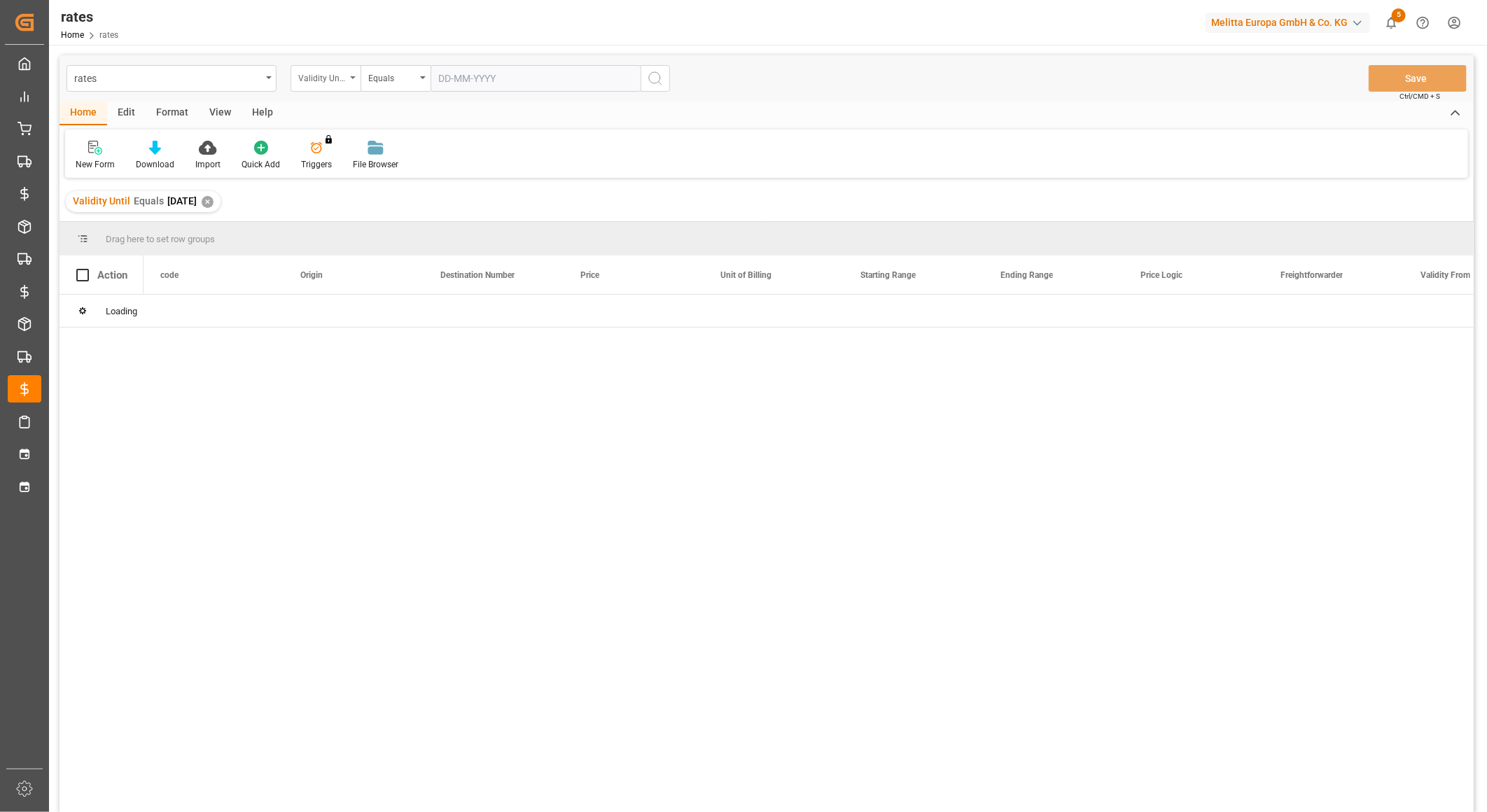
click at [343, 85] on div "Validity Until" at bounding box center [325, 78] width 70 height 26
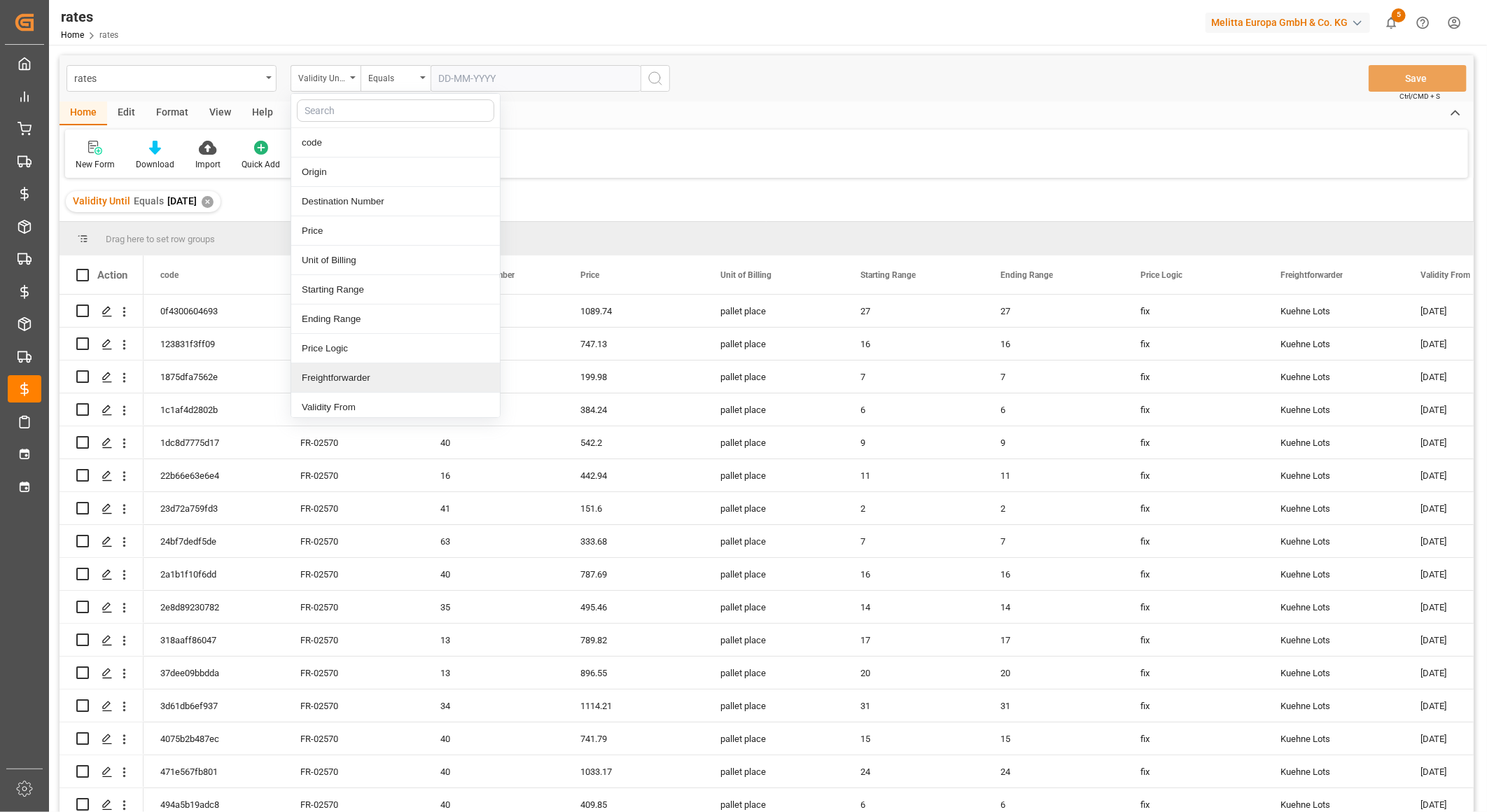
click at [346, 372] on div "Freightforwarder" at bounding box center [395, 378] width 208 height 29
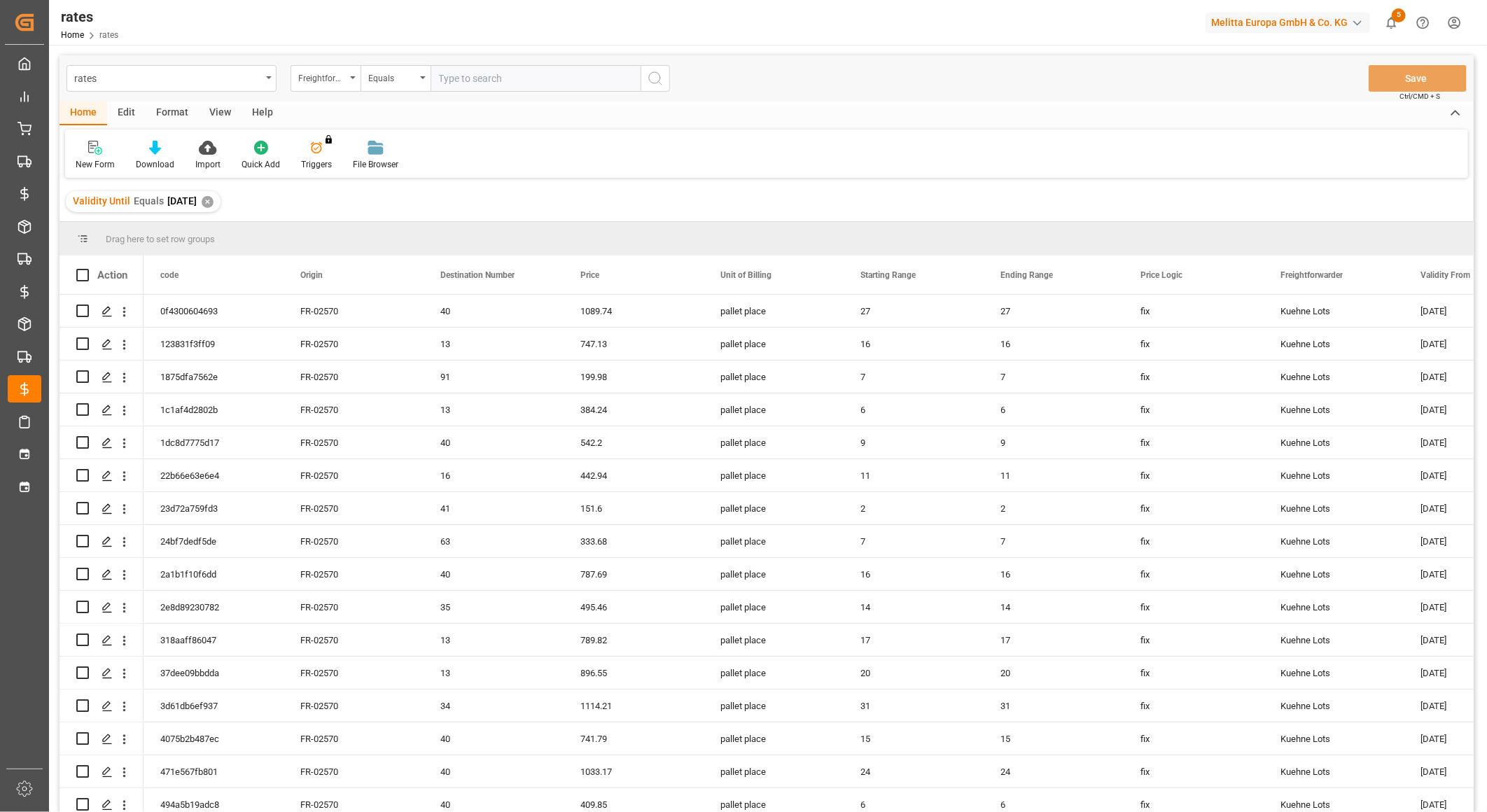
click at [457, 87] on input "text" at bounding box center [535, 78] width 210 height 26
type input "kuehne lots"
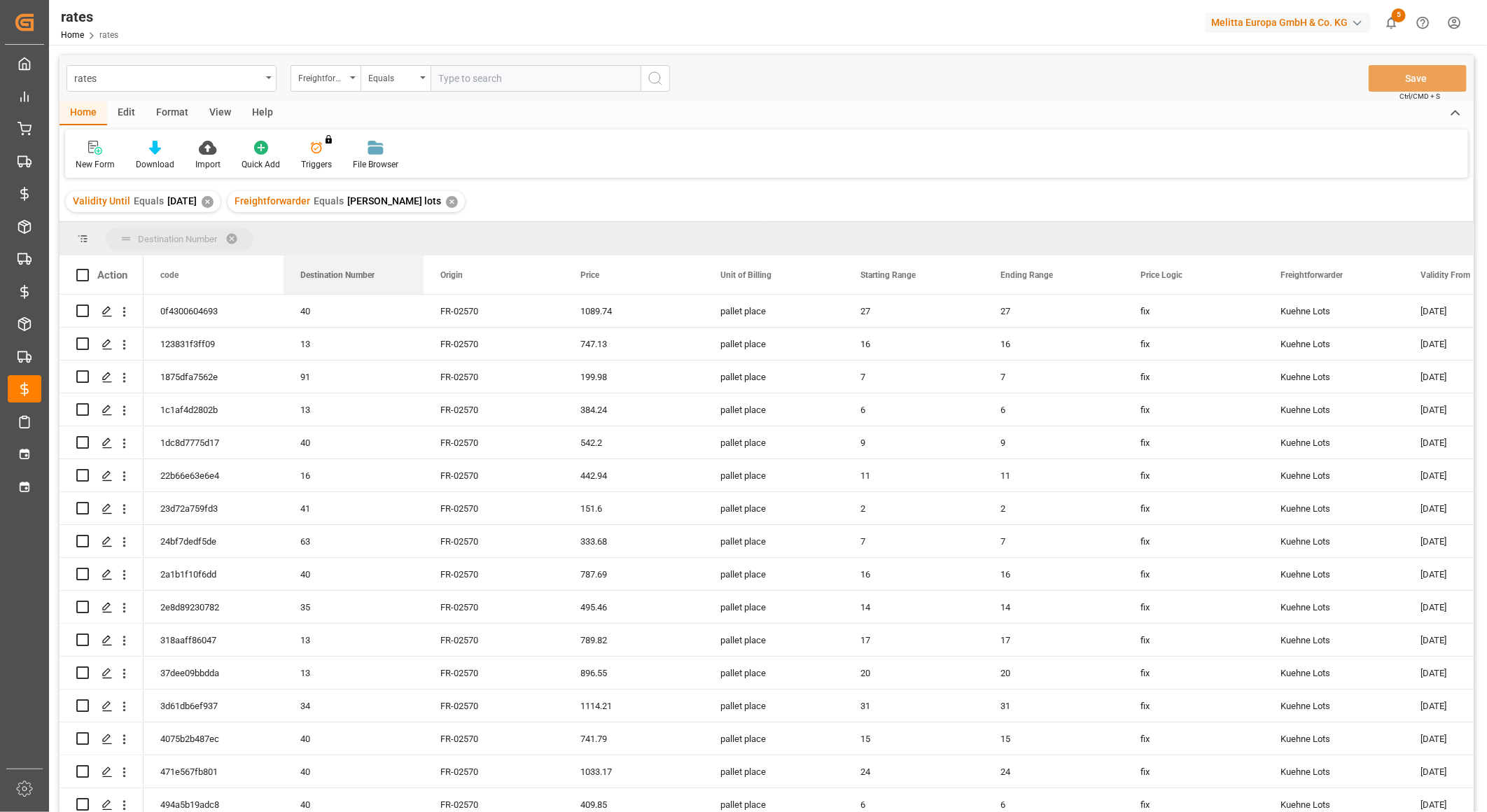
drag, startPoint x: 466, startPoint y: 277, endPoint x: 395, endPoint y: 242, distance: 79.2
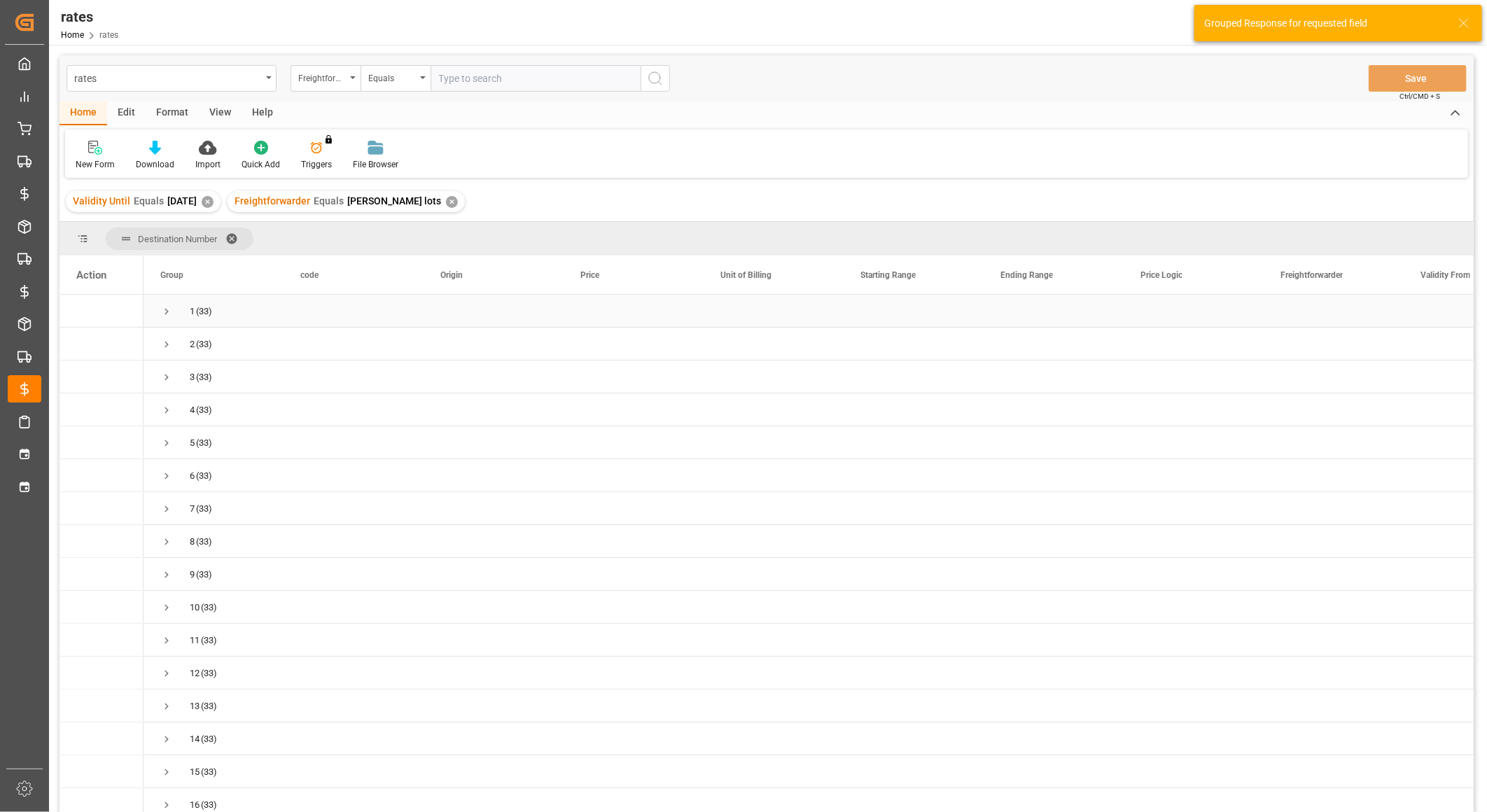
click at [165, 312] on span "Press SPACE to select this row." at bounding box center [166, 311] width 13 height 13
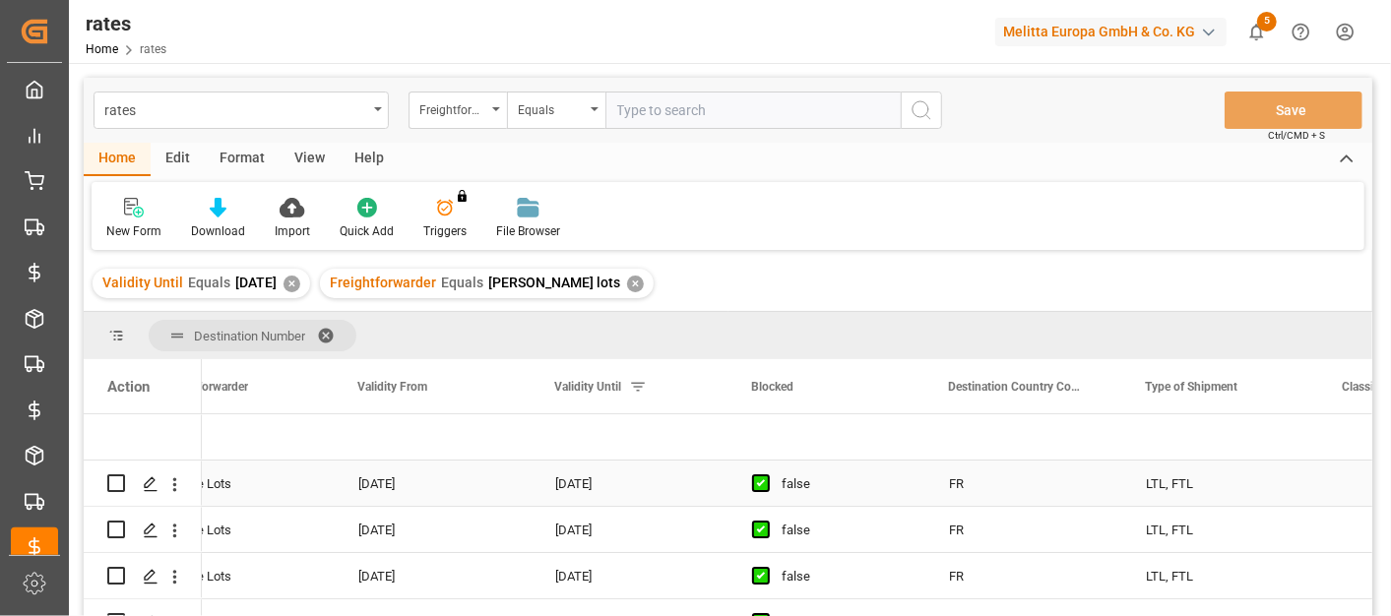
scroll to position [0, 1635]
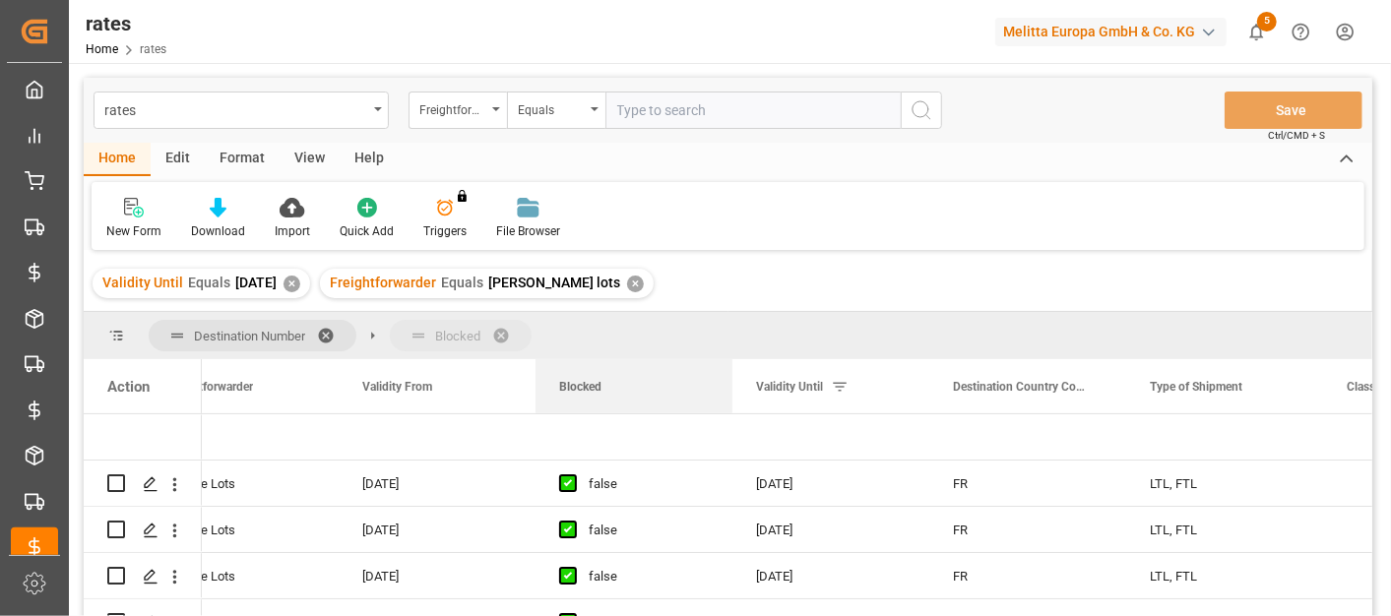
drag, startPoint x: 801, startPoint y: 398, endPoint x: 499, endPoint y: 351, distance: 305.7
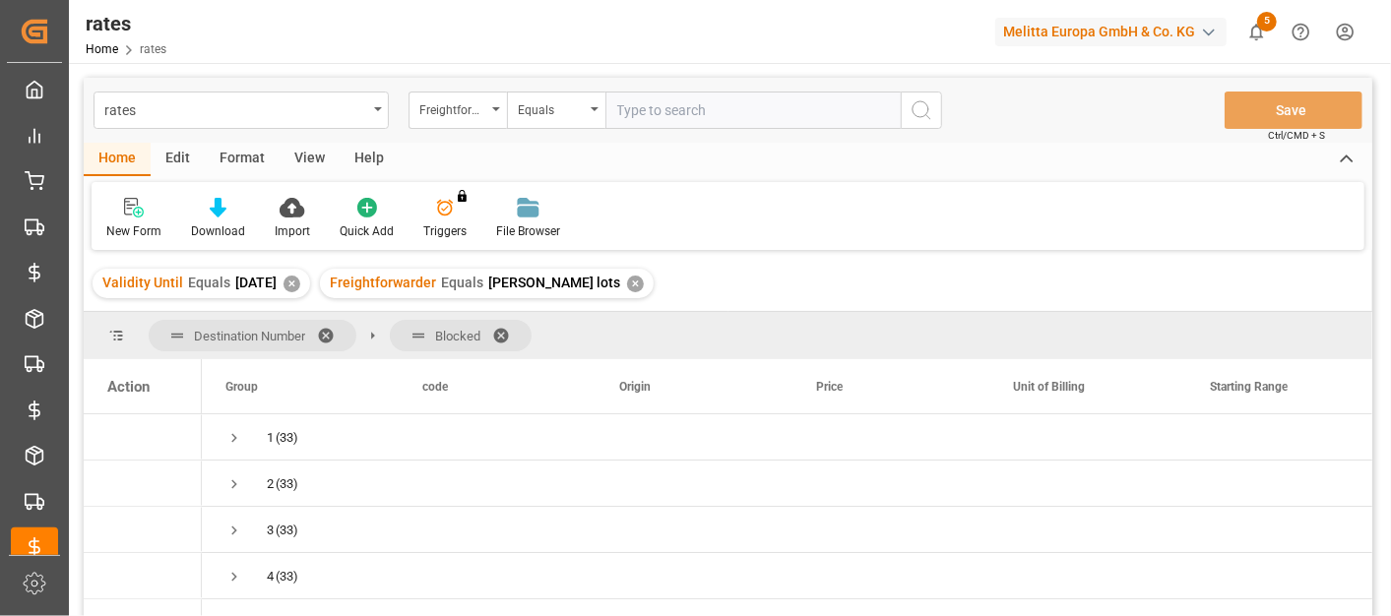
drag, startPoint x: 289, startPoint y: 339, endPoint x: 581, endPoint y: 343, distance: 291.4
click at [581, 343] on div "Destination Number Blocked" at bounding box center [728, 335] width 1288 height 47
drag, startPoint x: 412, startPoint y: 336, endPoint x: 119, endPoint y: 316, distance: 294.0
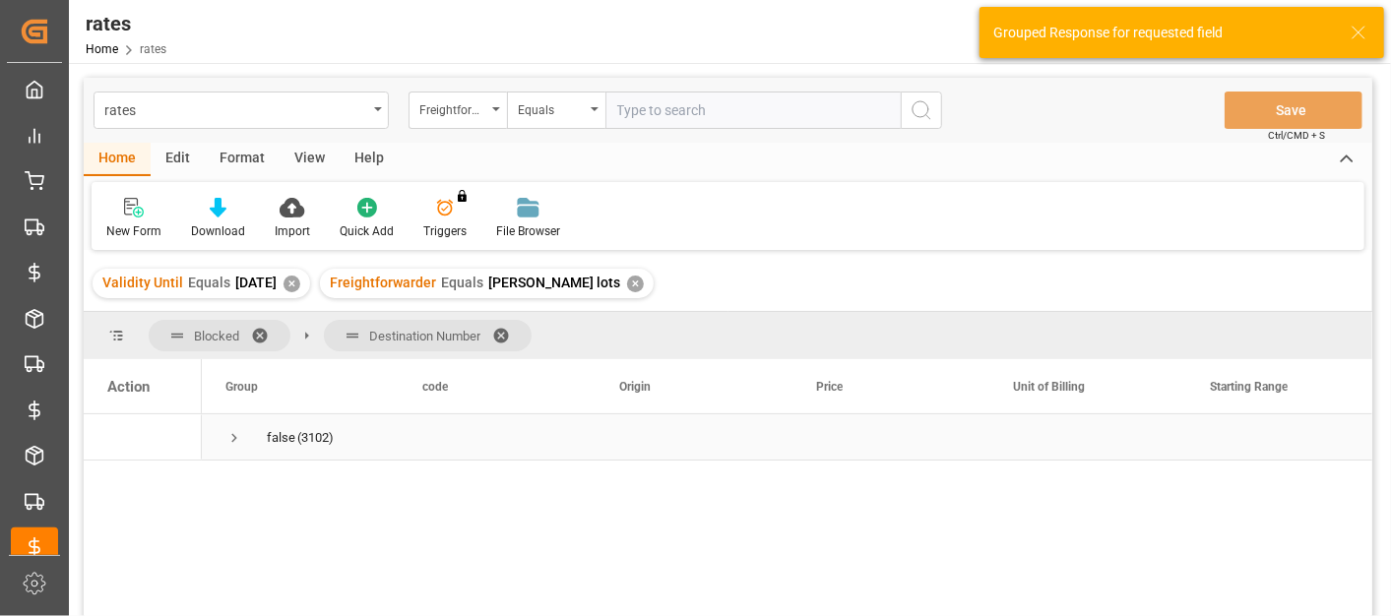
click at [233, 440] on span "Press SPACE to select this row." at bounding box center [234, 438] width 18 height 18
click at [238, 432] on span "Press SPACE to select this row." at bounding box center [234, 438] width 18 height 18
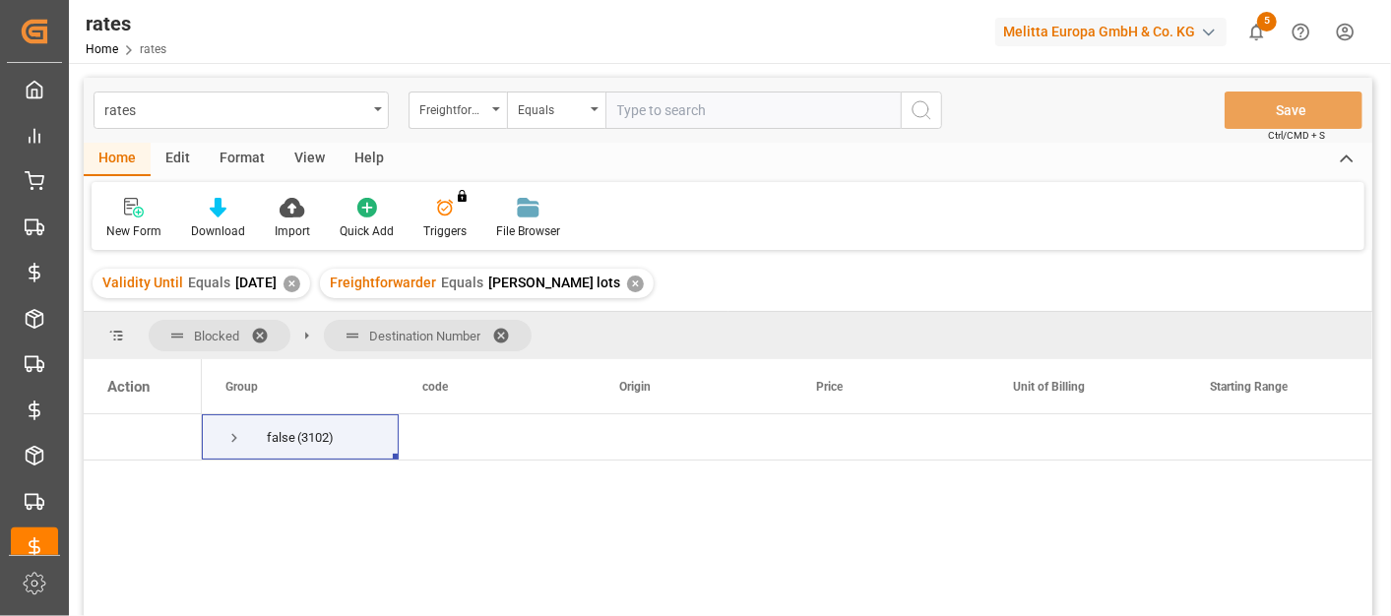
click at [421, 329] on span "Destination Number" at bounding box center [424, 336] width 111 height 15
drag, startPoint x: 180, startPoint y: 337, endPoint x: 493, endPoint y: 352, distance: 313.4
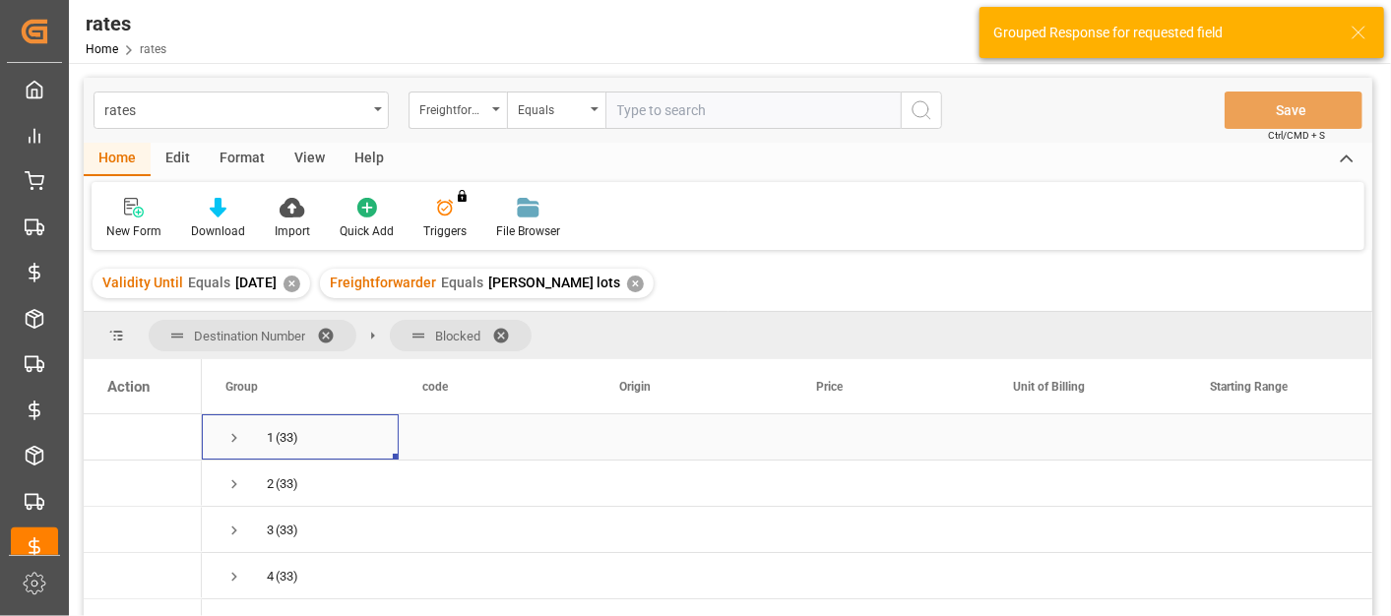
click at [237, 442] on span "Press SPACE to select this row." at bounding box center [234, 438] width 18 height 18
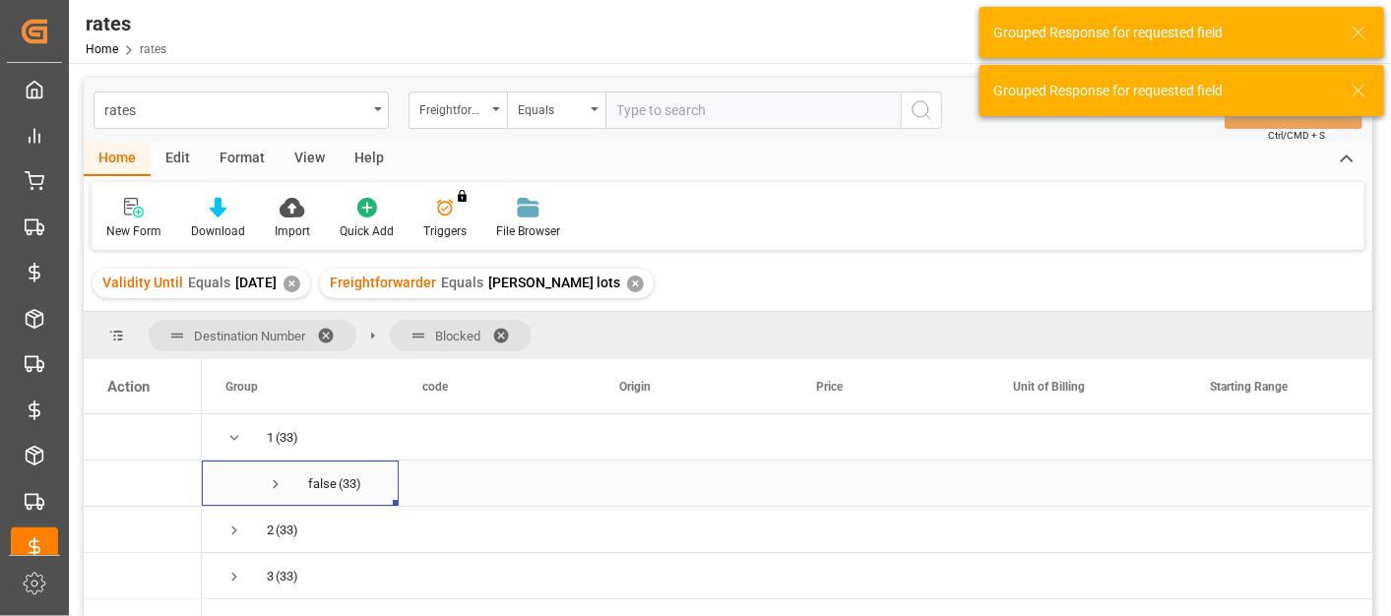
click at [273, 483] on span "Press SPACE to select this row." at bounding box center [276, 484] width 18 height 18
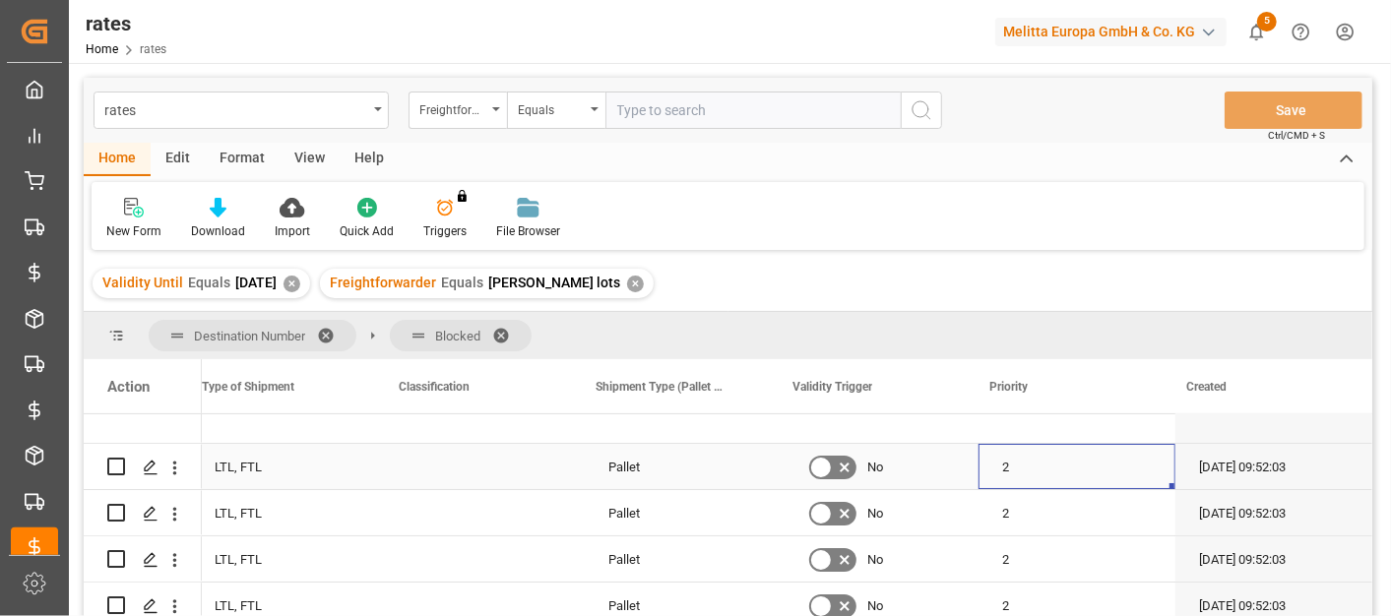
click at [1155, 461] on div "2" at bounding box center [1076, 466] width 197 height 45
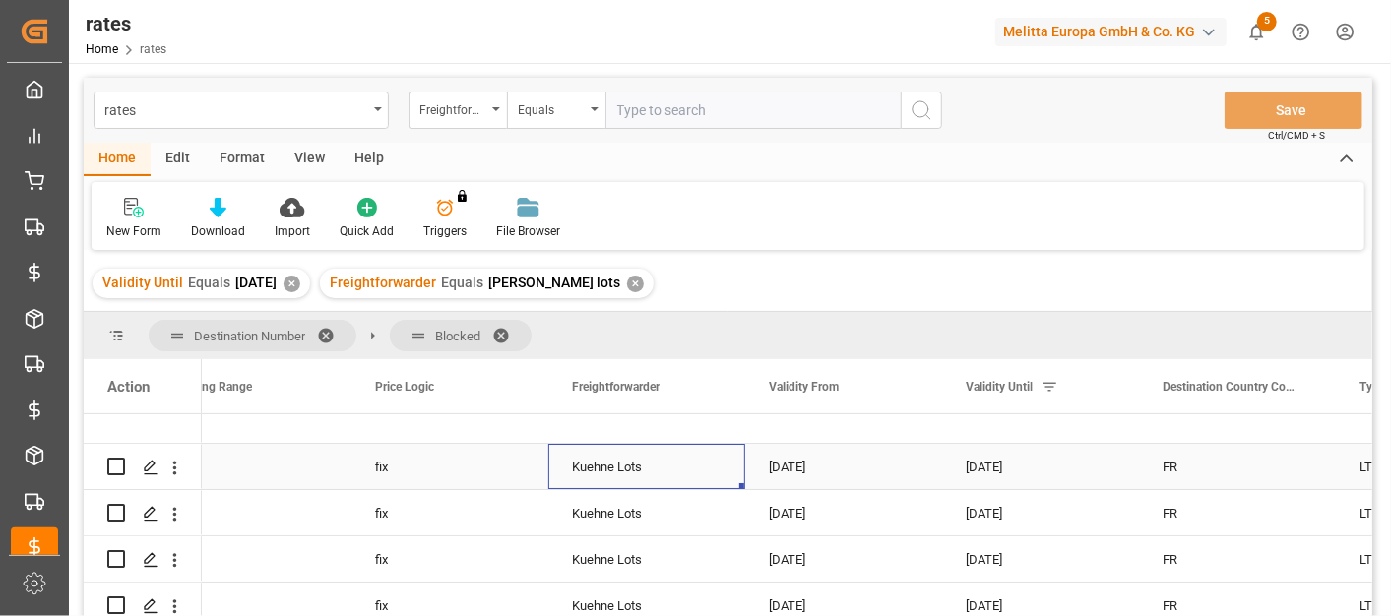
click at [631, 473] on div "Kuehne Lots" at bounding box center [646, 466] width 197 height 45
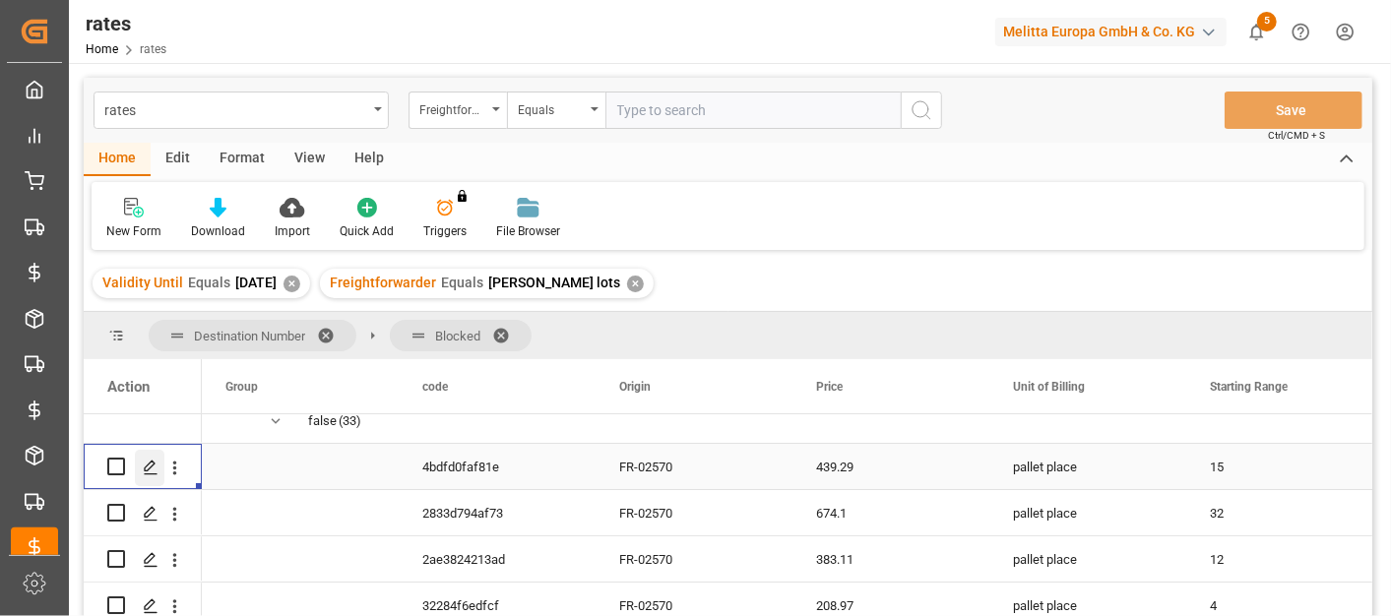
click at [162, 464] on div "Press SPACE to select this row." at bounding box center [150, 468] width 30 height 36
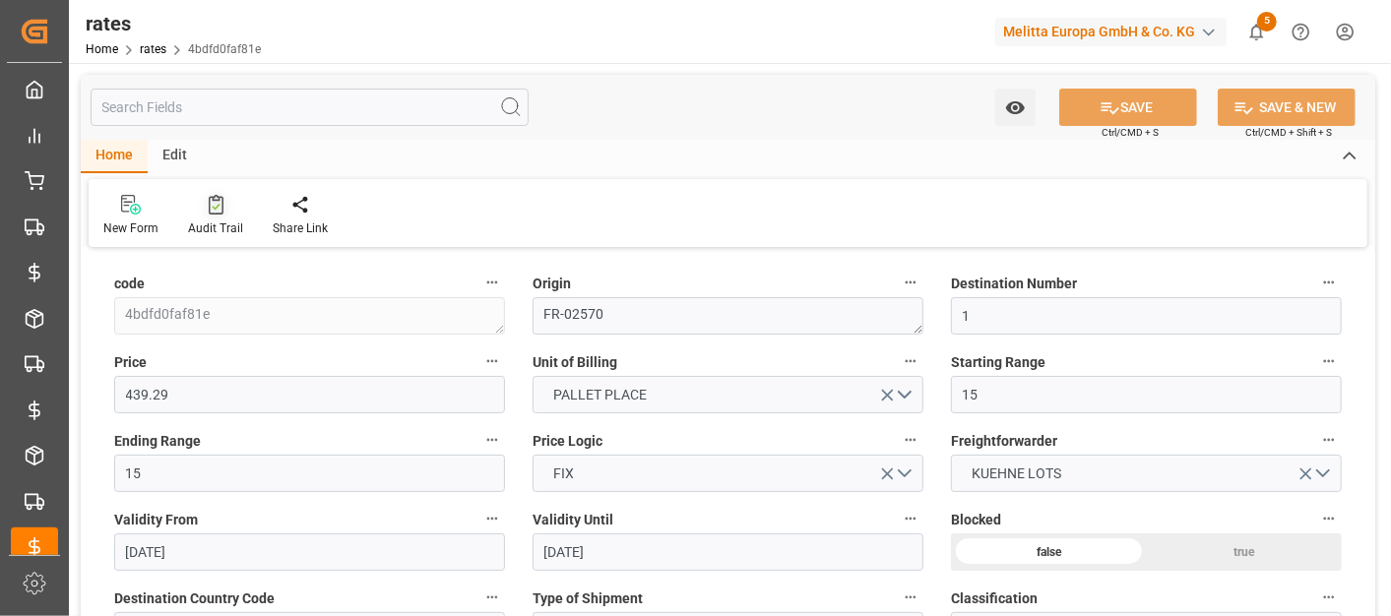
click at [197, 219] on div "Audit Trail" at bounding box center [215, 228] width 55 height 18
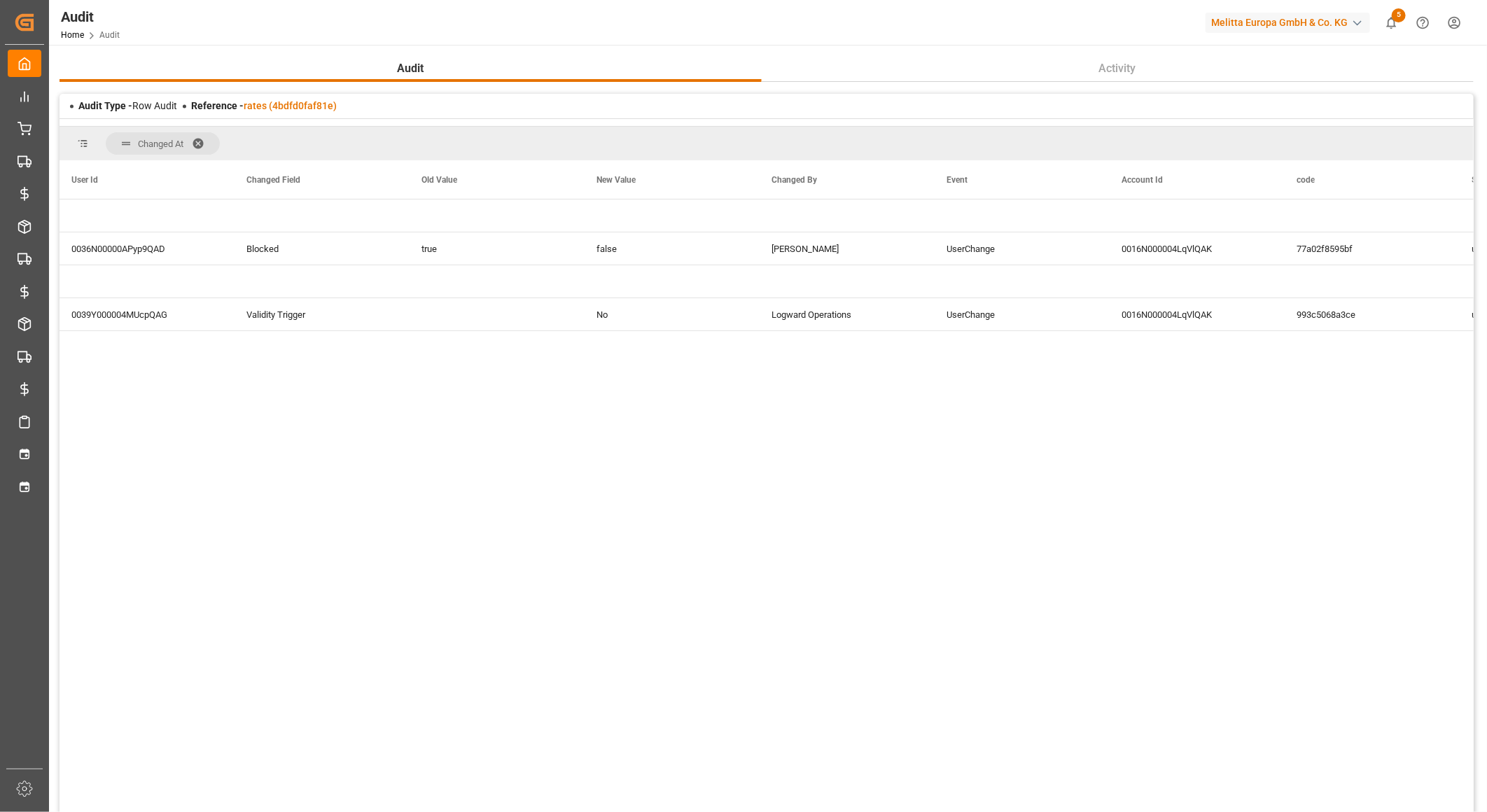
scroll to position [0, 354]
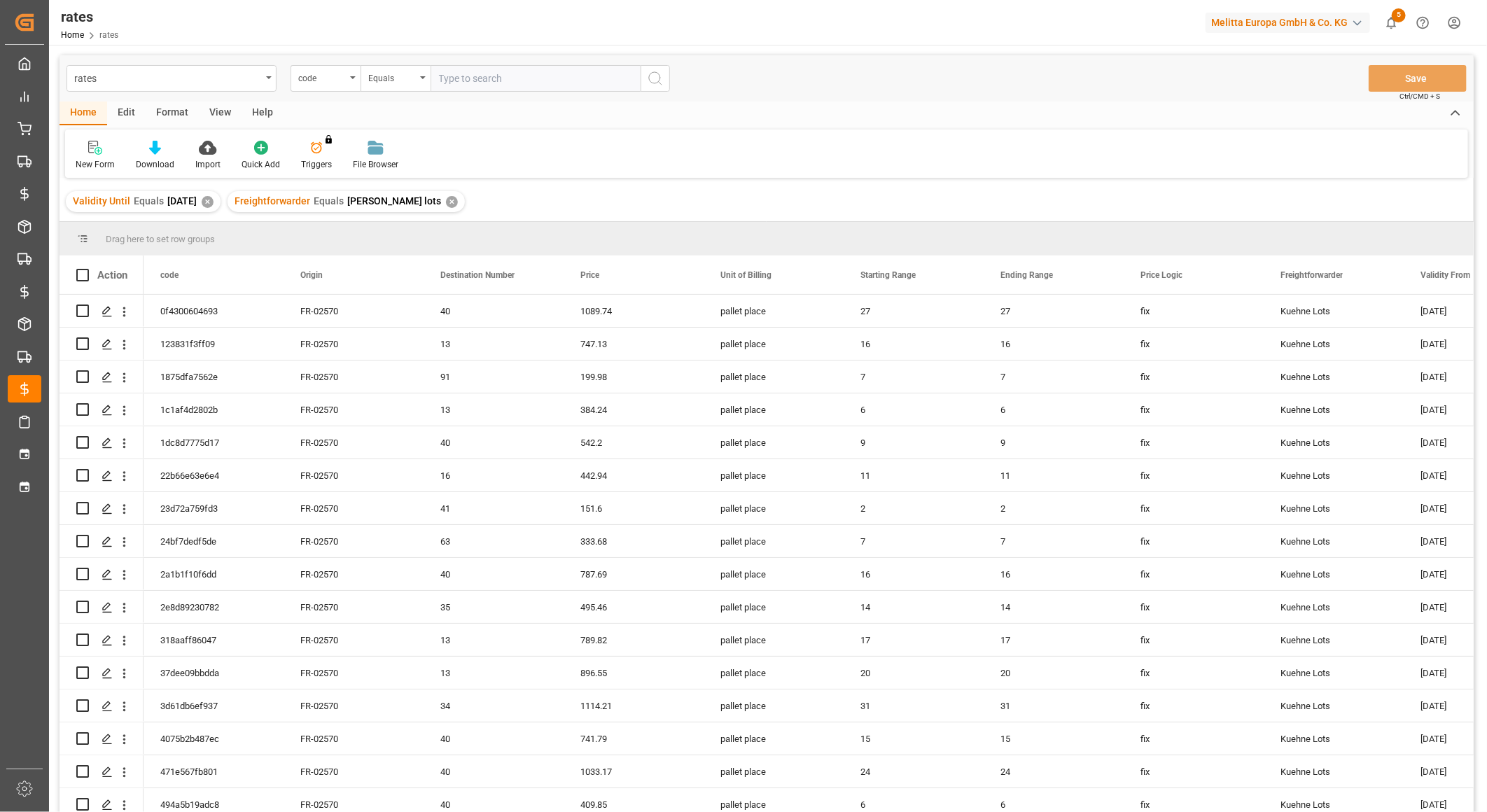
click at [446, 203] on div "✕" at bounding box center [452, 202] width 12 height 12
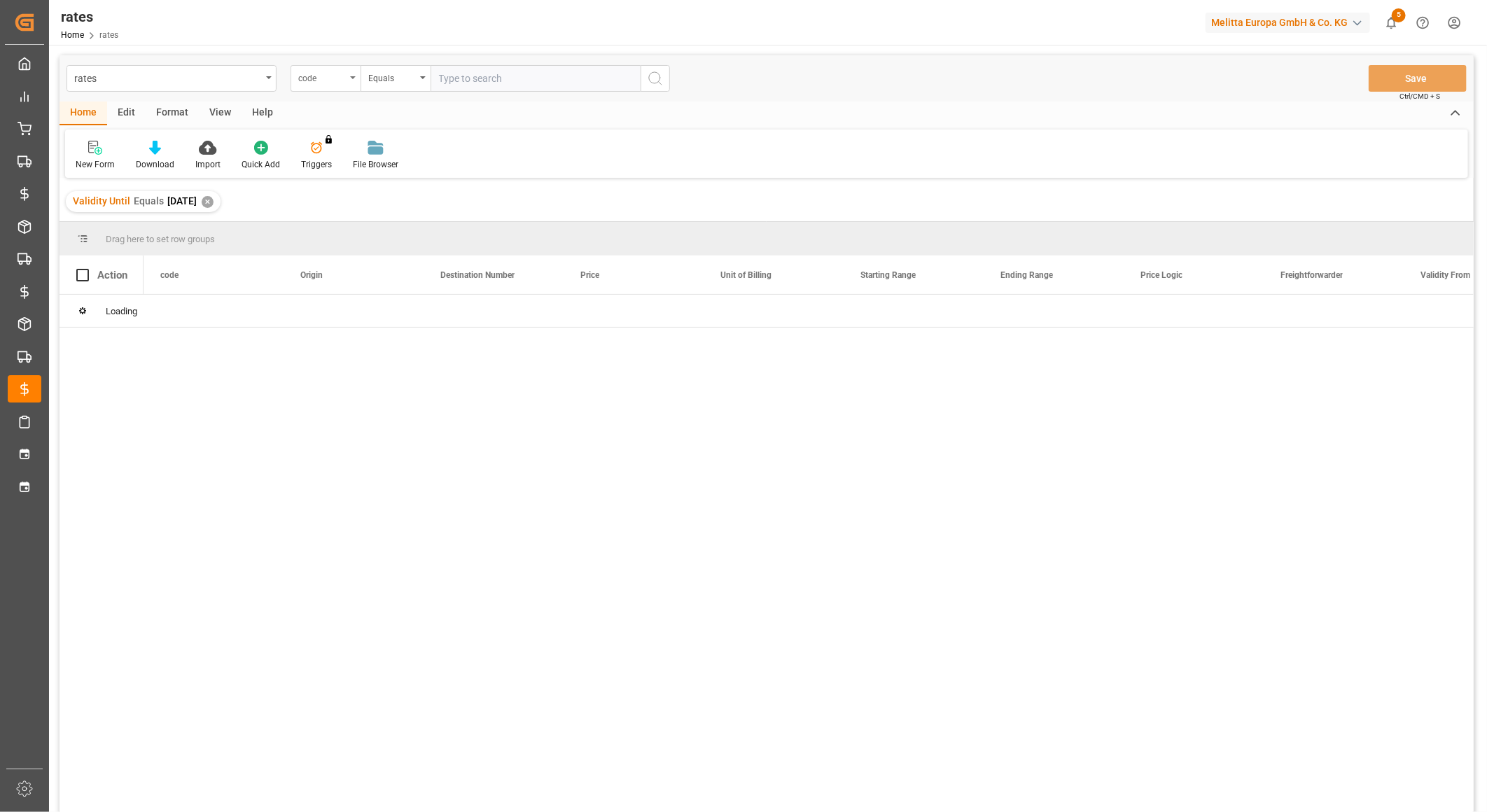
click at [343, 80] on div "code" at bounding box center [321, 76] width 48 height 16
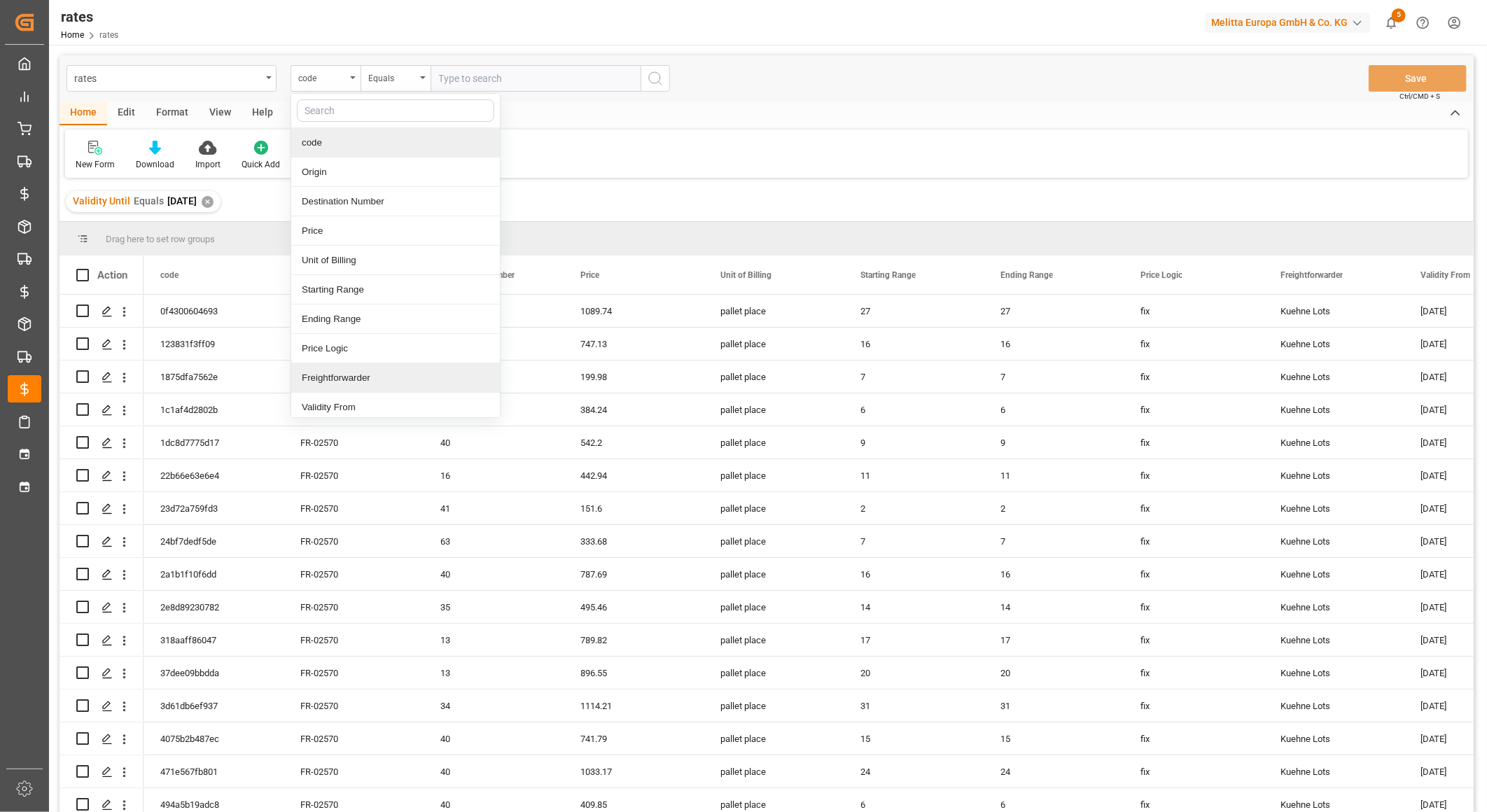
click at [329, 378] on div "Freightforwarder" at bounding box center [395, 378] width 208 height 29
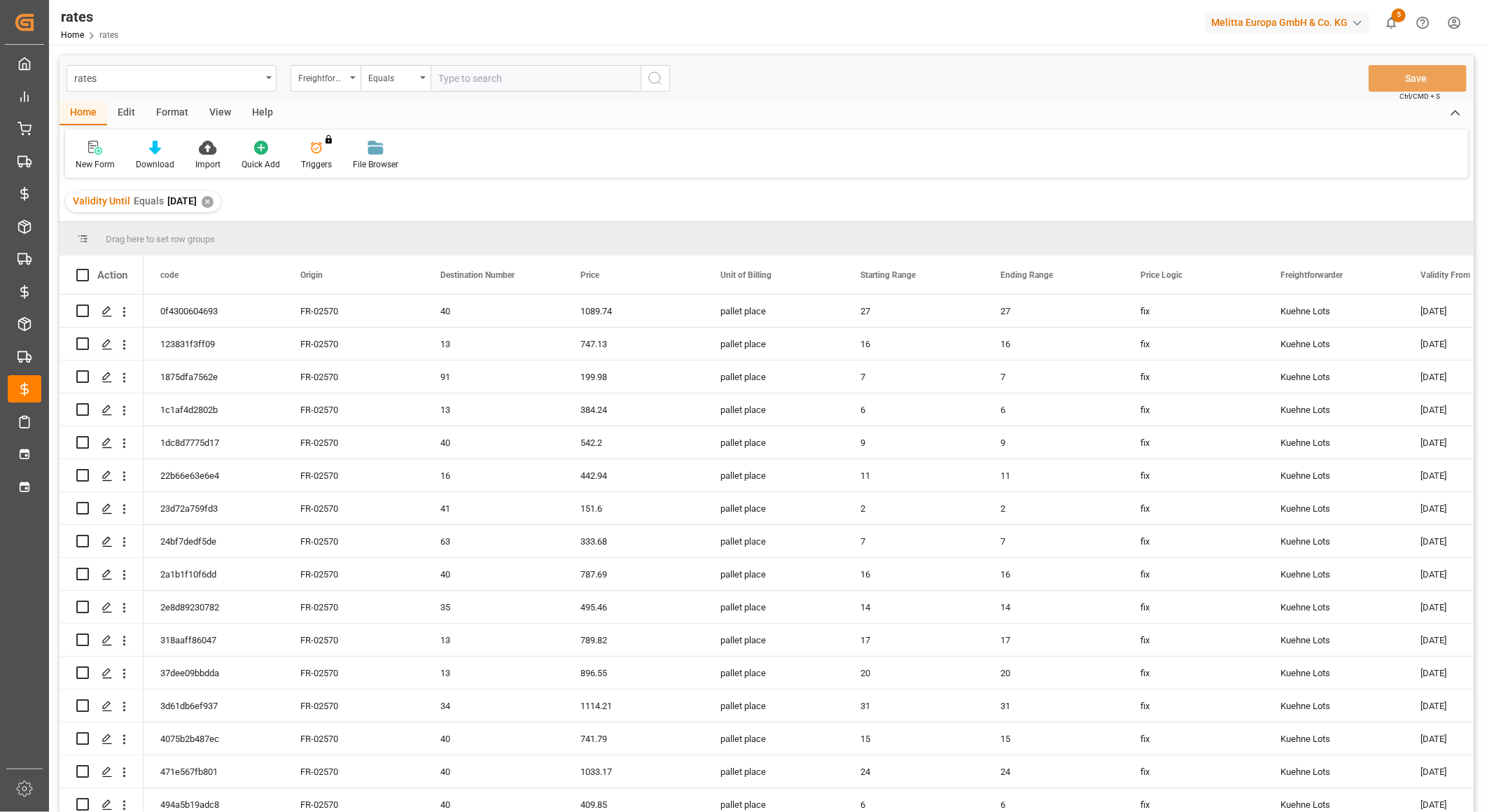
click at [459, 79] on input "text" at bounding box center [535, 78] width 210 height 26
type input "GT Solution"
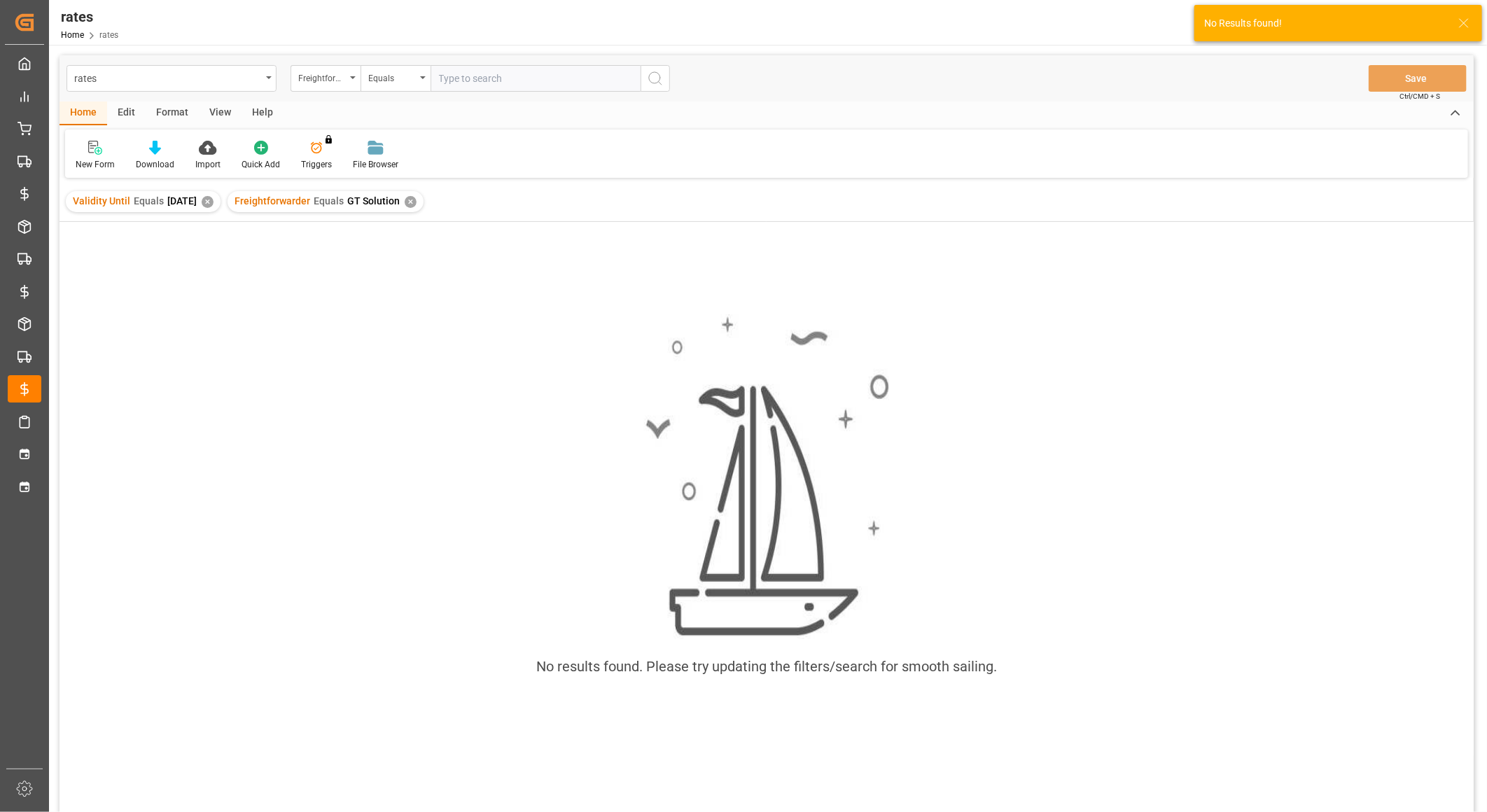
click at [417, 203] on div "✕" at bounding box center [410, 202] width 12 height 12
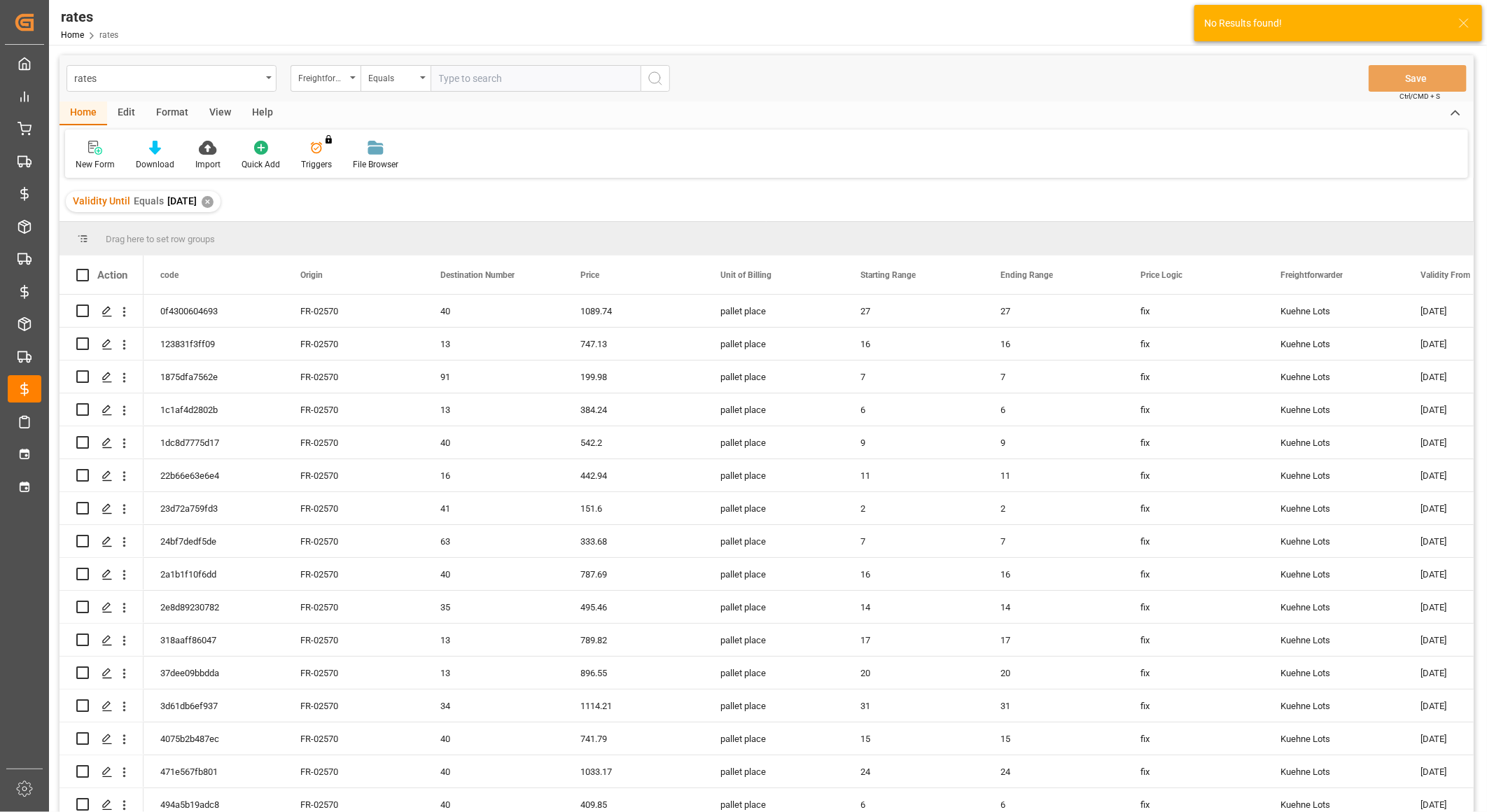
click at [526, 81] on input "text" at bounding box center [535, 78] width 210 height 26
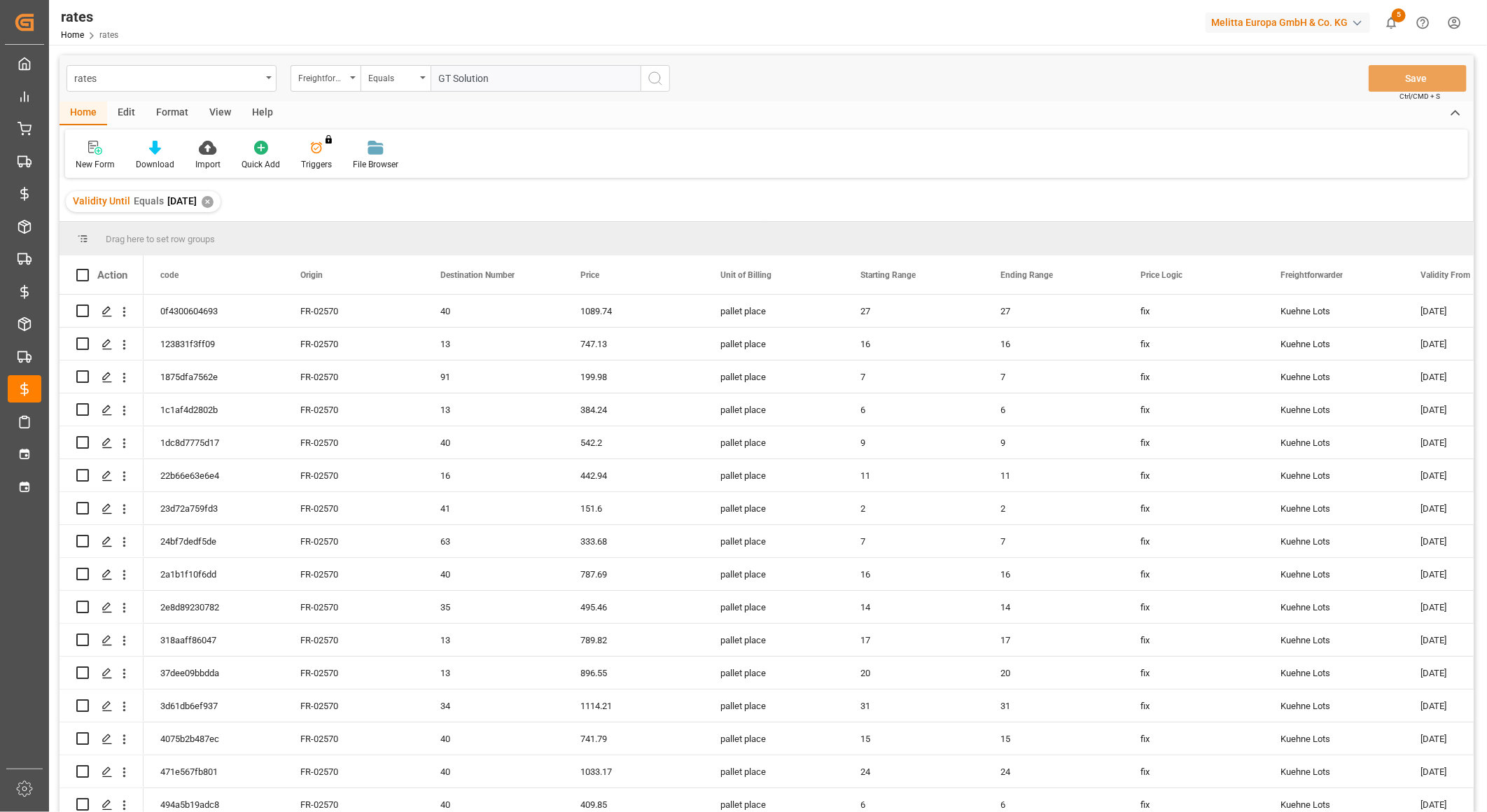
type input "GT Solutions"
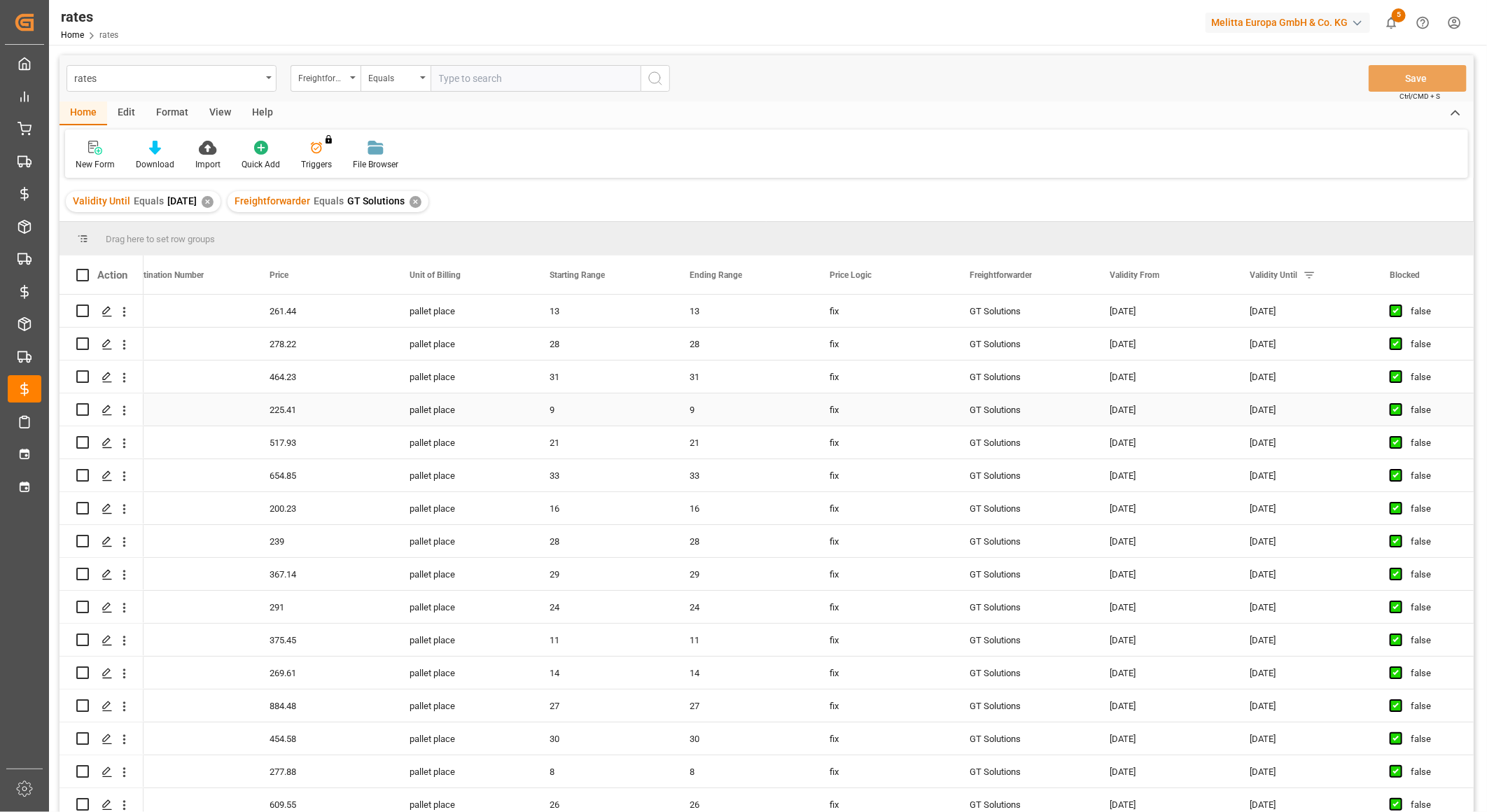
scroll to position [0, 388]
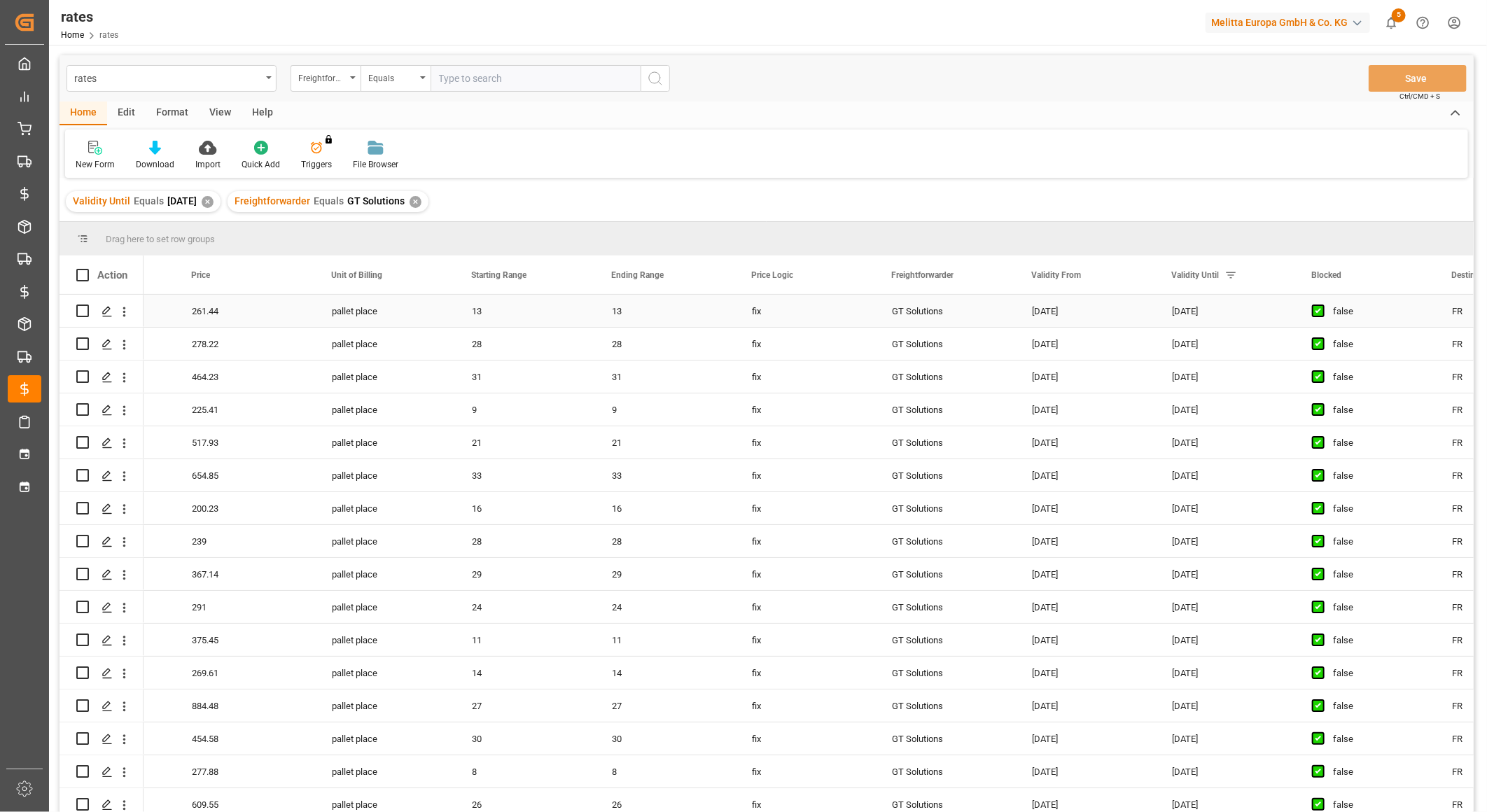
click at [1348, 311] on div "false" at bounding box center [1375, 311] width 85 height 32
click at [1323, 306] on span "Press SPACE to select this row." at bounding box center [1318, 311] width 13 height 13
click at [1322, 304] on input "Press SPACE to select this row." at bounding box center [1322, 304] width 0 height 0
click at [1318, 312] on span "Press SPACE to select this row." at bounding box center [1318, 311] width 13 height 13
click at [1322, 304] on input "Press SPACE to select this row." at bounding box center [1322, 304] width 0 height 0
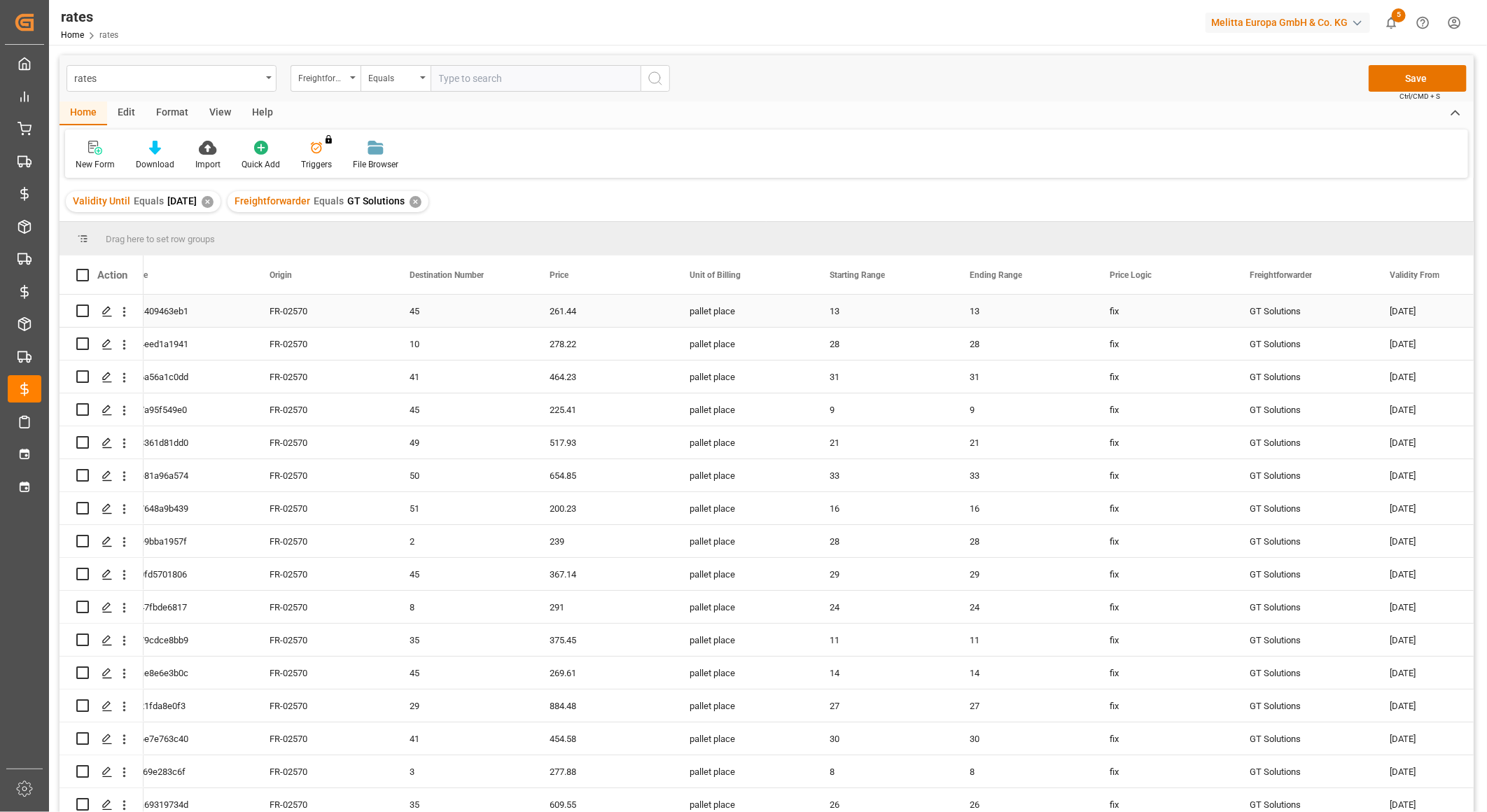
scroll to position [0, 0]
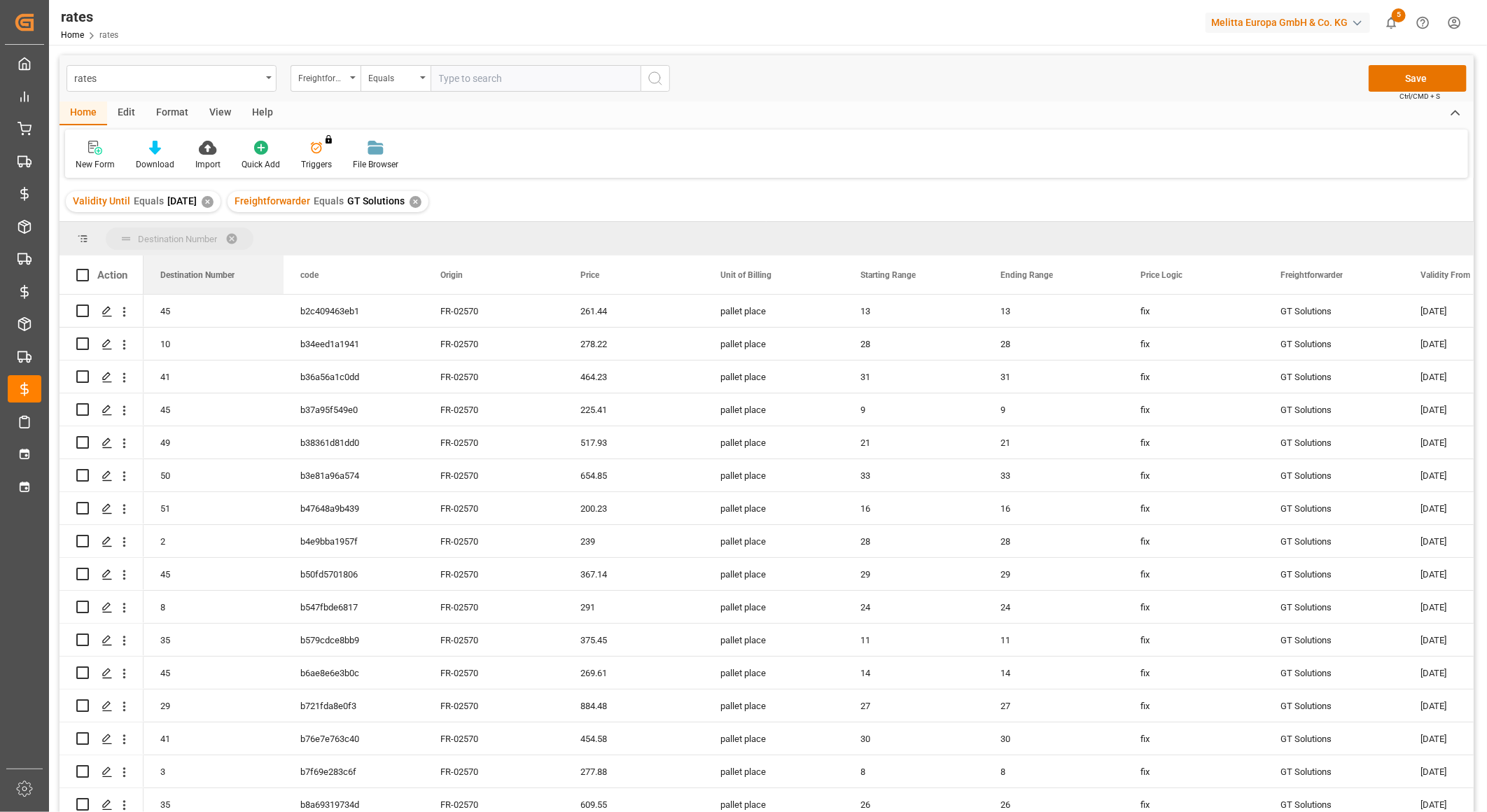
drag, startPoint x: 473, startPoint y: 280, endPoint x: 267, endPoint y: 245, distance: 209.0
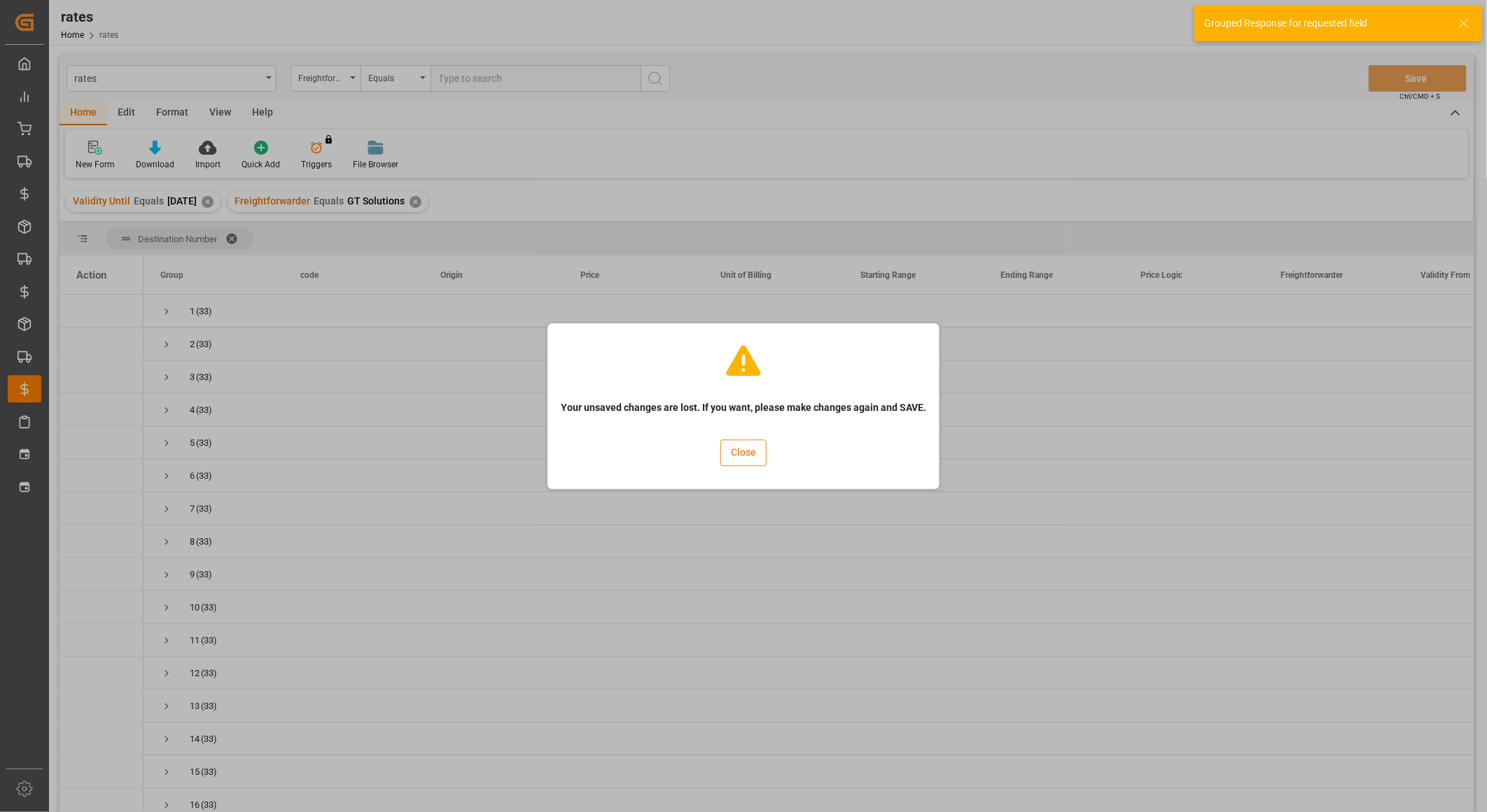
click at [759, 453] on button "Close" at bounding box center [743, 452] width 46 height 26
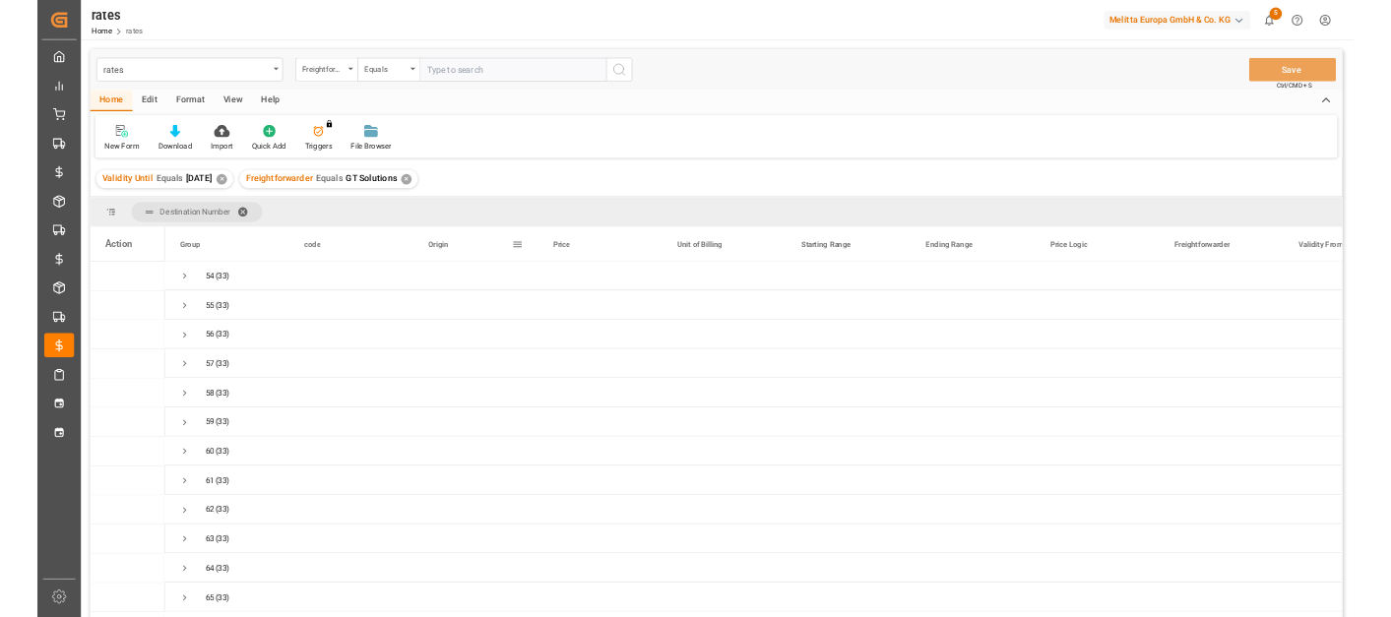
scroll to position [2406, 0]
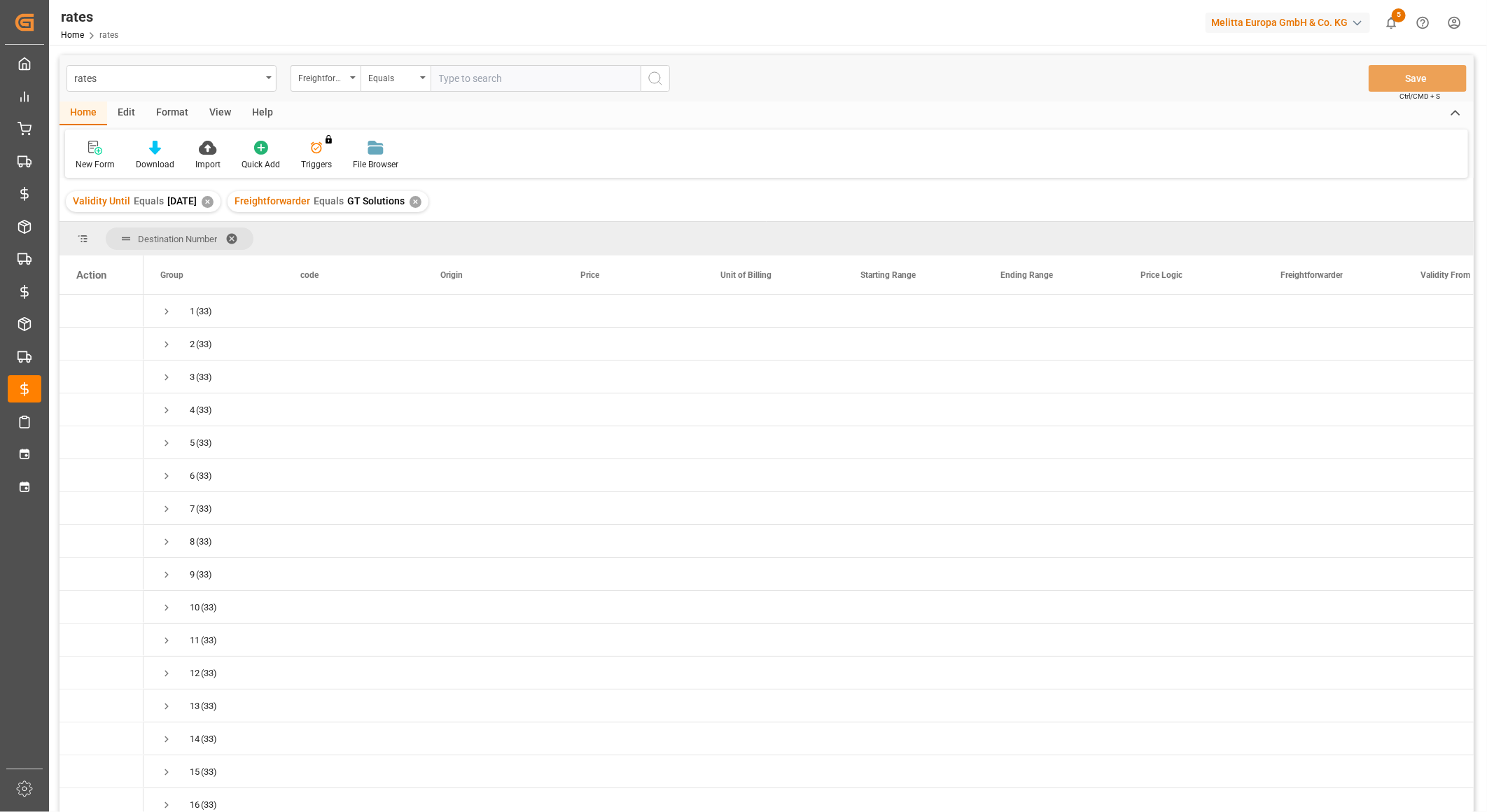
scroll to position [1711, 0]
